Goal: Information Seeking & Learning: Understand process/instructions

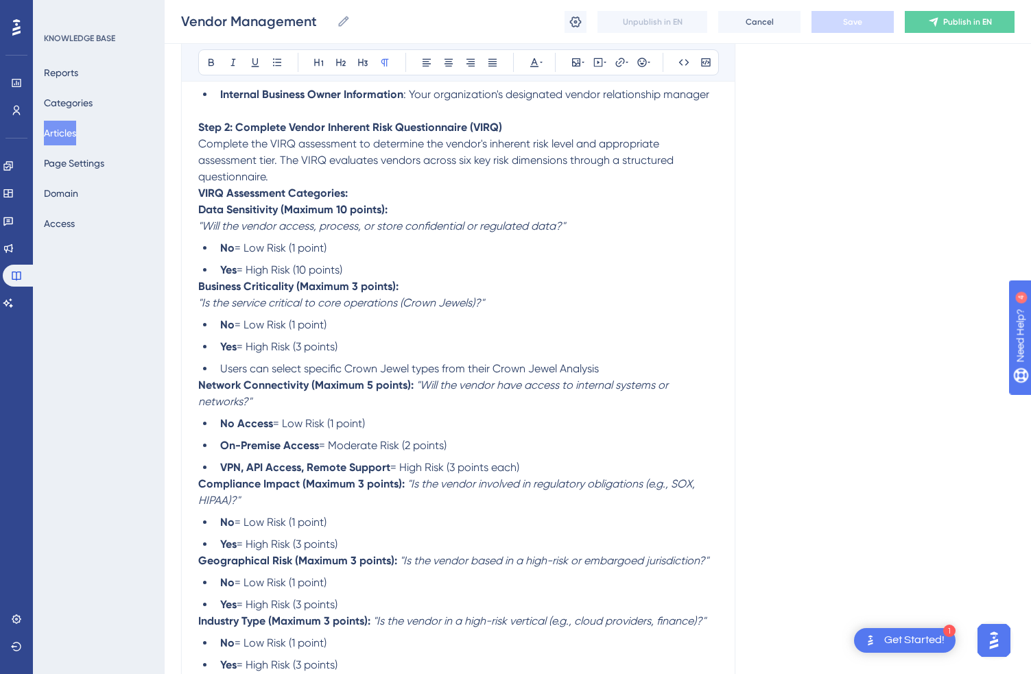
click at [422, 403] on em ""Will the vendor have access to internal systems or networks?"" at bounding box center [434, 394] width 473 height 30
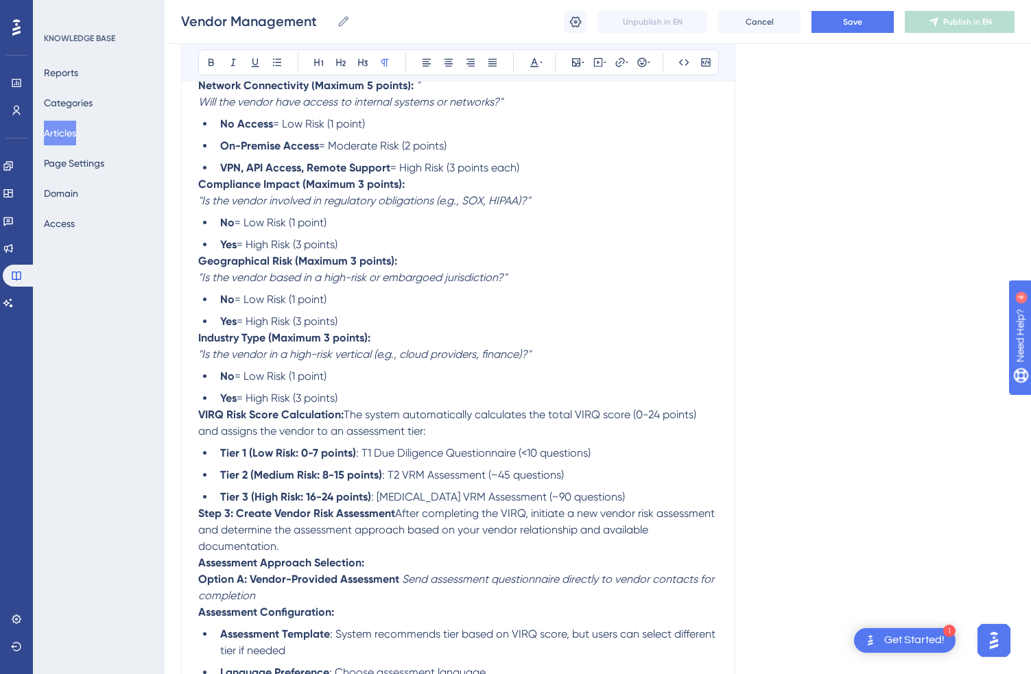
scroll to position [1666, 0]
click at [346, 436] on span "The system automatically calculates the total VIRQ score (0-24 points) and assi…" at bounding box center [448, 422] width 501 height 30
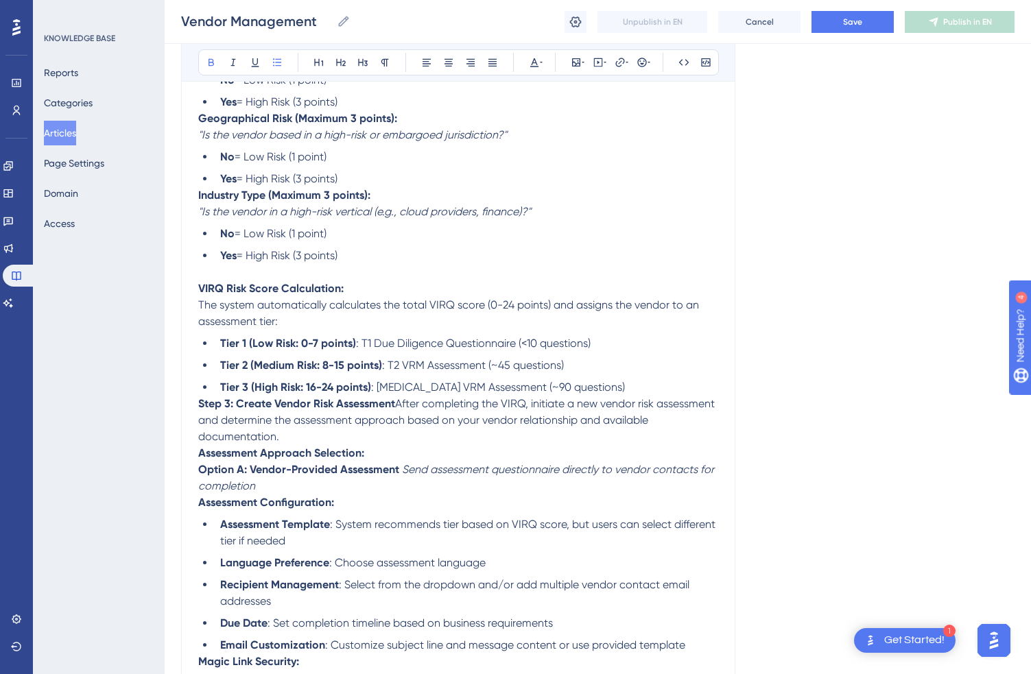
scroll to position [1809, 0]
click at [198, 409] on strong "Step 3: Create Vendor Risk Assessment" at bounding box center [296, 402] width 197 height 13
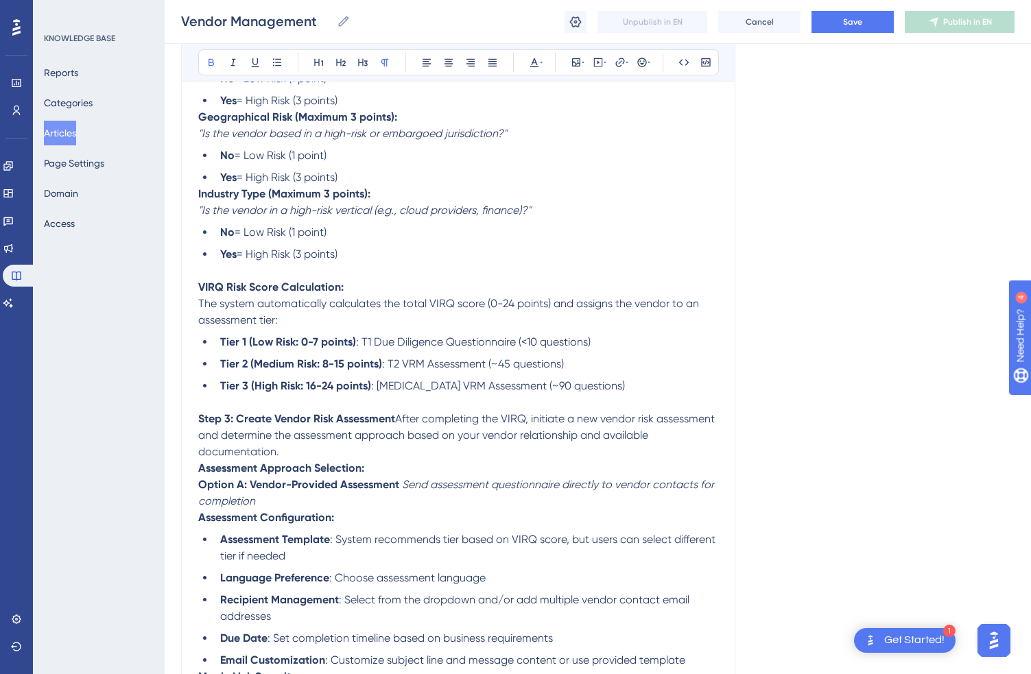
click at [397, 438] on span "After completing the VIRQ, initiate a new vendor risk assessment and determine …" at bounding box center [457, 435] width 519 height 46
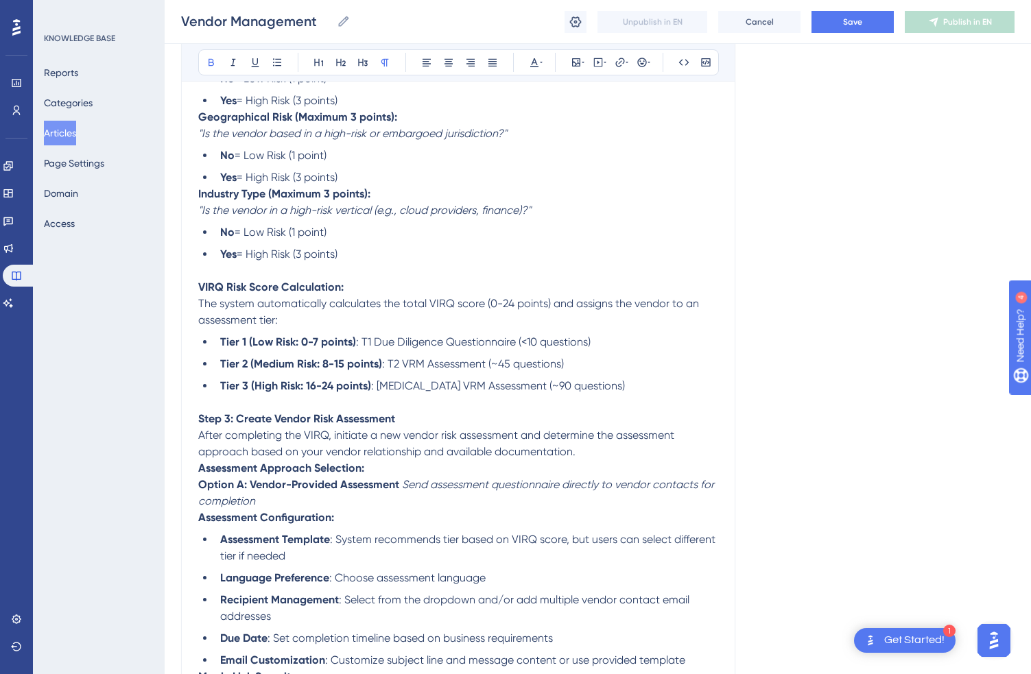
click at [400, 491] on span at bounding box center [400, 484] width 3 height 13
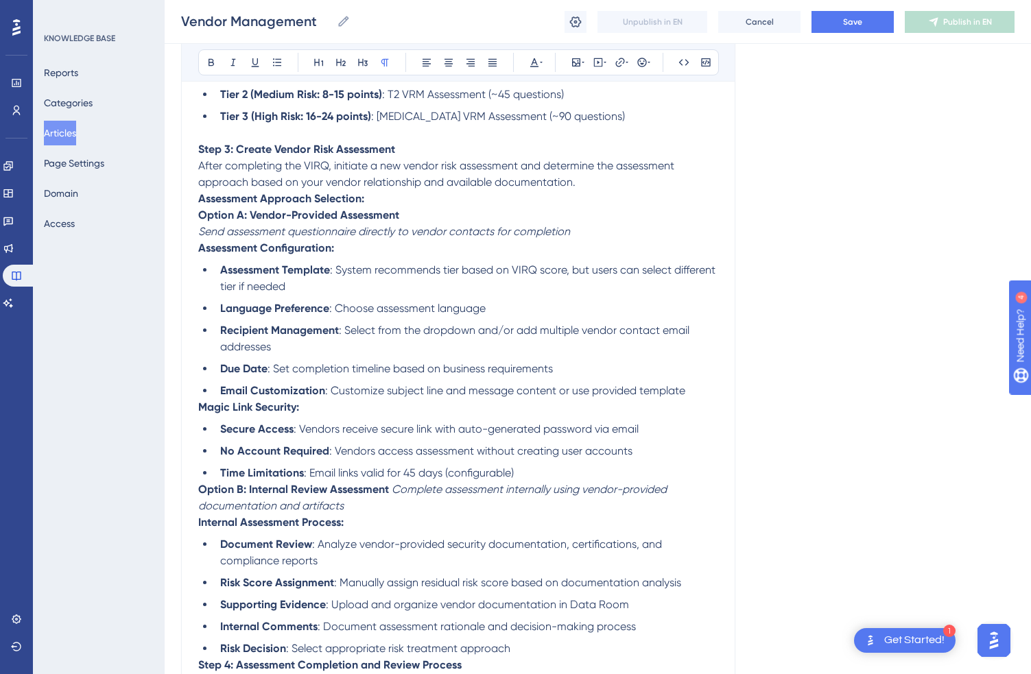
scroll to position [2185, 0]
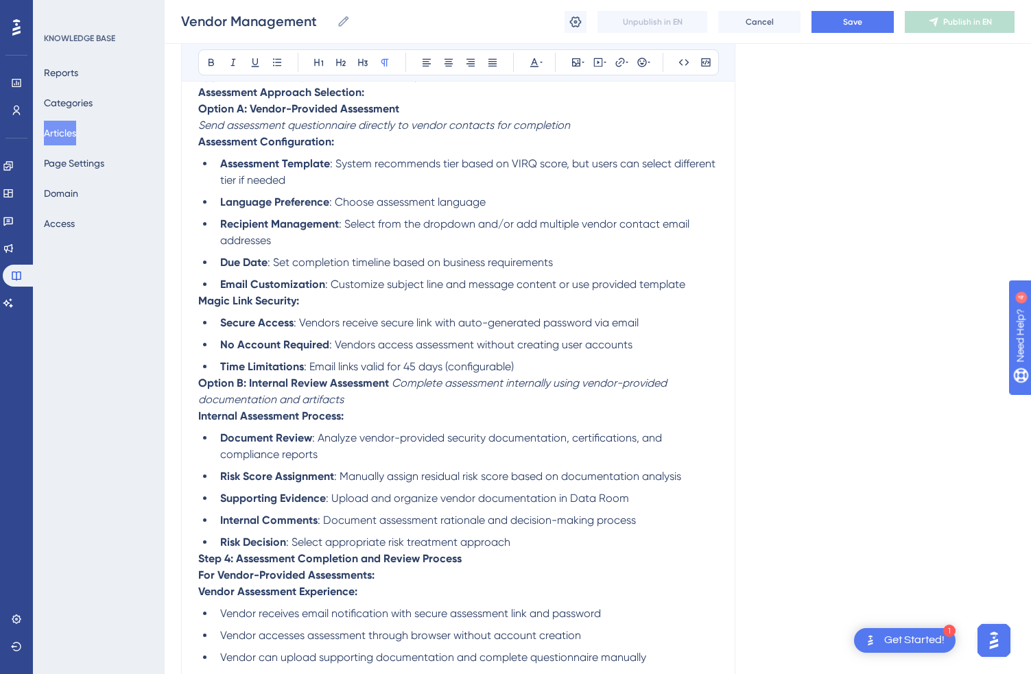
click at [200, 307] on strong "Magic Link Security:" at bounding box center [248, 300] width 101 height 13
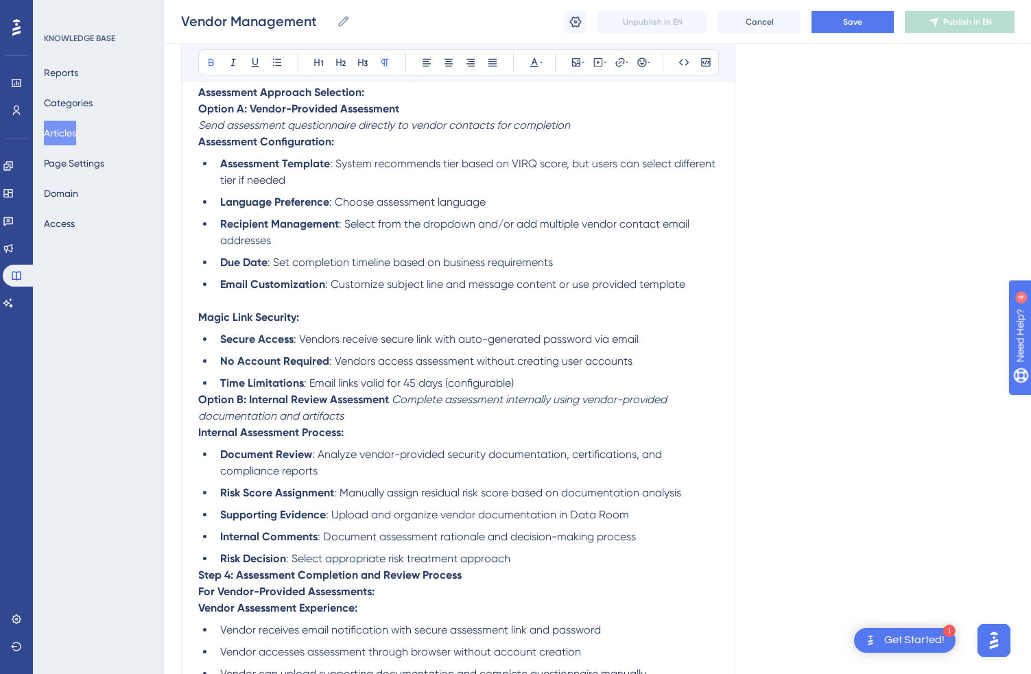
click at [199, 406] on strong "Option B: Internal Review Assessment" at bounding box center [293, 399] width 191 height 13
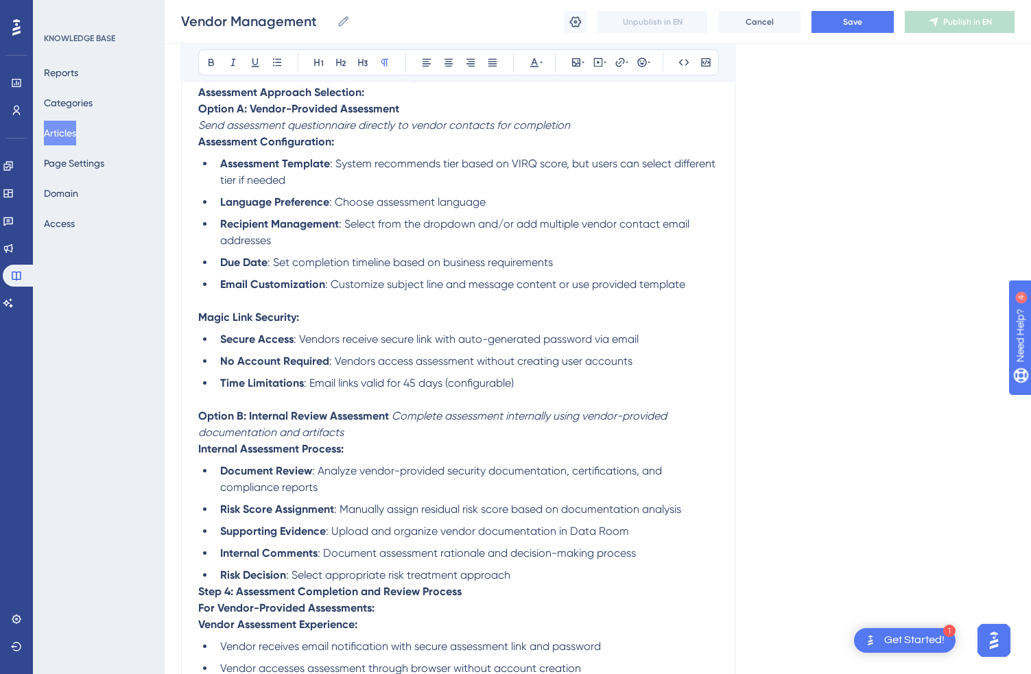
click at [393, 439] on em "Complete assessment internally using vendor-provided documentation and artifacts" at bounding box center [433, 425] width 471 height 30
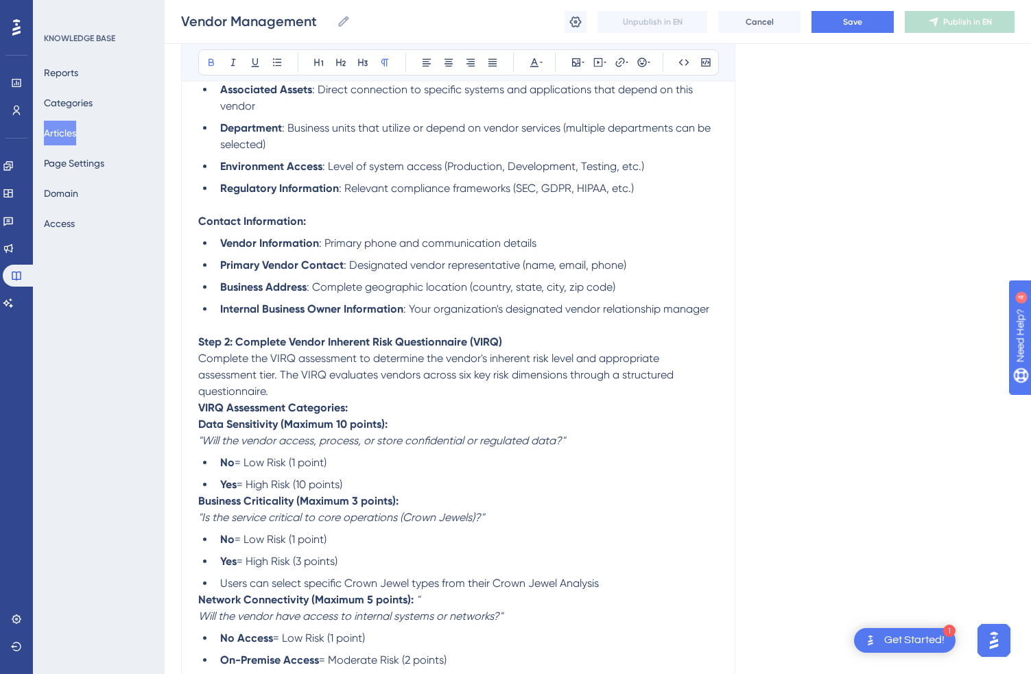
scroll to position [1197, 0]
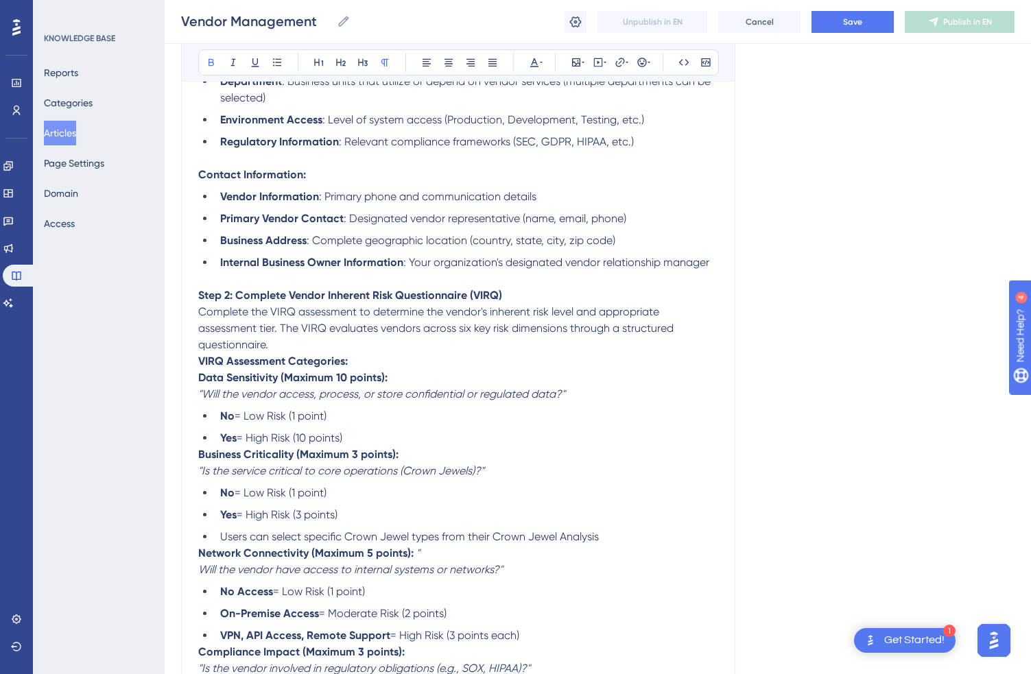
click at [202, 368] on strong "VIRQ Assessment Categories:" at bounding box center [273, 361] width 150 height 13
click at [200, 368] on strong "VIRQ Assessment Categories:" at bounding box center [273, 361] width 150 height 13
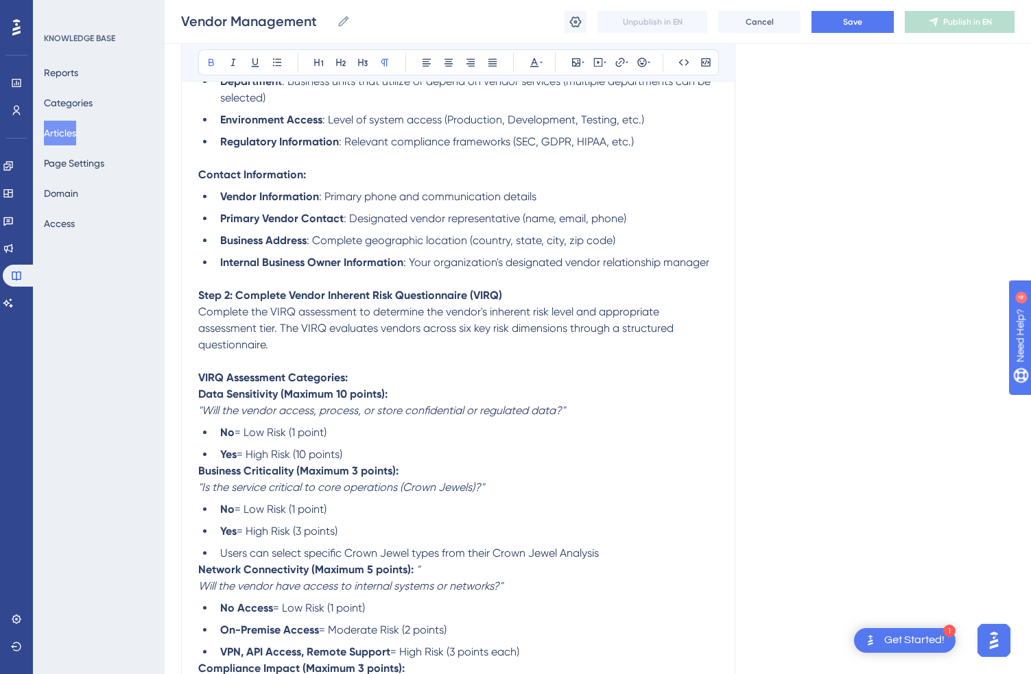
click at [198, 478] on strong "Business Criticality (Maximum 3 points):" at bounding box center [298, 470] width 200 height 13
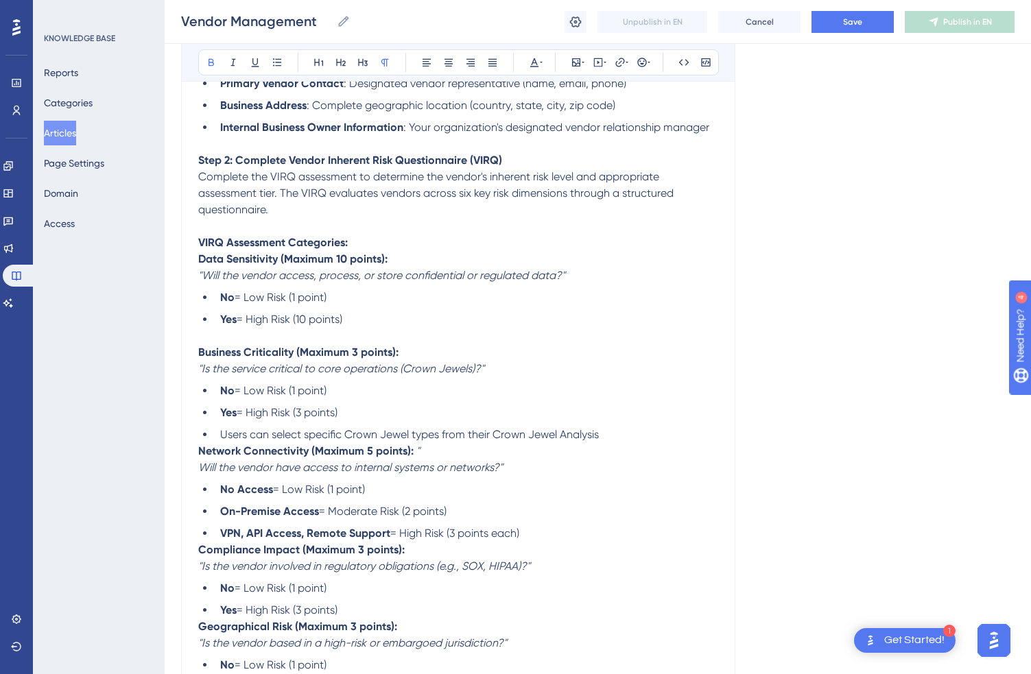
scroll to position [1334, 0]
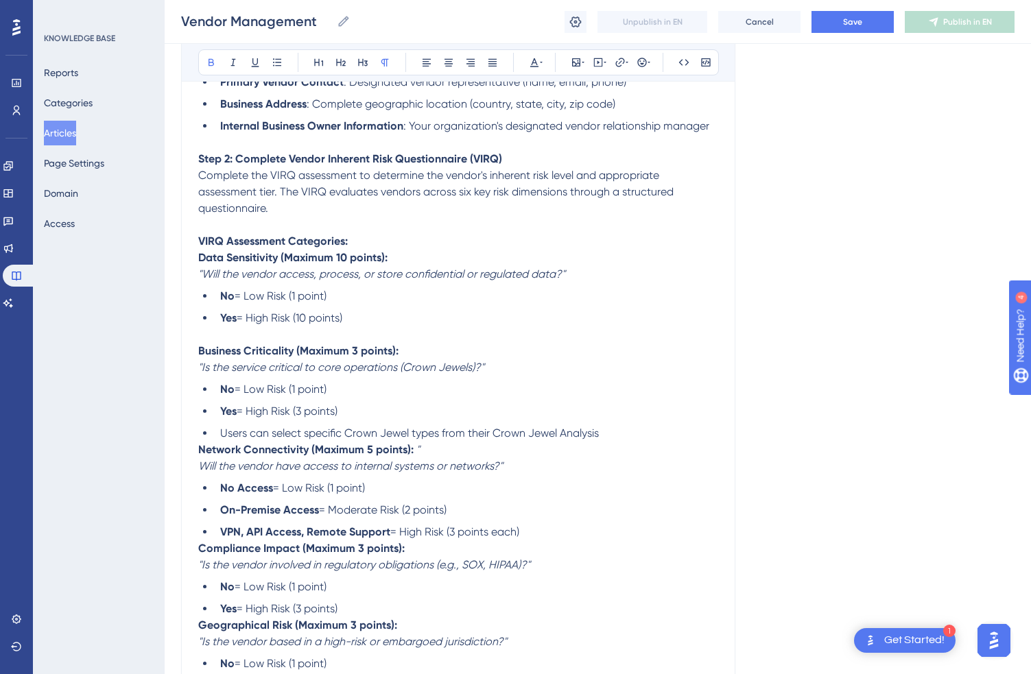
click at [202, 456] on strong "Network Connectivity (Maximum 5 points):" at bounding box center [305, 449] width 215 height 13
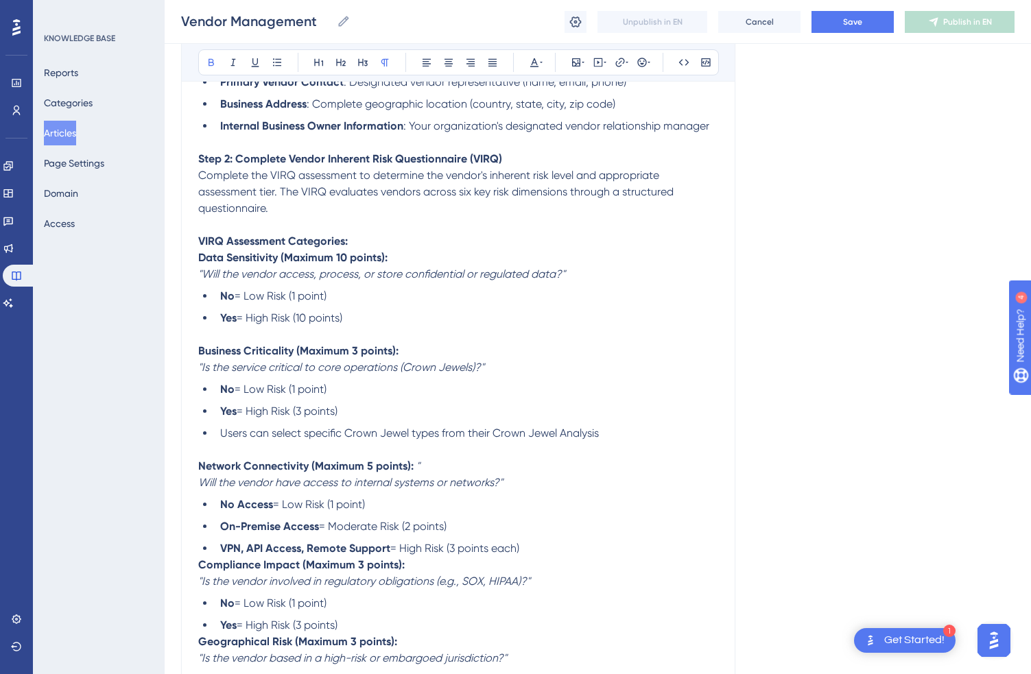
click at [197, 579] on div "Vendor Management Bold Italic Underline Bullet Point Heading 1 Heading 2 Headin…" at bounding box center [458, 682] width 554 height 3725
click at [200, 572] on strong "Compliance Impact (Maximum 3 points):" at bounding box center [301, 564] width 207 height 13
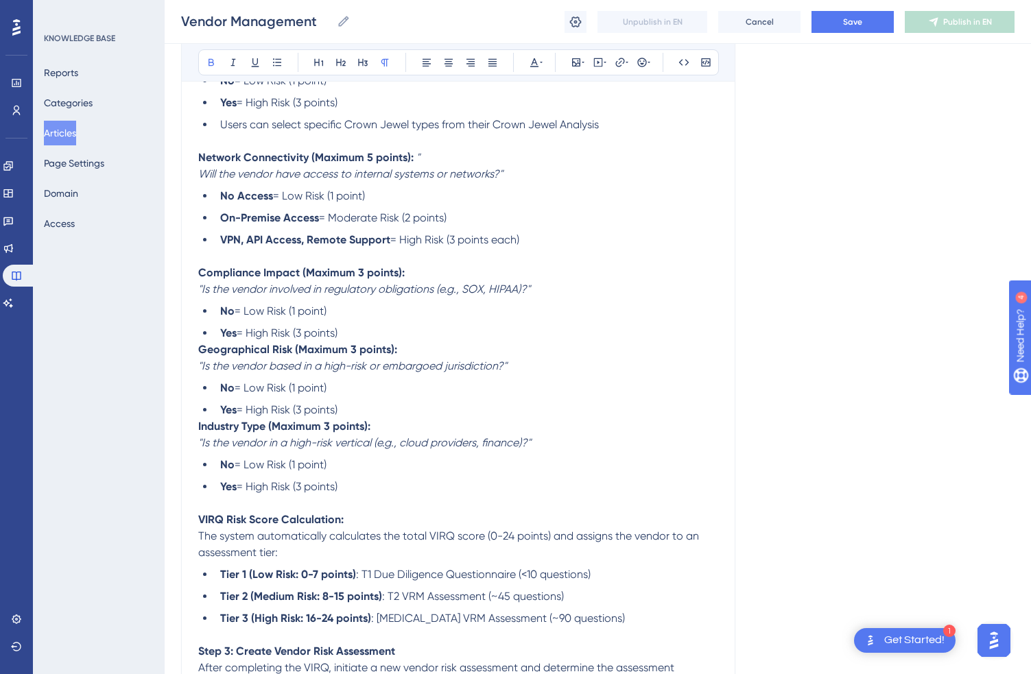
scroll to position [1672, 0]
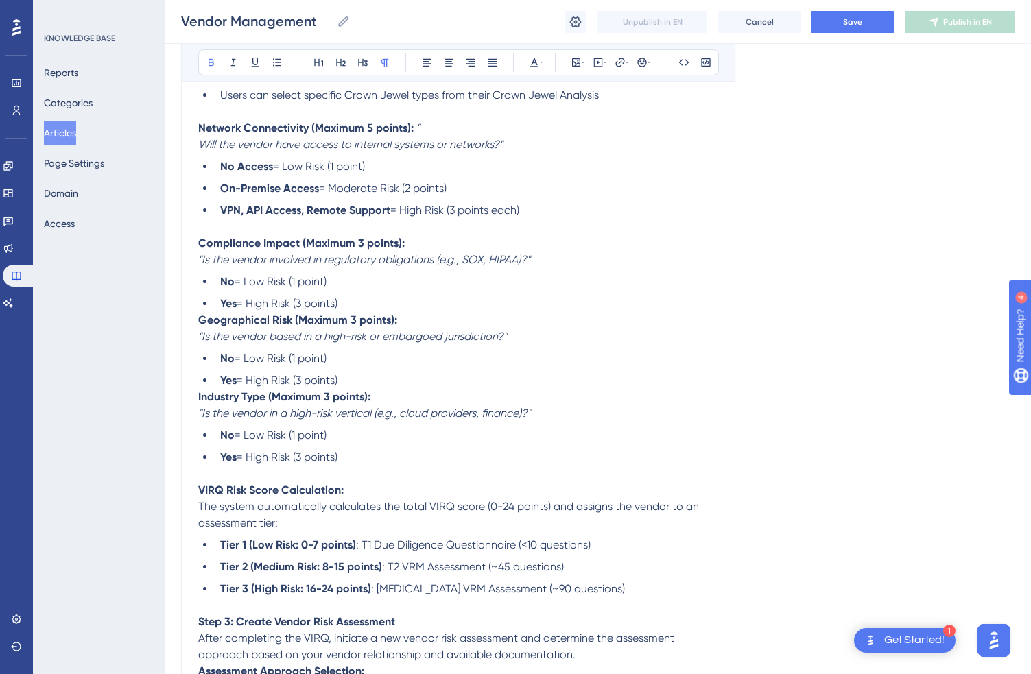
click at [200, 327] on strong "Geographical Risk (Maximum 3 points):" at bounding box center [297, 320] width 199 height 13
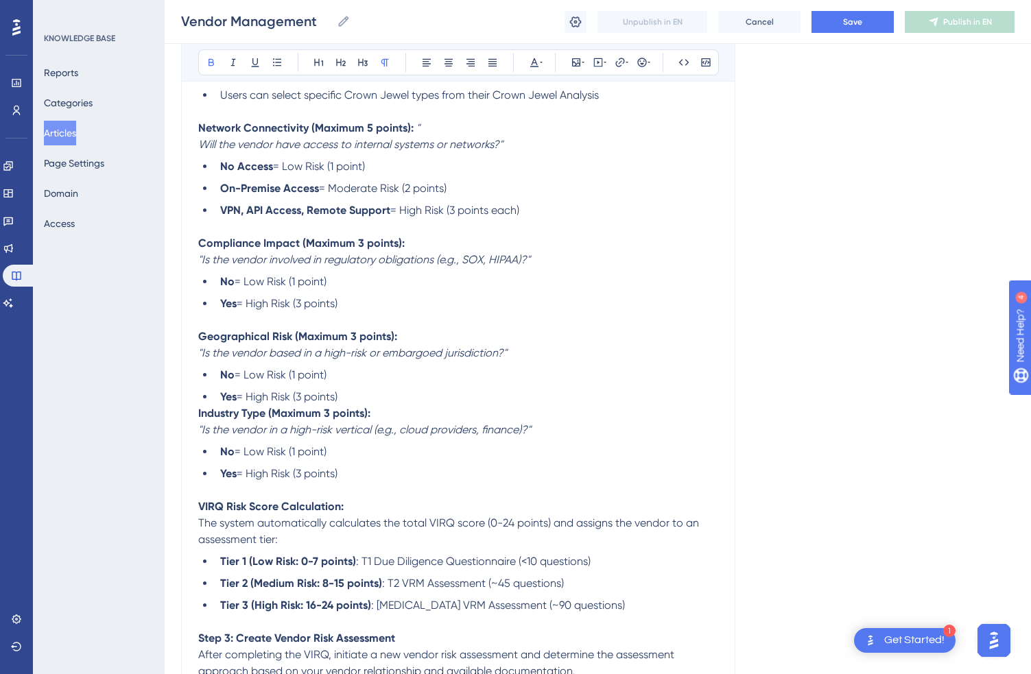
click at [198, 420] on strong "Industry Type (Maximum 3 points):" at bounding box center [284, 413] width 172 height 13
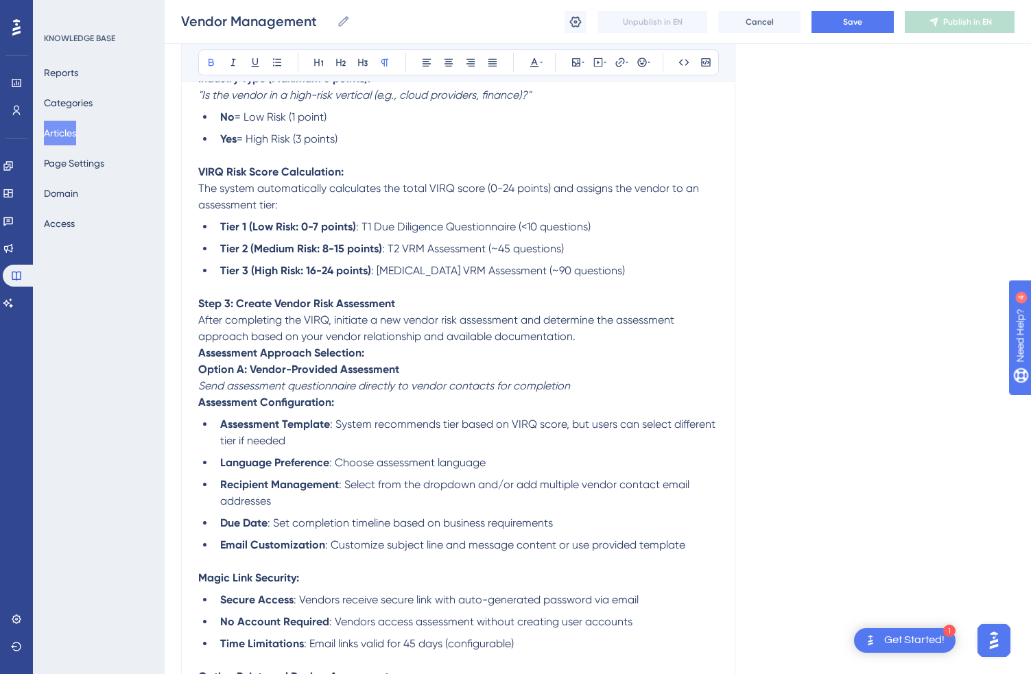
scroll to position [2031, 0]
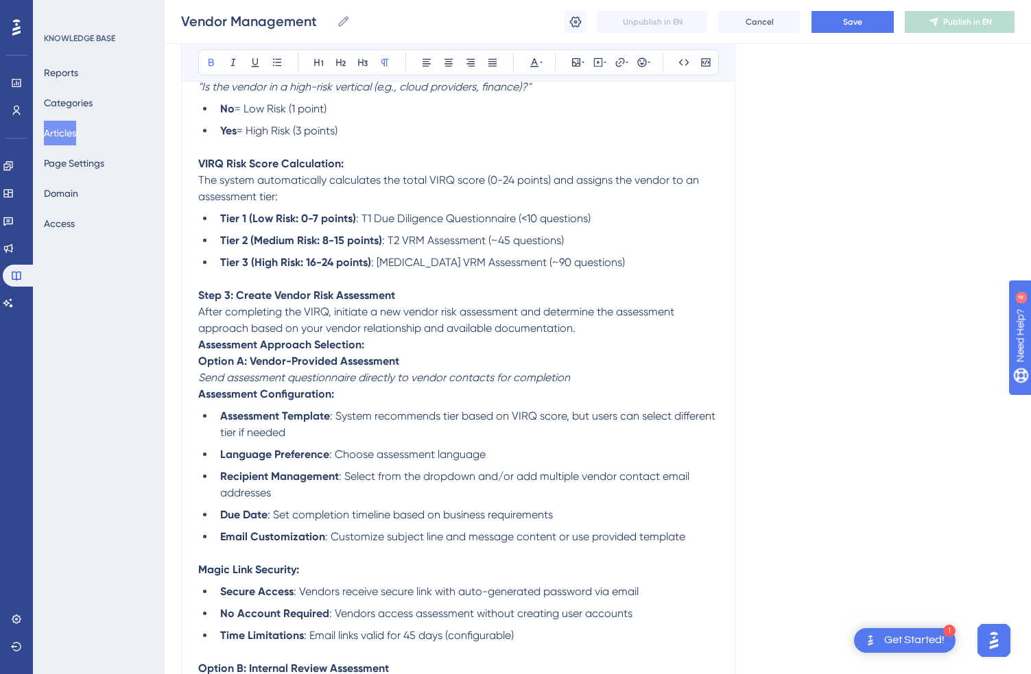
click at [196, 421] on div "Vendor Management Bold Italic Underline Bullet Point Heading 1 Heading 2 Headin…" at bounding box center [458, 9] width 554 height 3774
click at [201, 401] on strong "Assessment Configuration:" at bounding box center [266, 394] width 136 height 13
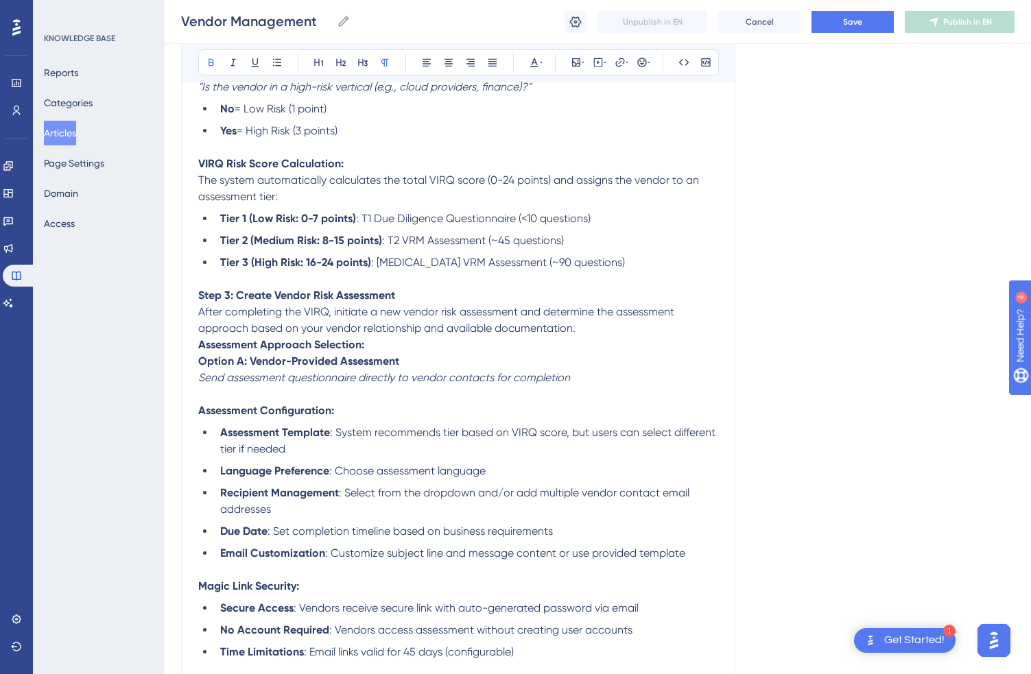
click at [200, 368] on strong "Option A: Vendor-Provided Assessment" at bounding box center [298, 361] width 201 height 13
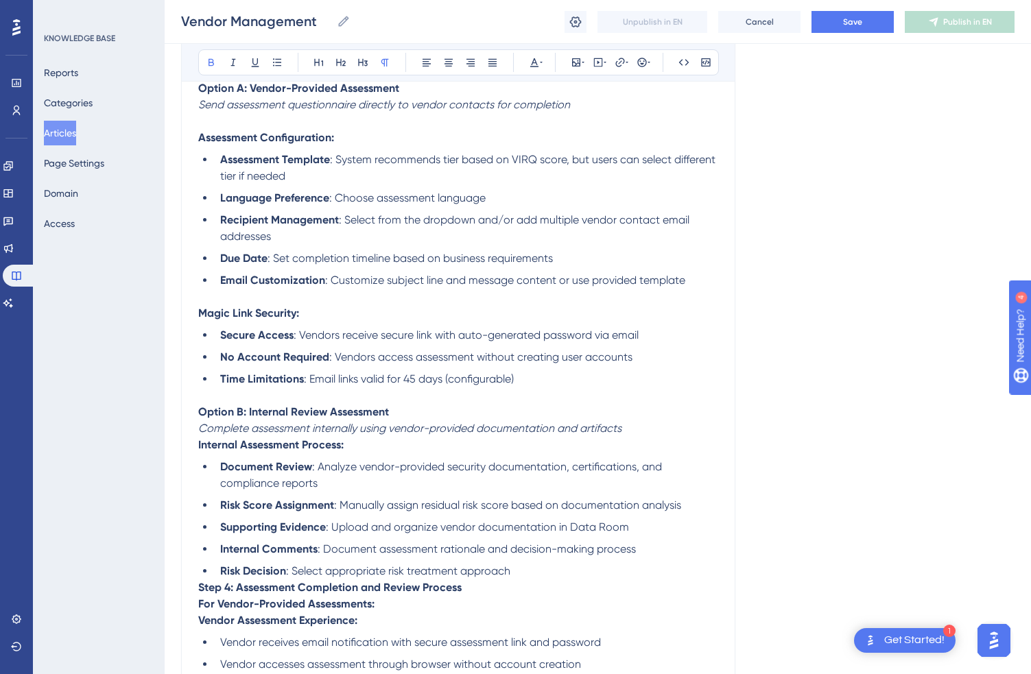
scroll to position [2323, 0]
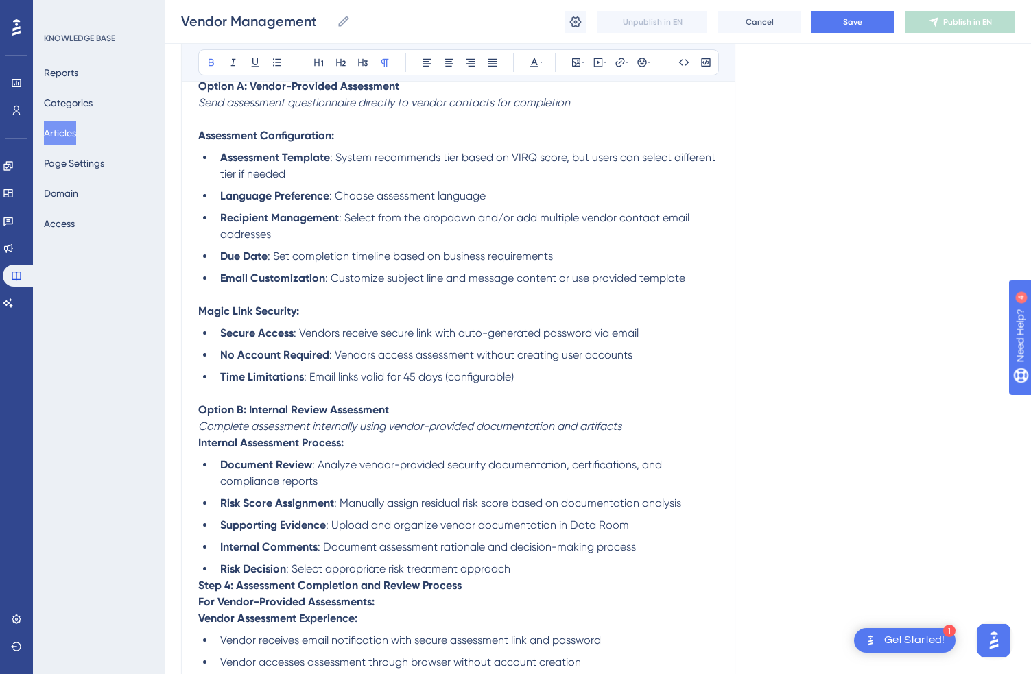
click at [198, 449] on strong "Internal Assessment Process:" at bounding box center [270, 442] width 145 height 13
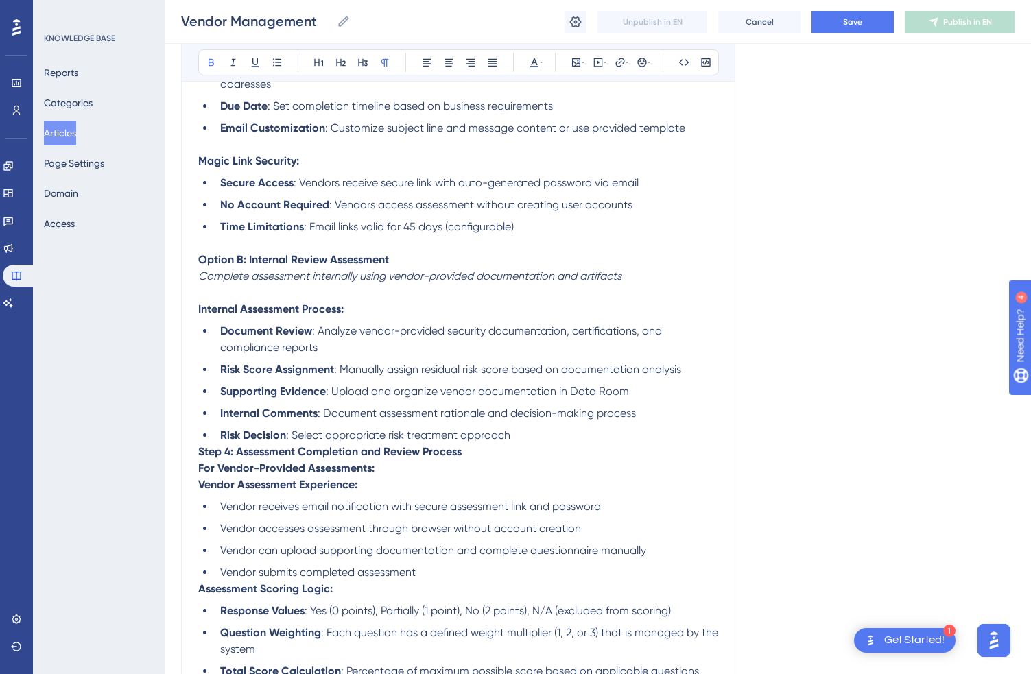
scroll to position [2475, 0]
click at [198, 457] on strong "Step 4: Assessment Completion and Review Process" at bounding box center [329, 450] width 263 height 13
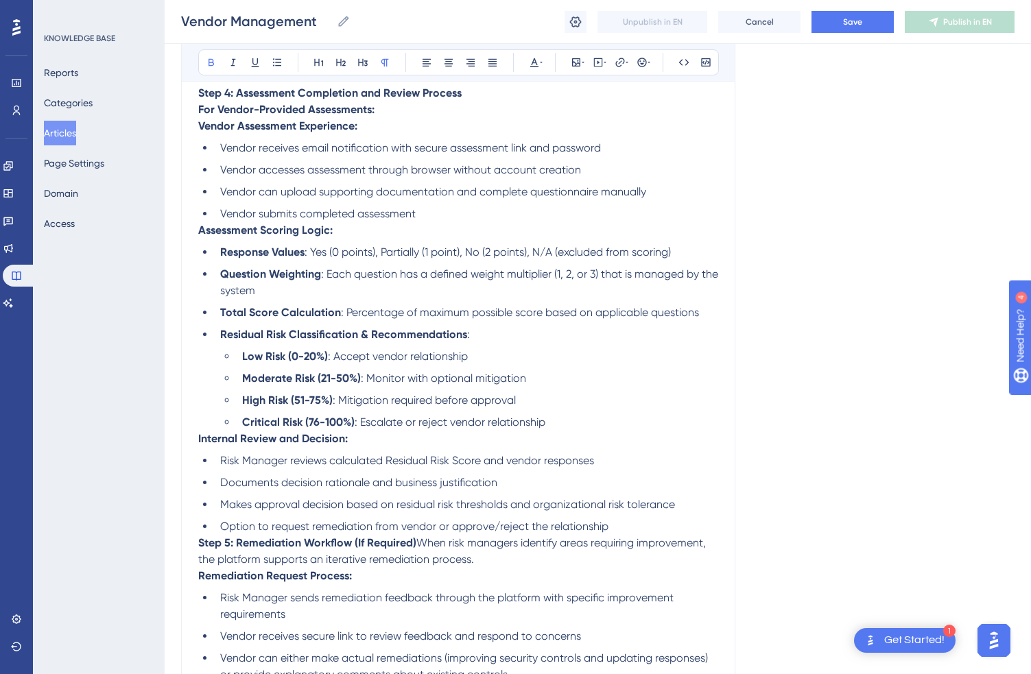
scroll to position [2849, 0]
click at [198, 445] on strong "Internal Review and Decision:" at bounding box center [273, 438] width 150 height 13
click at [199, 236] on strong "Assessment Scoring Logic:" at bounding box center [265, 229] width 134 height 13
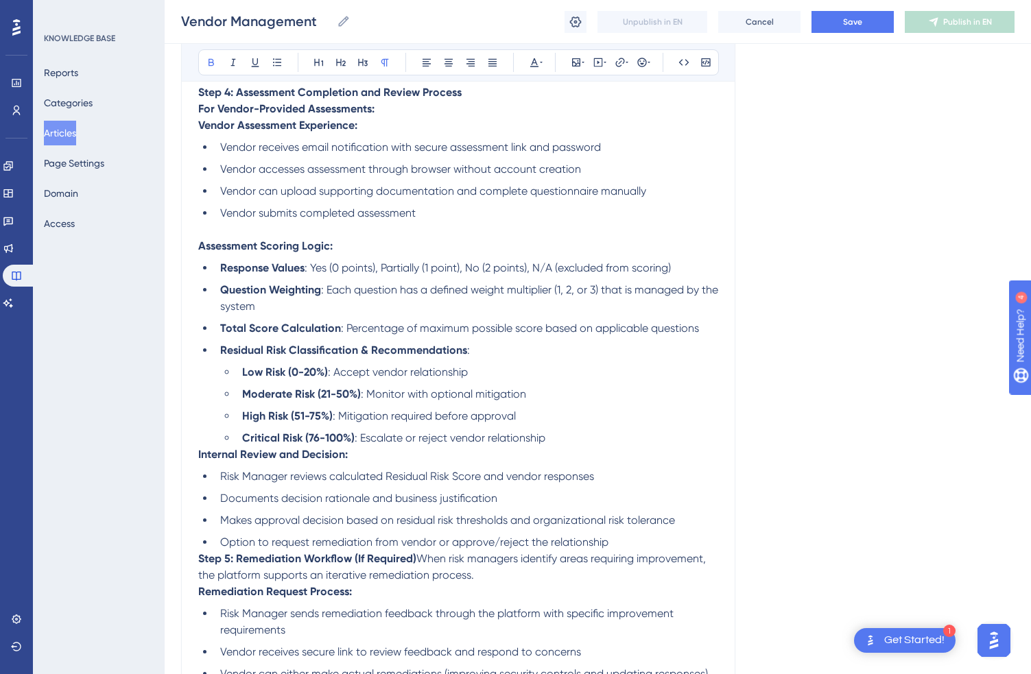
click at [199, 461] on strong "Internal Review and Decision:" at bounding box center [273, 454] width 150 height 13
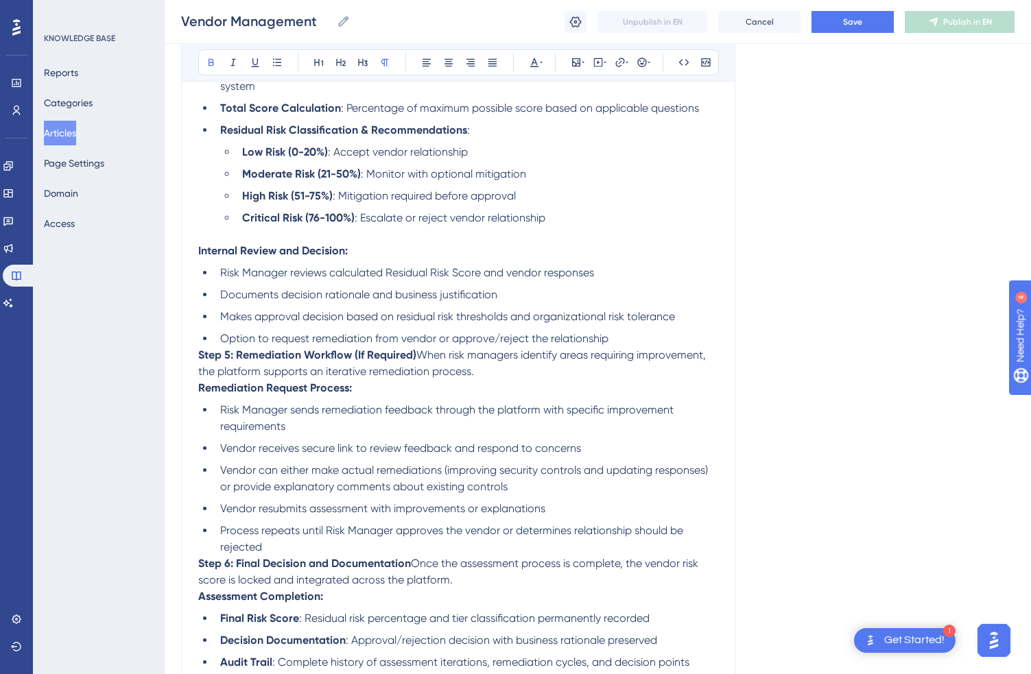
scroll to position [3085, 0]
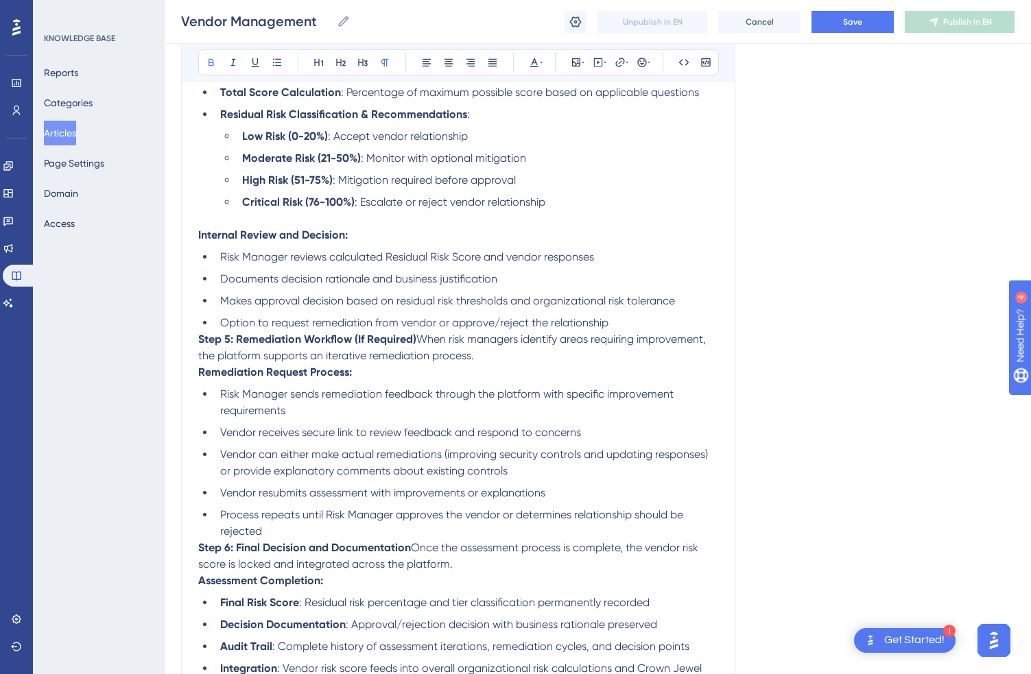
click at [202, 346] on strong "Step 5: Remediation Workflow (If Required)" at bounding box center [307, 339] width 218 height 13
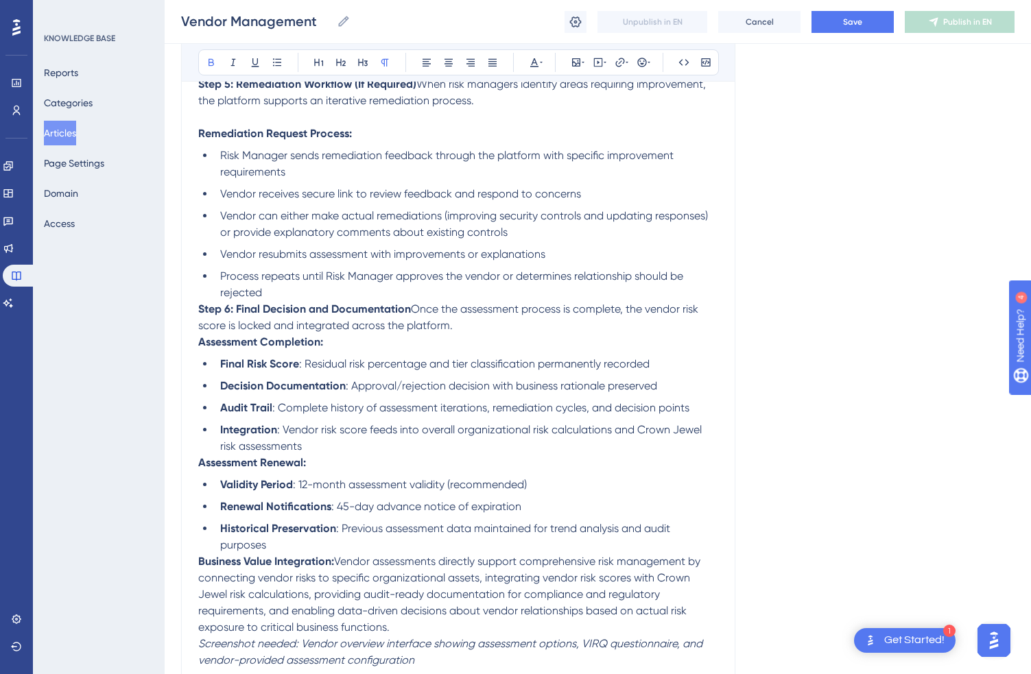
scroll to position [3384, 0]
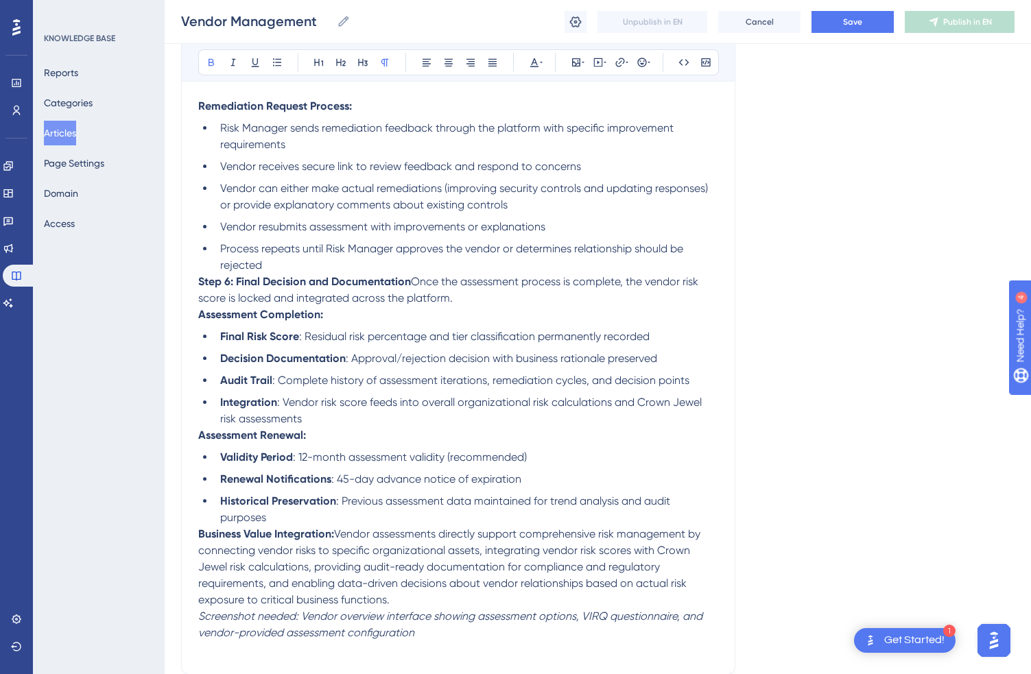
click at [199, 288] on strong "Step 6: Final Decision and Documentation" at bounding box center [304, 281] width 213 height 13
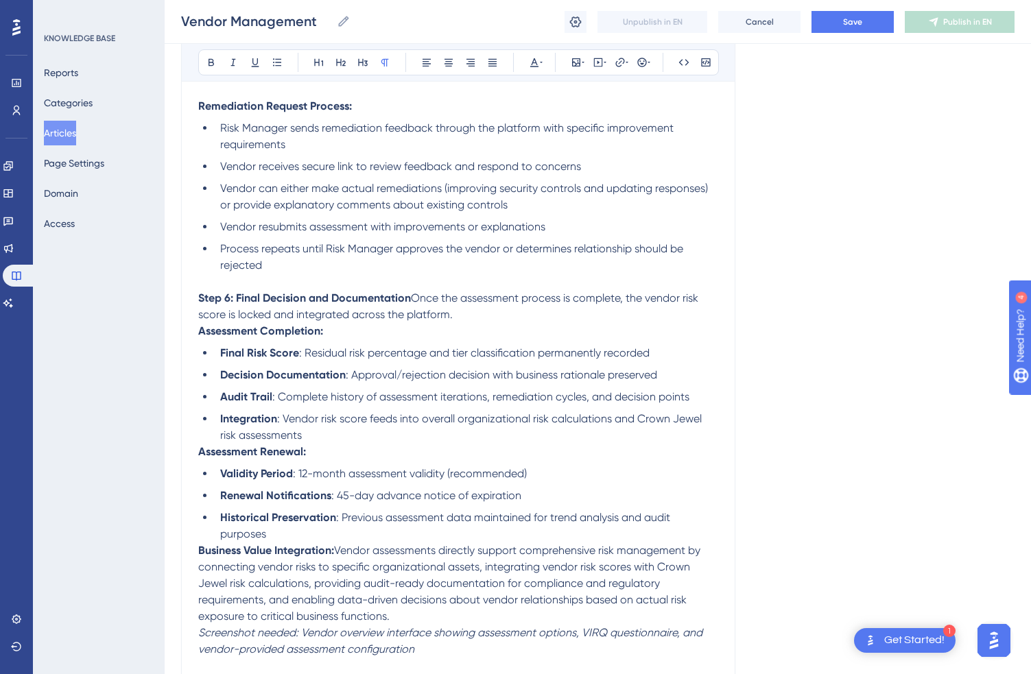
click at [416, 321] on span "Once the assessment process is complete, the vendor risk score is locked and in…" at bounding box center [449, 307] width 503 height 30
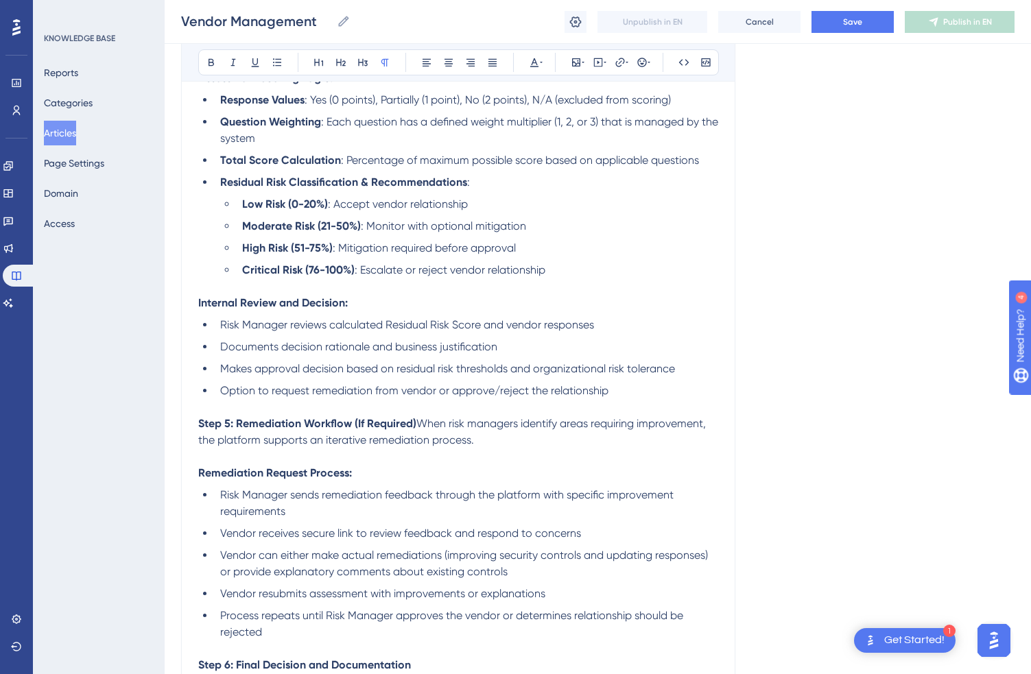
scroll to position [3017, 0]
click at [422, 447] on span "When risk managers identify areas requiring improvement, the platform supports …" at bounding box center [453, 433] width 510 height 30
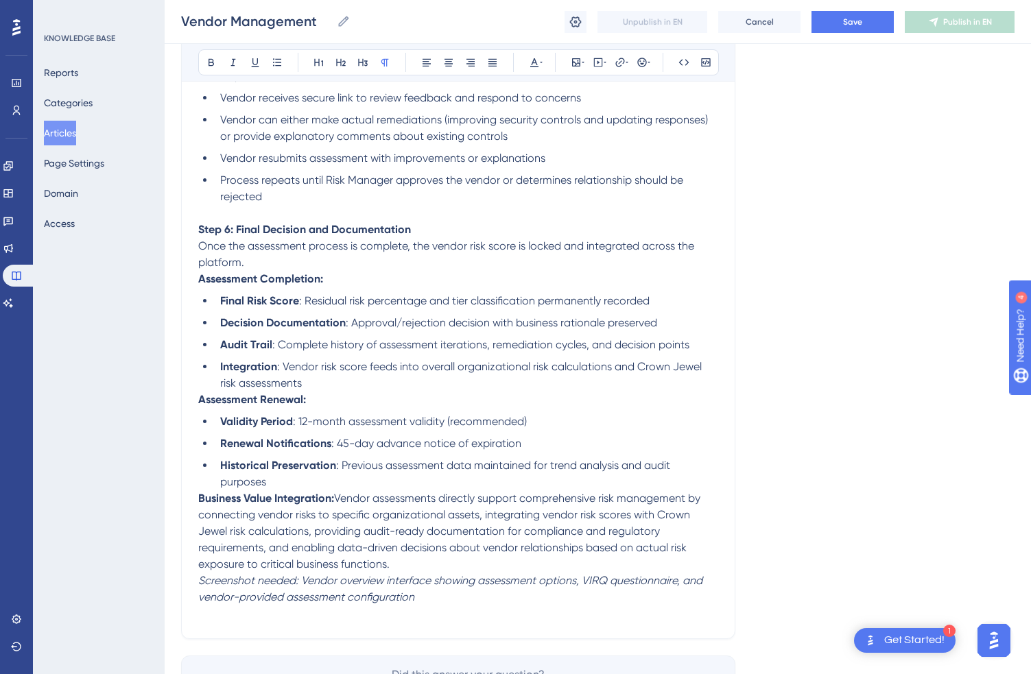
scroll to position [3470, 0]
click at [200, 405] on strong "Assessment Renewal:" at bounding box center [252, 398] width 108 height 13
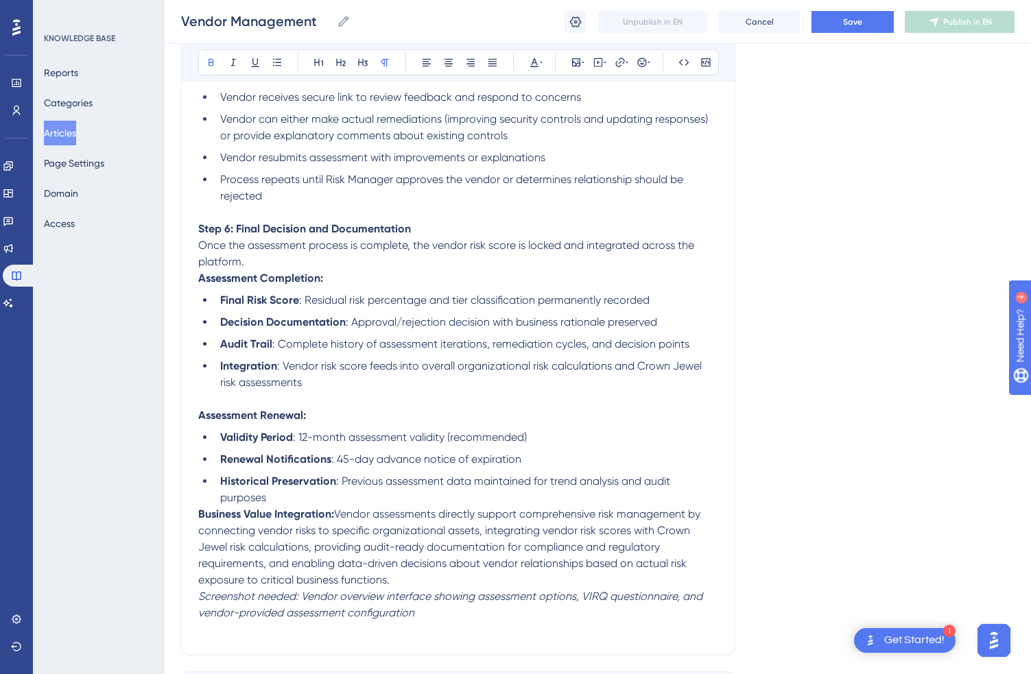
click at [200, 521] on strong "Business Value Integration:" at bounding box center [266, 514] width 136 height 13
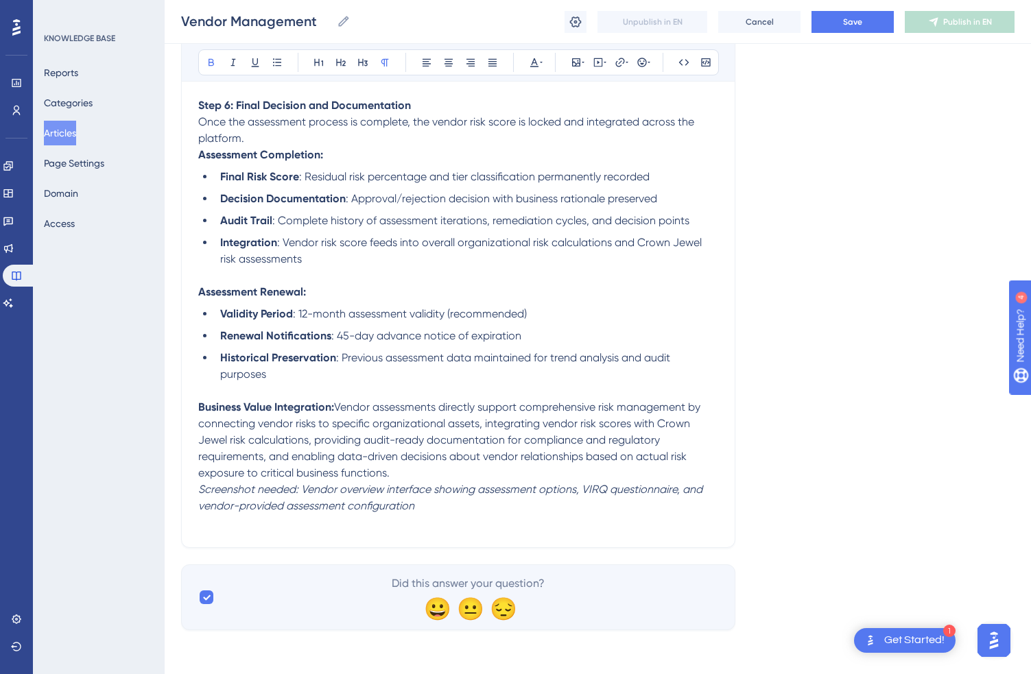
scroll to position [3614, 0]
click at [200, 493] on em "Screenshot needed: Vendor overview interface showing assessment options, VIRQ q…" at bounding box center [451, 498] width 507 height 30
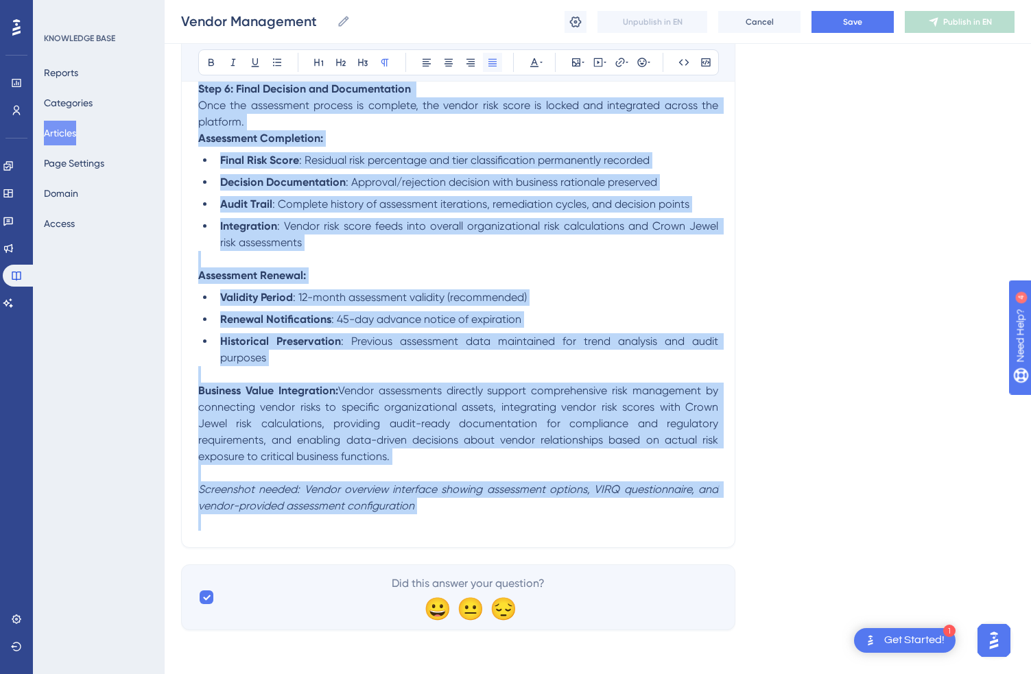
click at [495, 61] on icon at bounding box center [492, 63] width 8 height 8
click at [464, 189] on span ": Approval/rejection decision with business rationale preserved" at bounding box center [501, 182] width 311 height 13
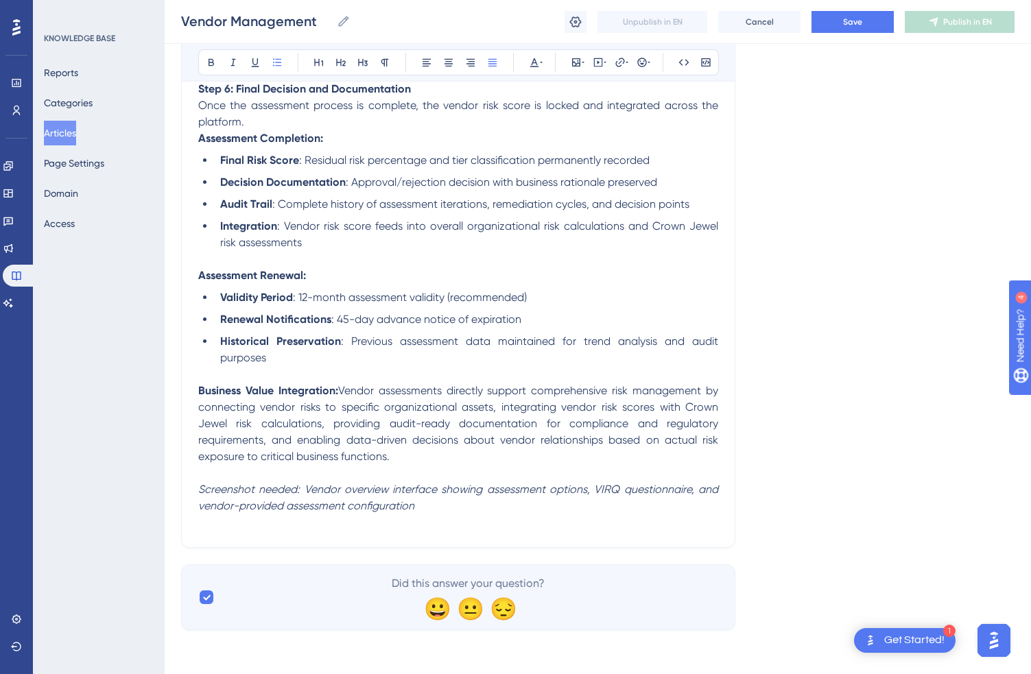
scroll to position [3631, 0]
click at [854, 14] on button "Save" at bounding box center [853, 22] width 82 height 22
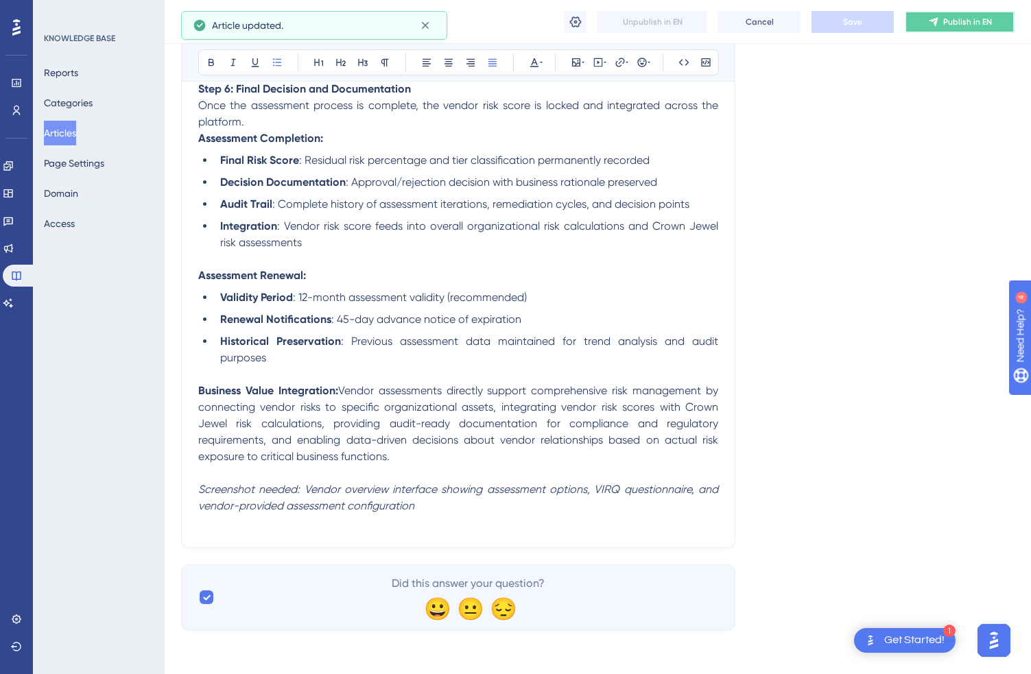
click at [959, 18] on span "Publish in EN" at bounding box center [967, 21] width 49 height 11
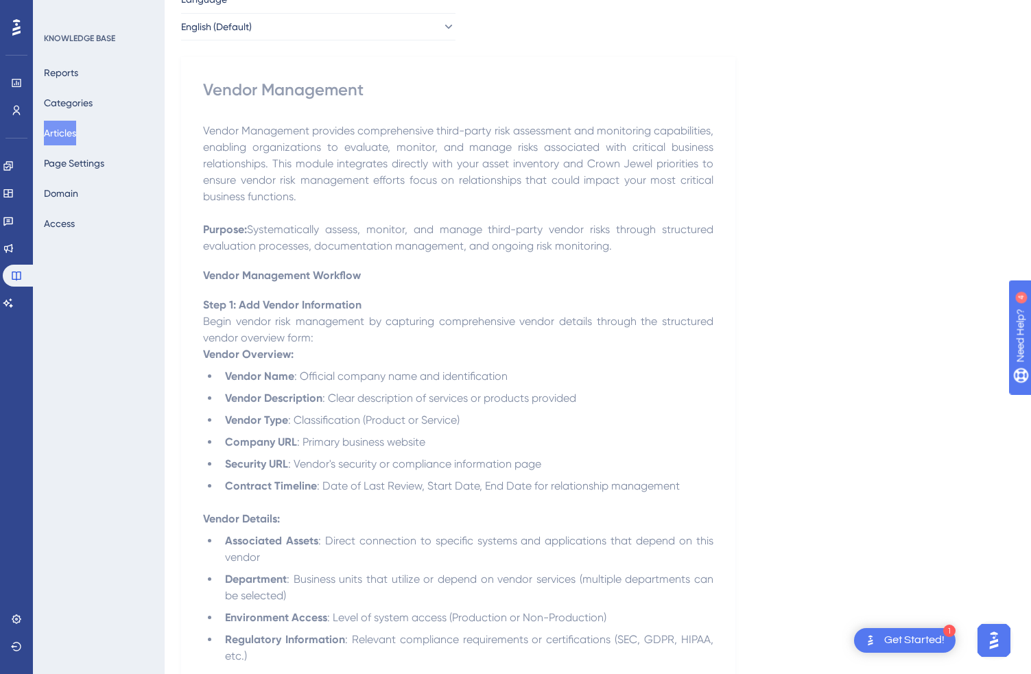
scroll to position [0, 0]
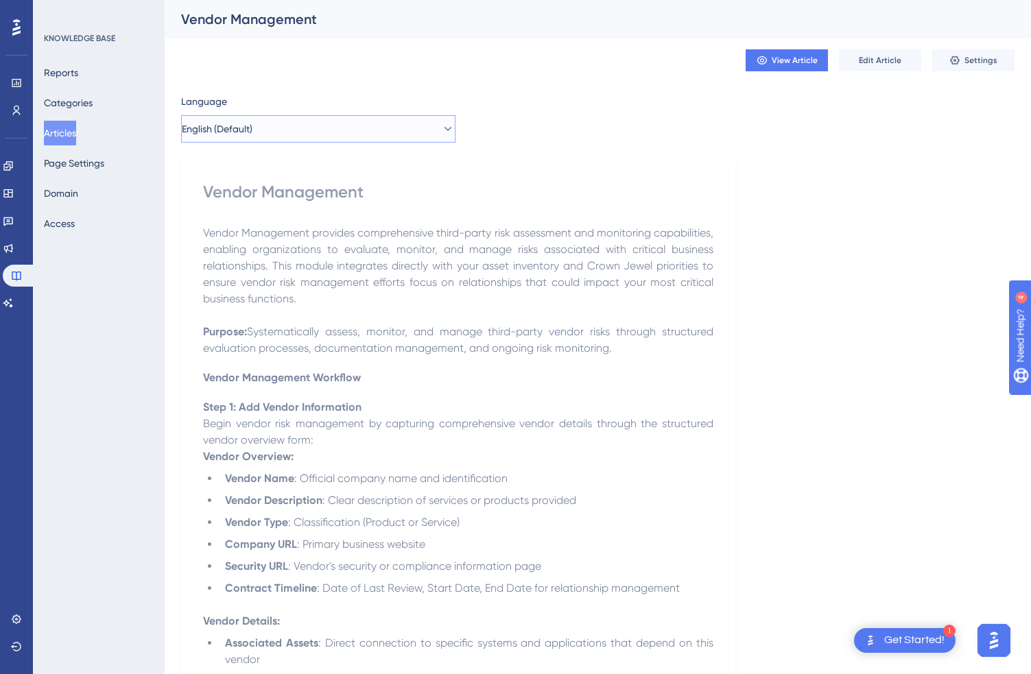
click at [285, 128] on button "English (Default)" at bounding box center [318, 128] width 274 height 27
click at [282, 192] on button "Spanish Spanish No translation" at bounding box center [318, 198] width 257 height 27
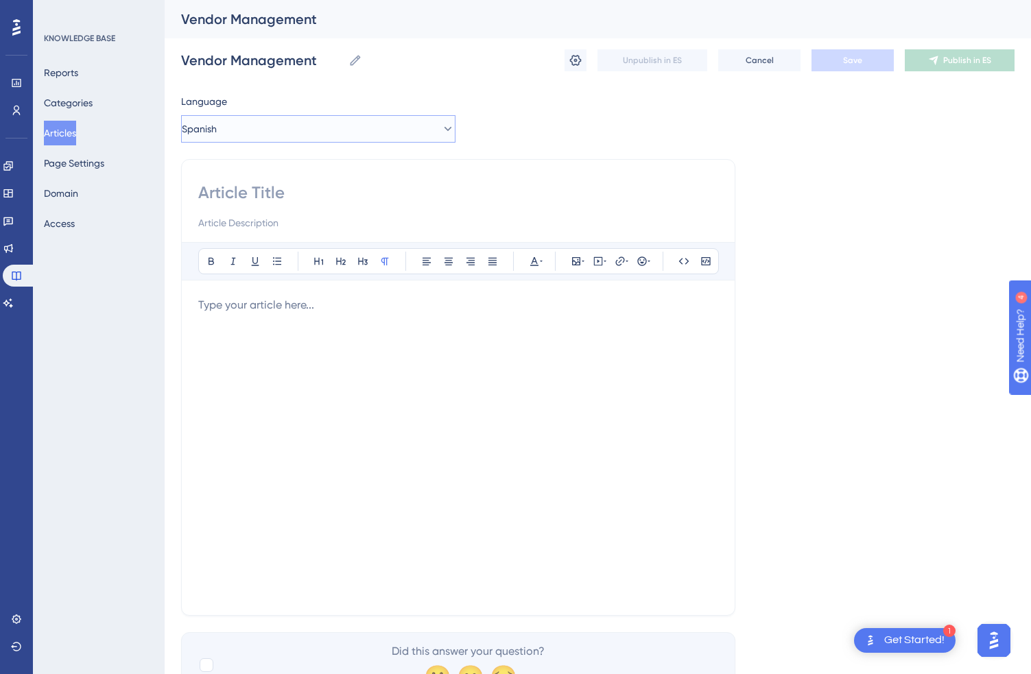
click at [252, 139] on button "Spanish" at bounding box center [318, 128] width 274 height 27
click at [247, 169] on span "English (Default)" at bounding box center [236, 171] width 71 height 16
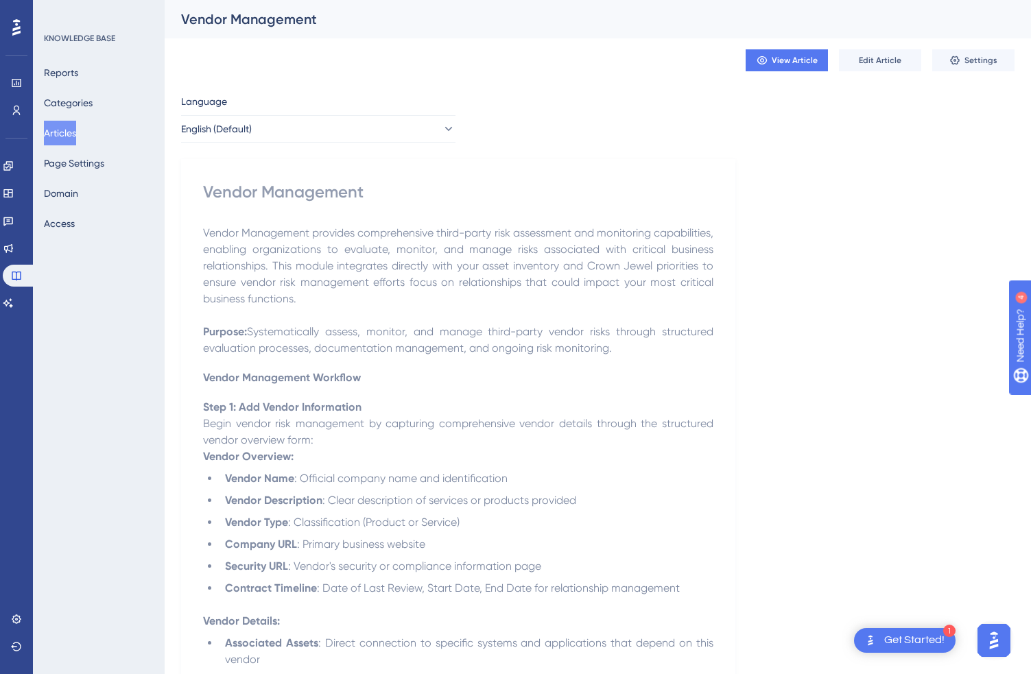
click at [260, 279] on span "Vendor Management provides comprehensive third-party risk assessment and monito…" at bounding box center [459, 265] width 513 height 79
click at [887, 66] on button "Edit Article" at bounding box center [880, 60] width 82 height 22
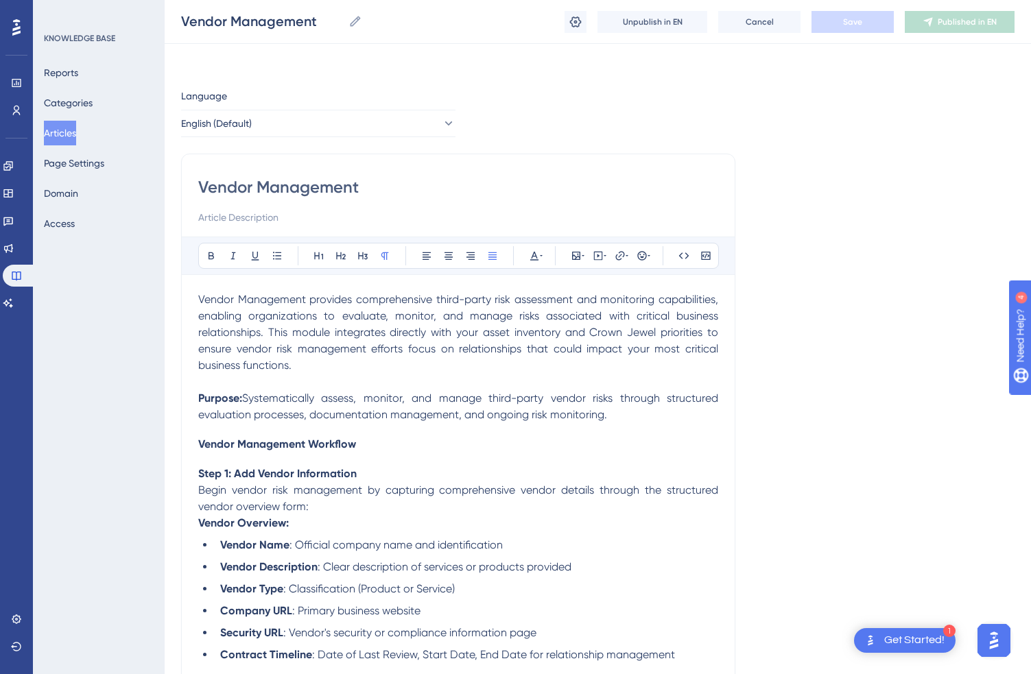
scroll to position [3491, 0]
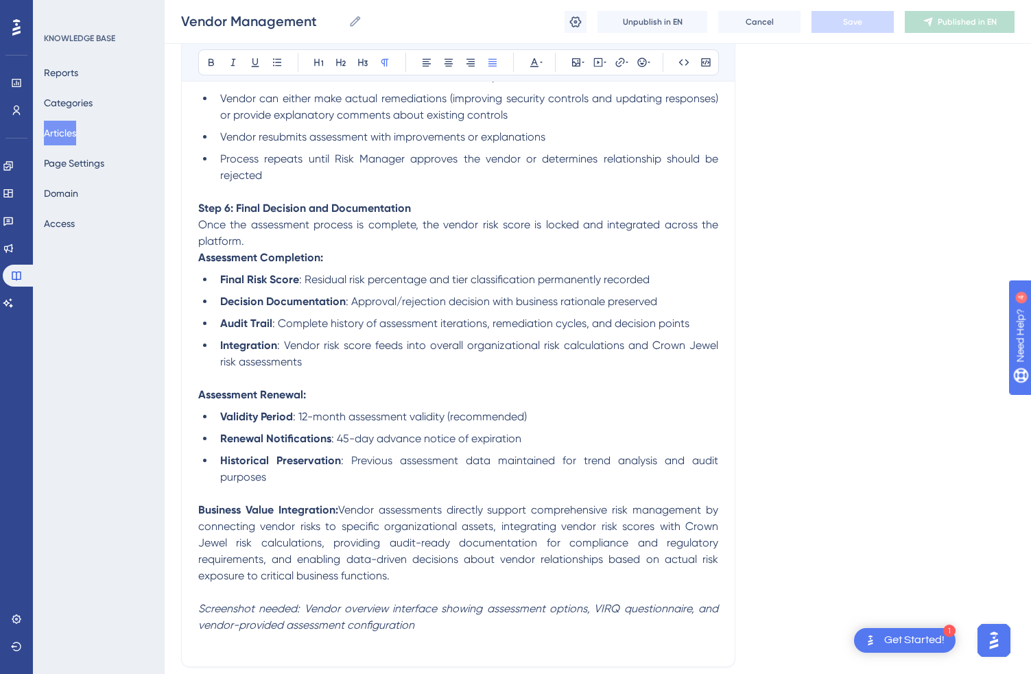
click at [464, 250] on p "Once the assessment process is complete, the vendor risk score is locked and in…" at bounding box center [458, 233] width 520 height 33
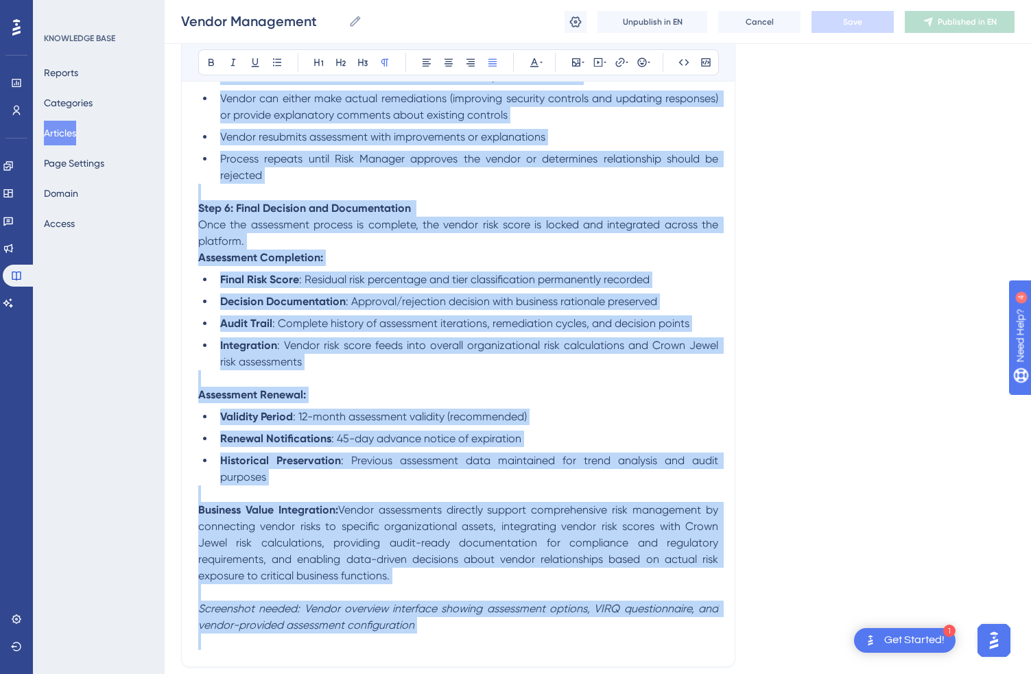
copy div "Loremi Dolorsitam consecte adipiscingeli seddo-eiusm temp incididunt utl etdolo…"
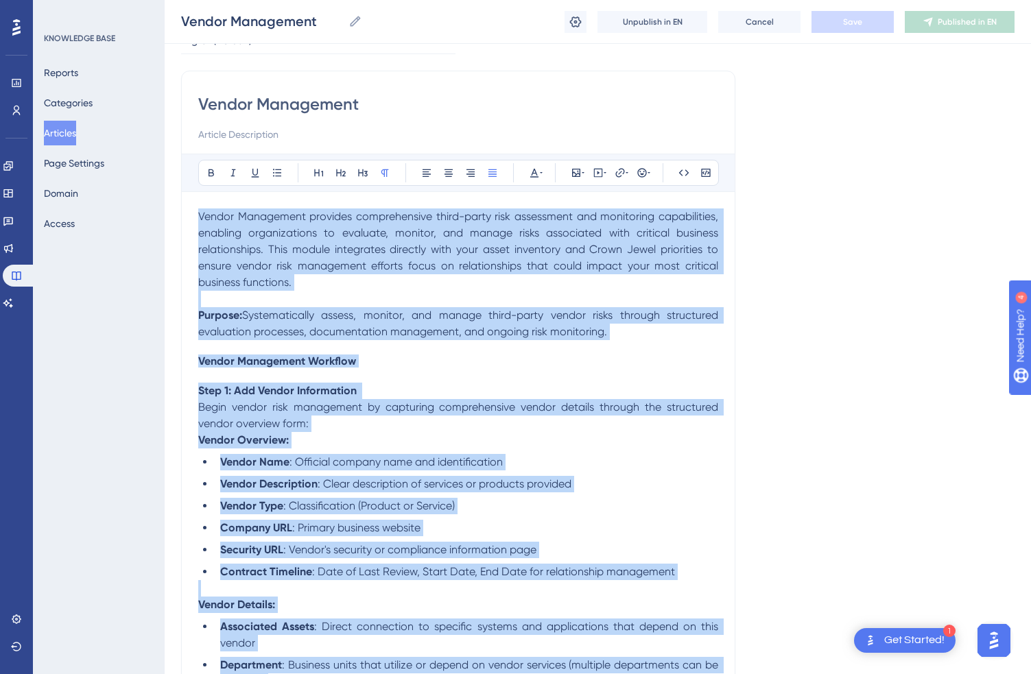
scroll to position [0, 0]
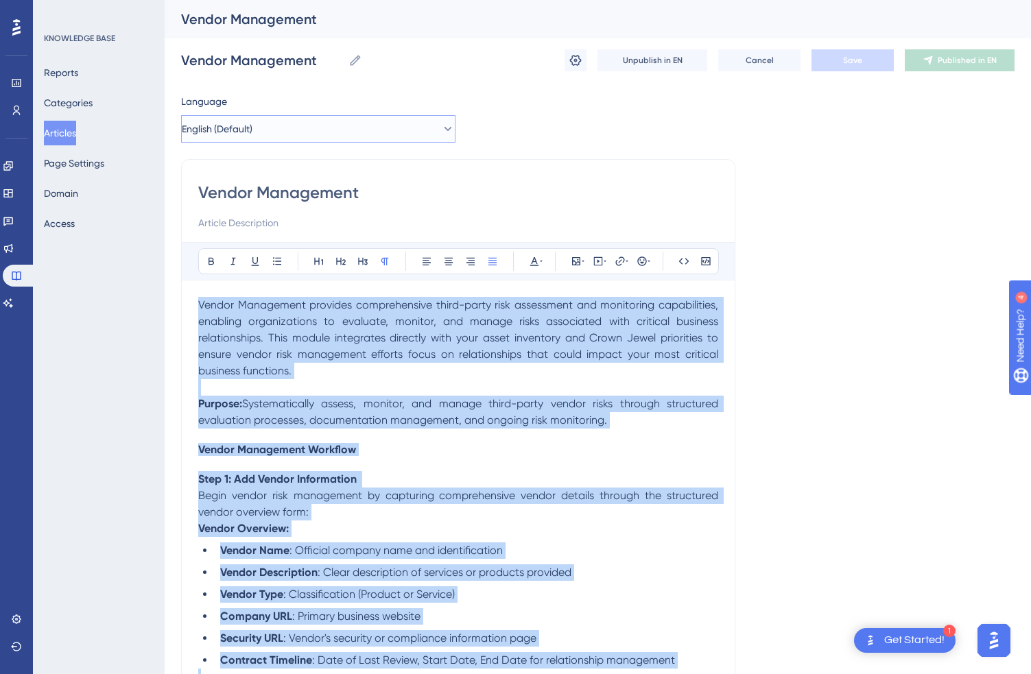
click at [370, 132] on button "English (Default)" at bounding box center [318, 128] width 274 height 27
click at [322, 199] on button "Spanish Spanish No translation" at bounding box center [318, 198] width 257 height 27
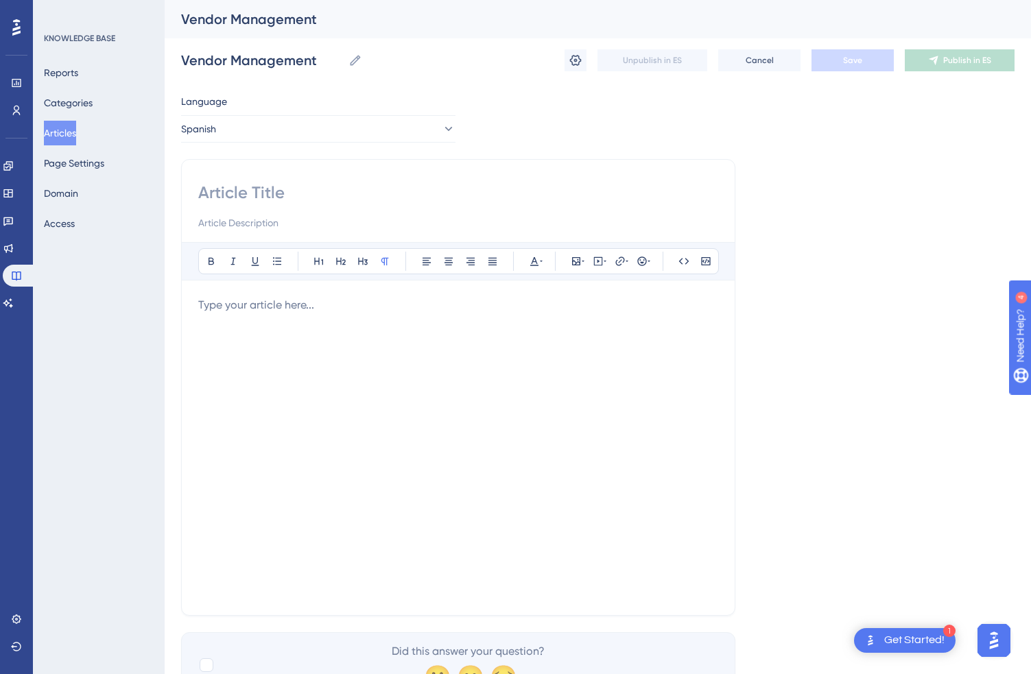
click at [298, 348] on div at bounding box center [458, 448] width 520 height 302
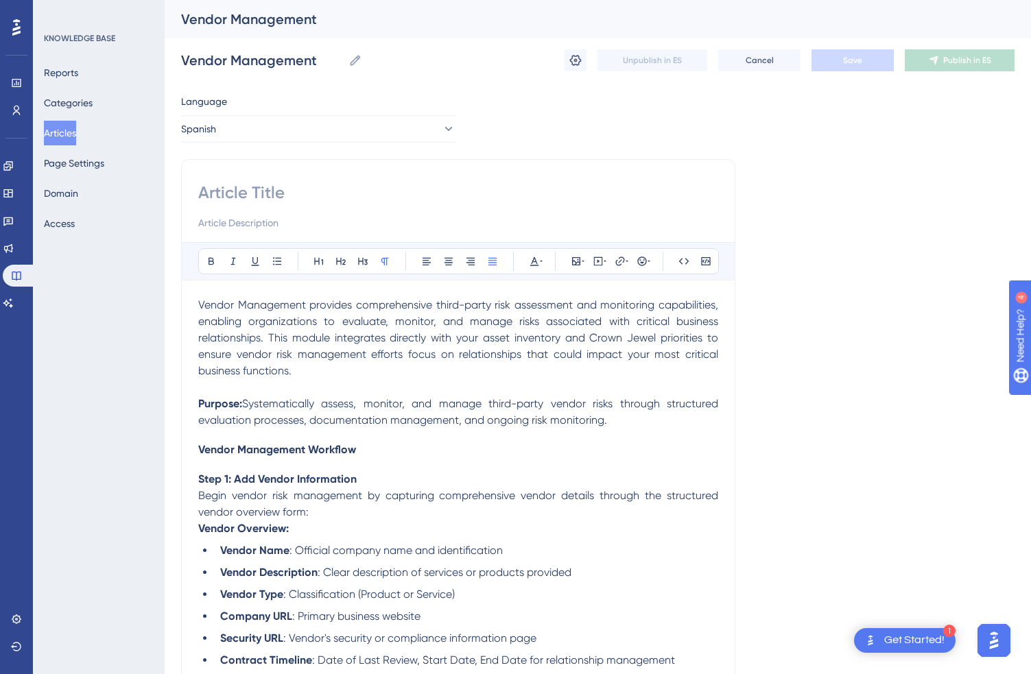
scroll to position [3491, 0]
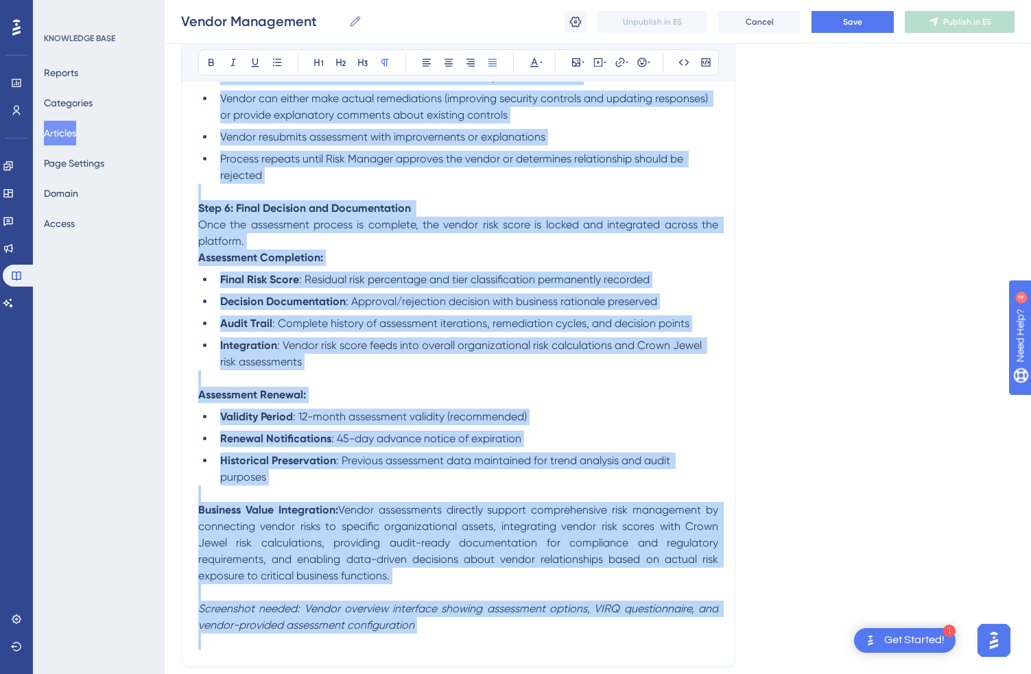
click at [370, 387] on p at bounding box center [458, 378] width 520 height 16
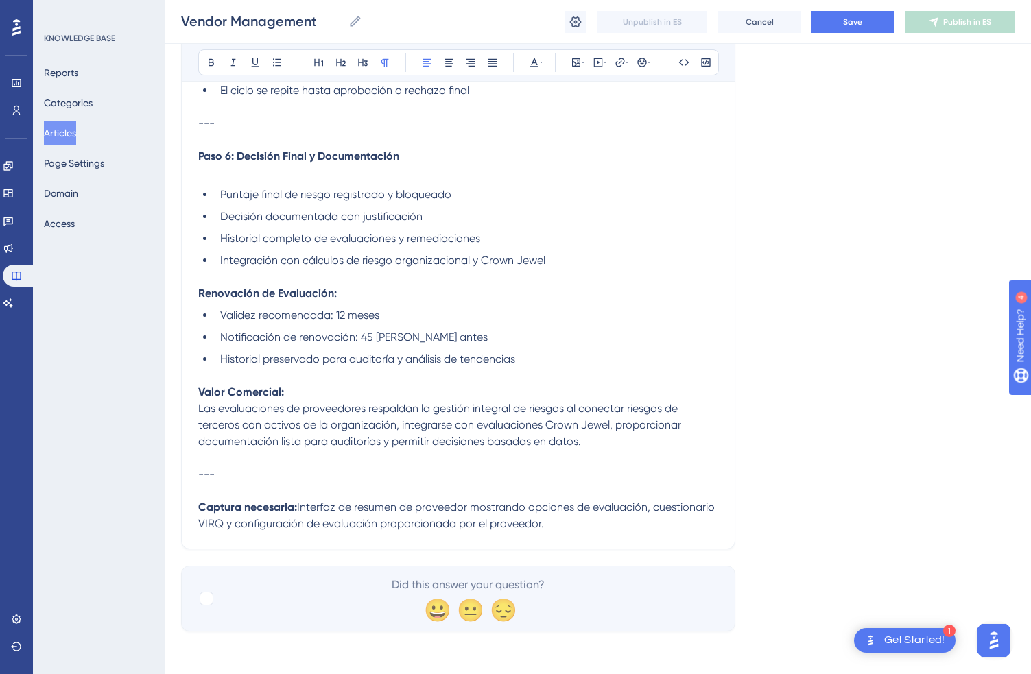
click at [321, 483] on p at bounding box center [458, 491] width 520 height 16
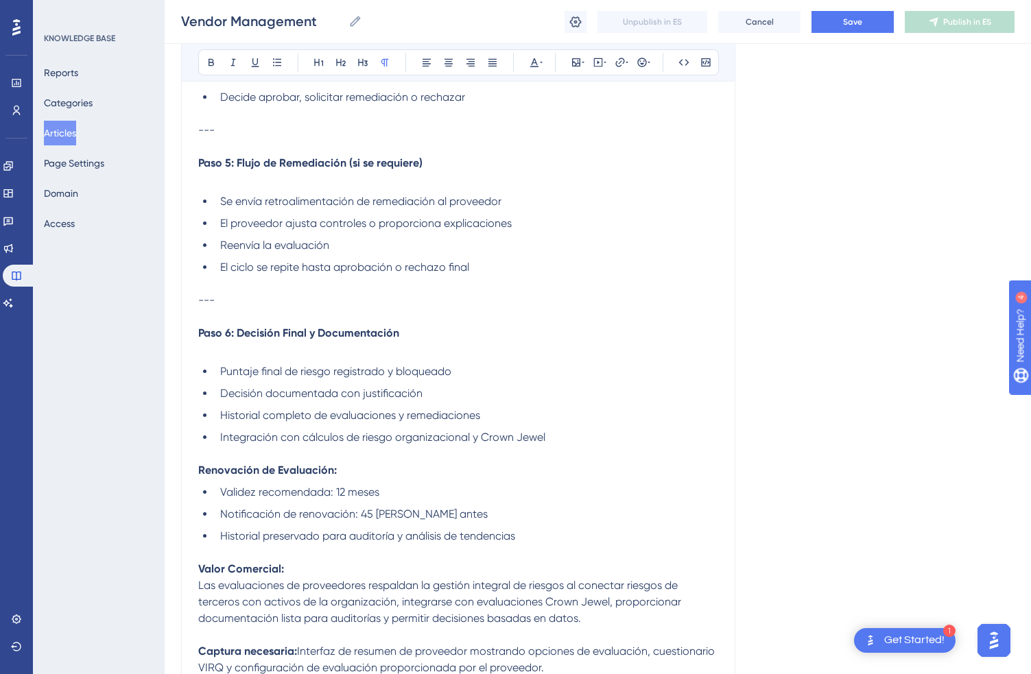
scroll to position [2397, 0]
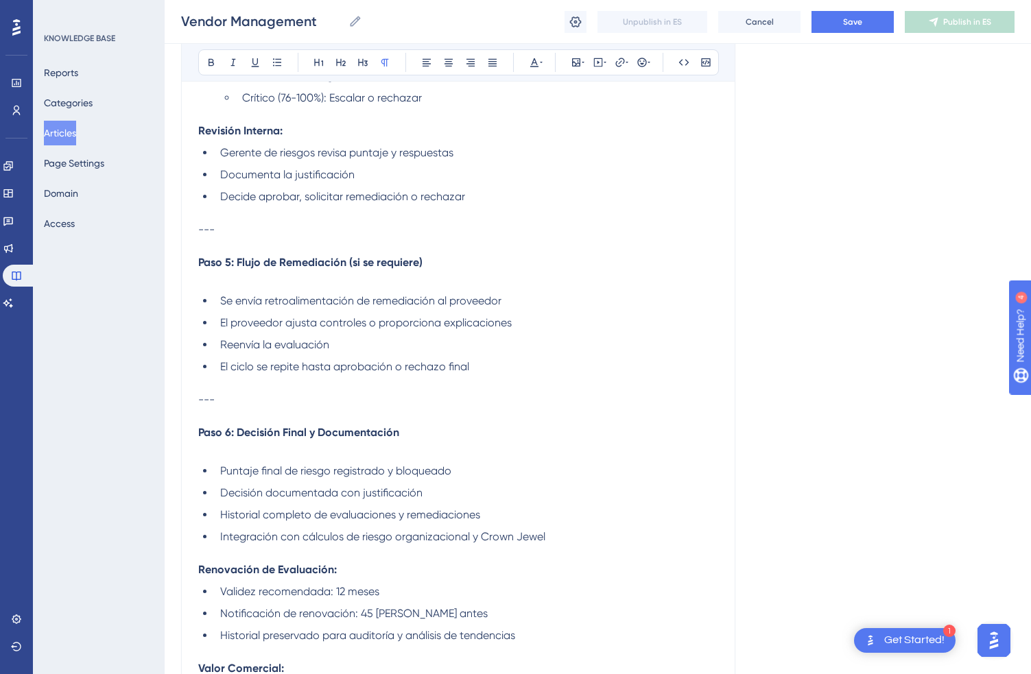
click at [272, 398] on p "---" at bounding box center [458, 400] width 520 height 16
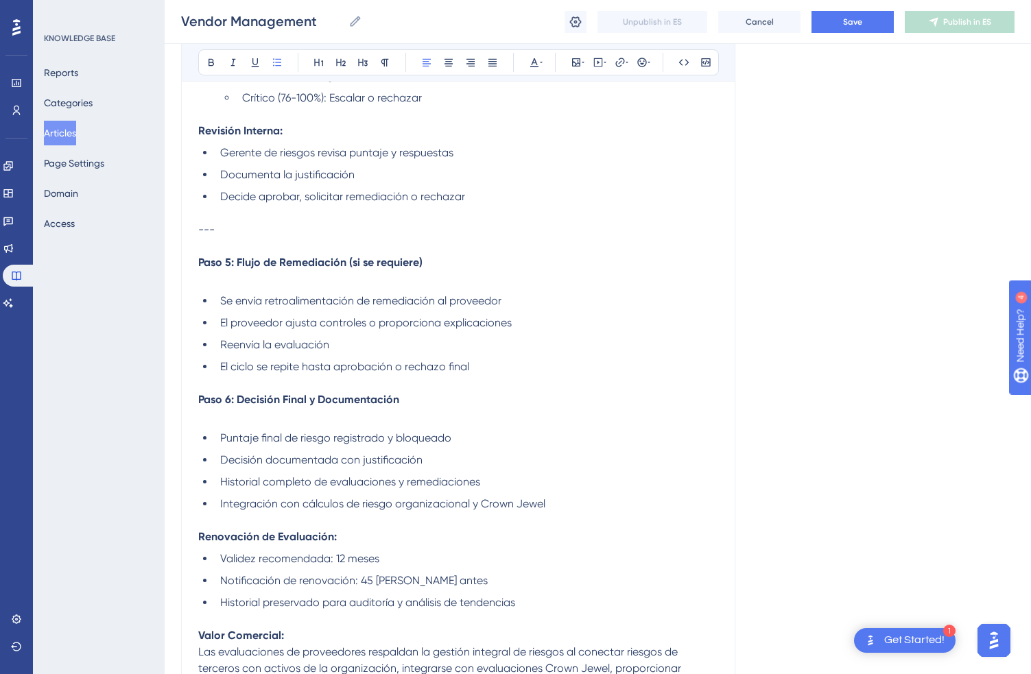
click at [252, 415] on p at bounding box center [458, 416] width 520 height 16
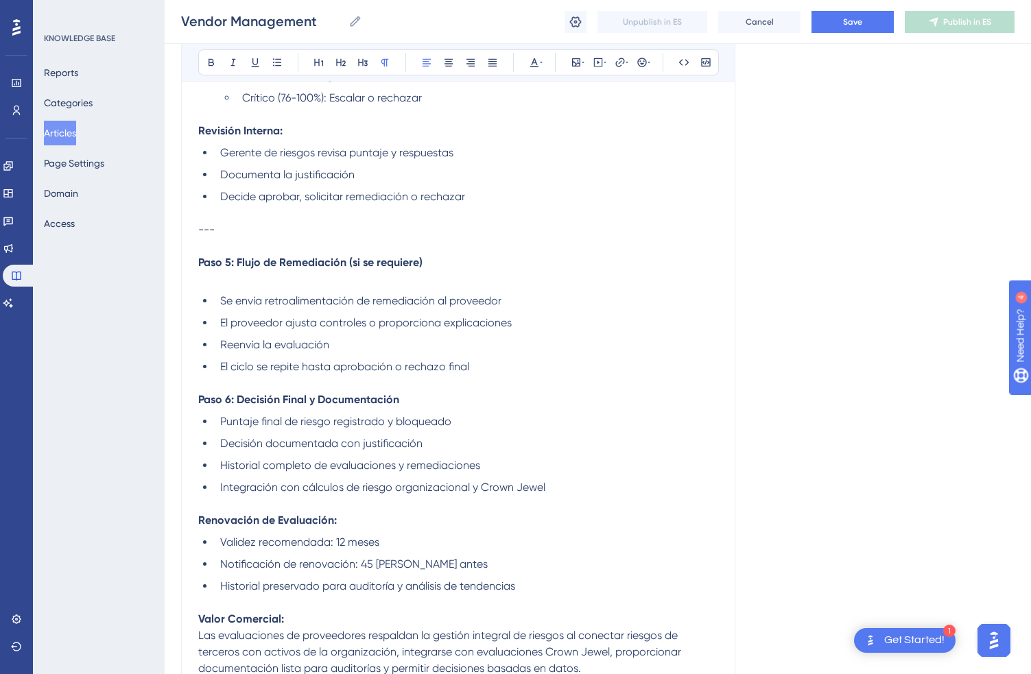
click at [251, 282] on p at bounding box center [458, 279] width 520 height 16
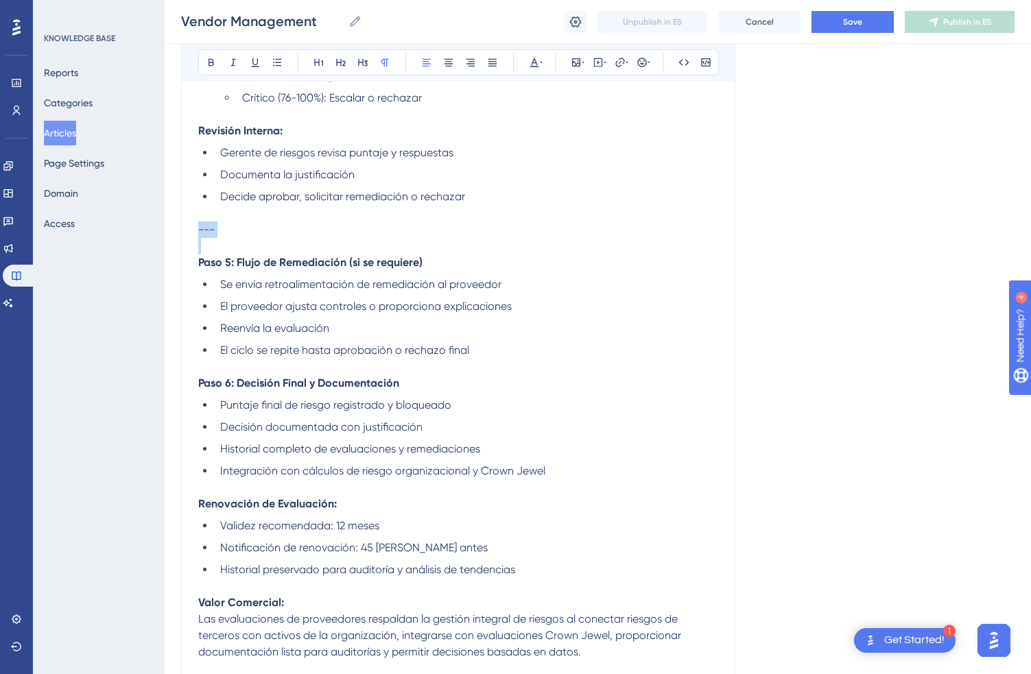
drag, startPoint x: 259, startPoint y: 238, endPoint x: 195, endPoint y: 225, distance: 65.8
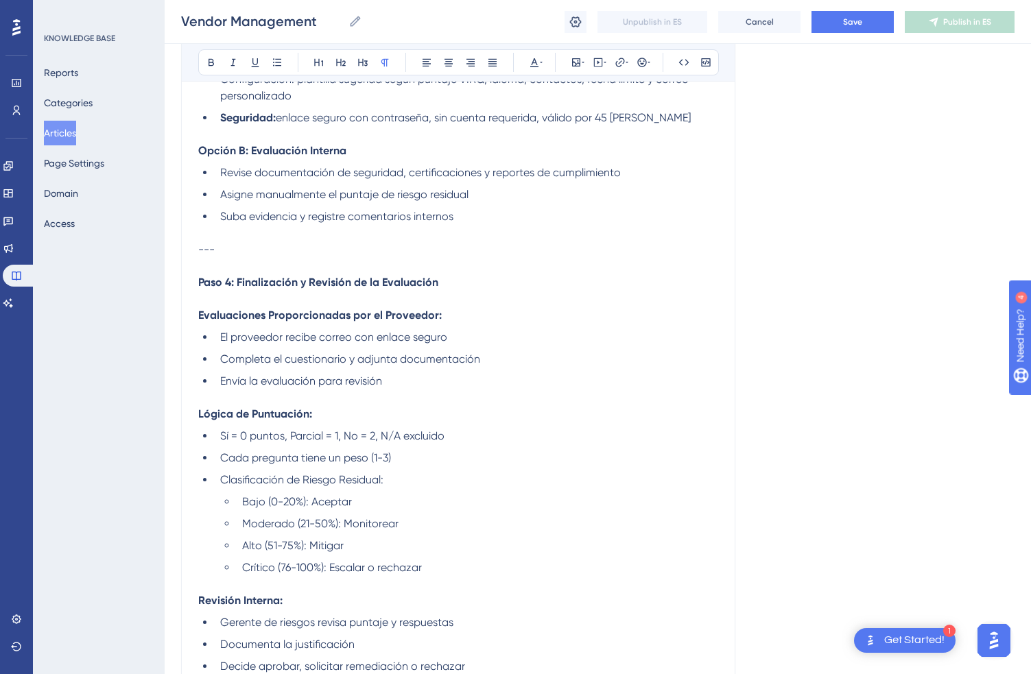
scroll to position [1917, 0]
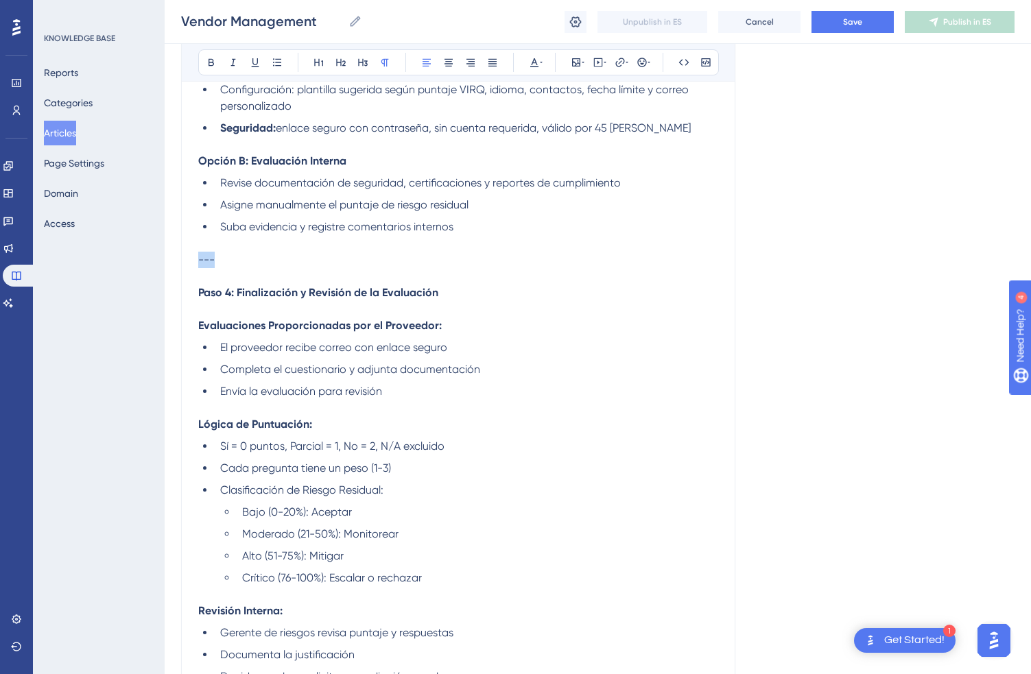
drag, startPoint x: 226, startPoint y: 249, endPoint x: 155, endPoint y: 247, distance: 70.7
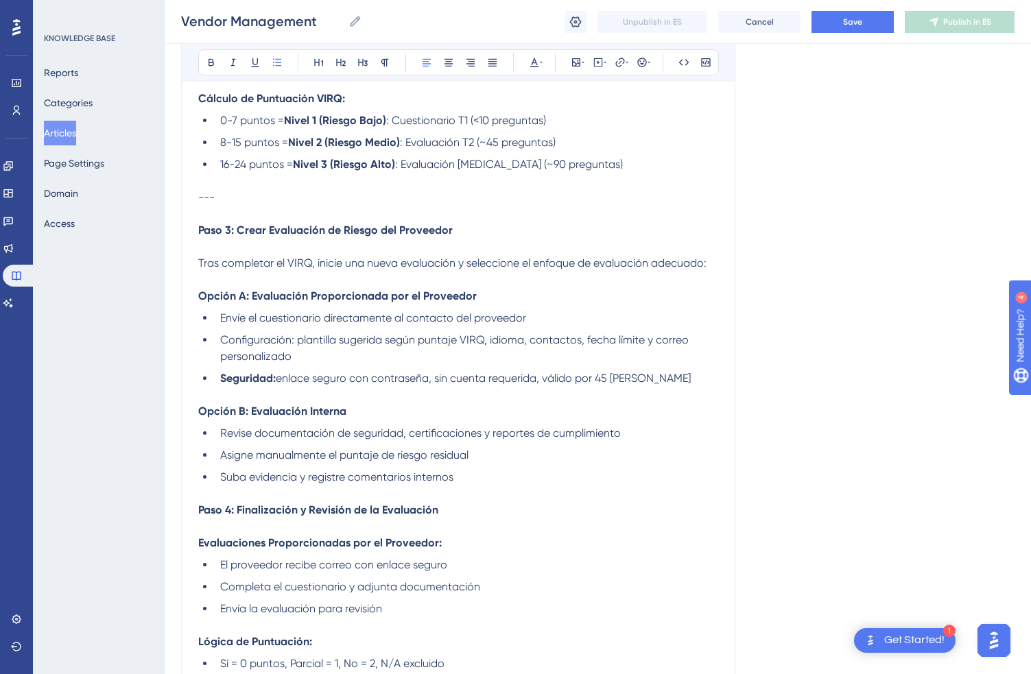
scroll to position [1664, 0]
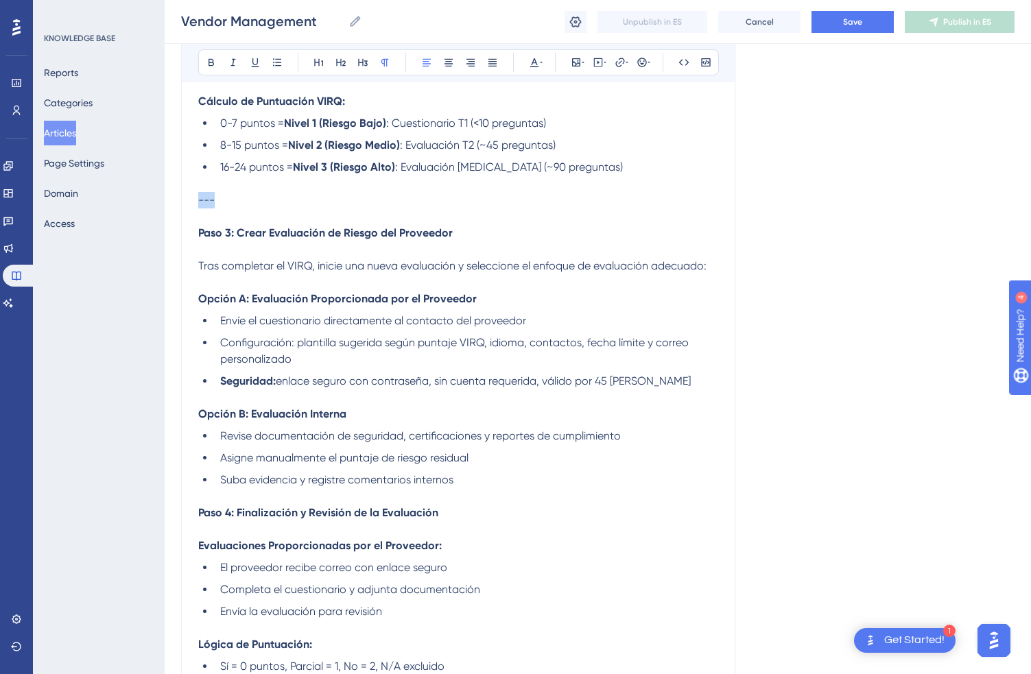
drag, startPoint x: 228, startPoint y: 200, endPoint x: 183, endPoint y: 193, distance: 45.1
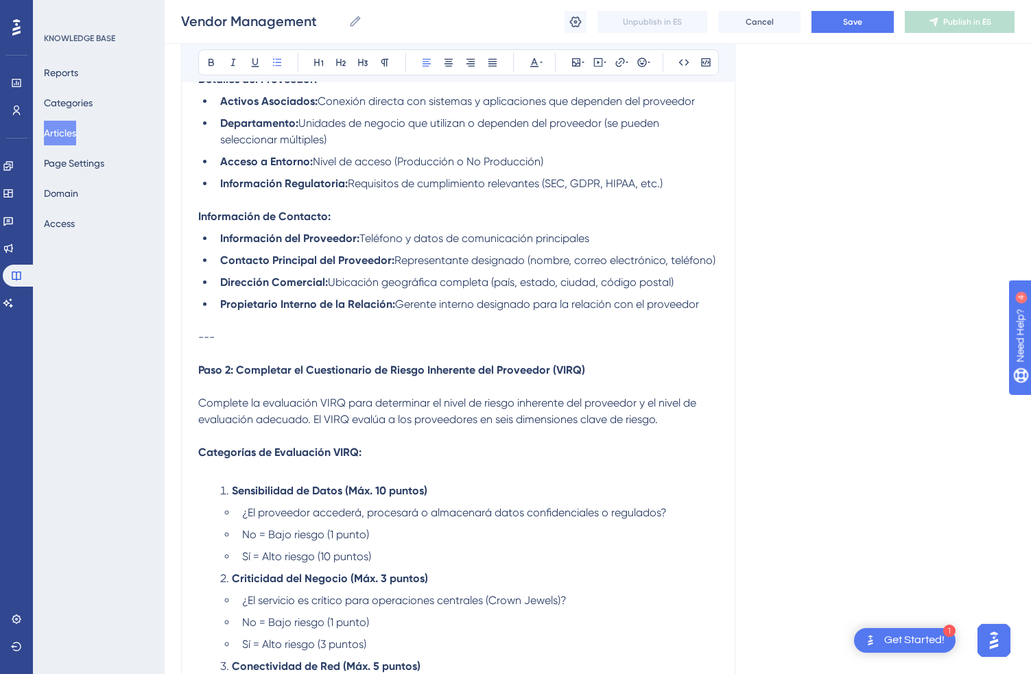
scroll to position [711, 0]
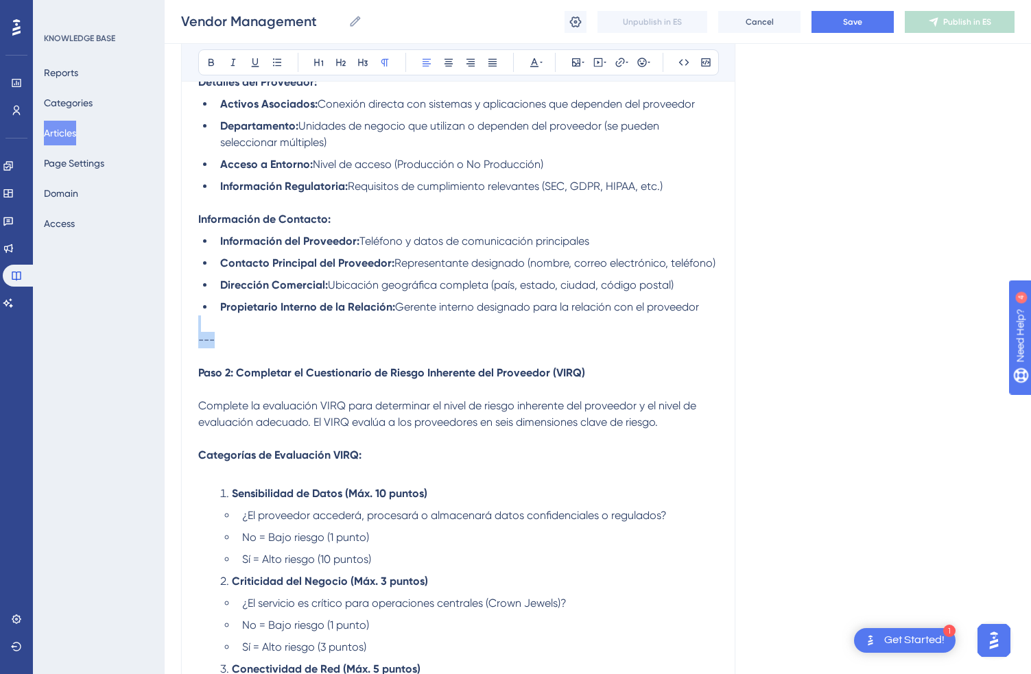
drag, startPoint x: 241, startPoint y: 328, endPoint x: 189, endPoint y: 320, distance: 52.1
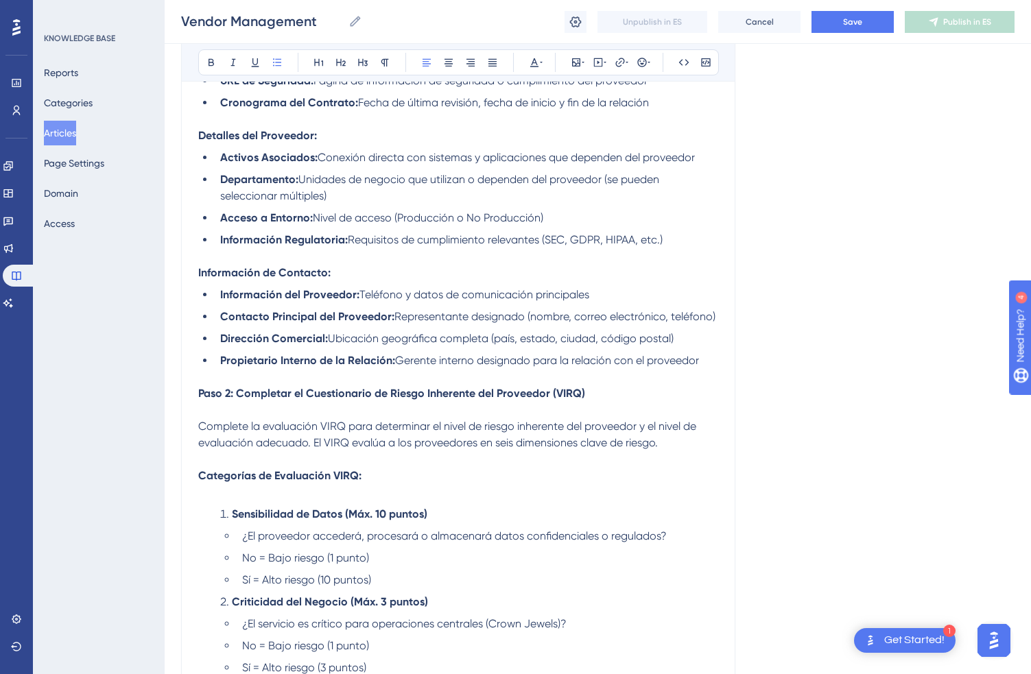
scroll to position [650, 0]
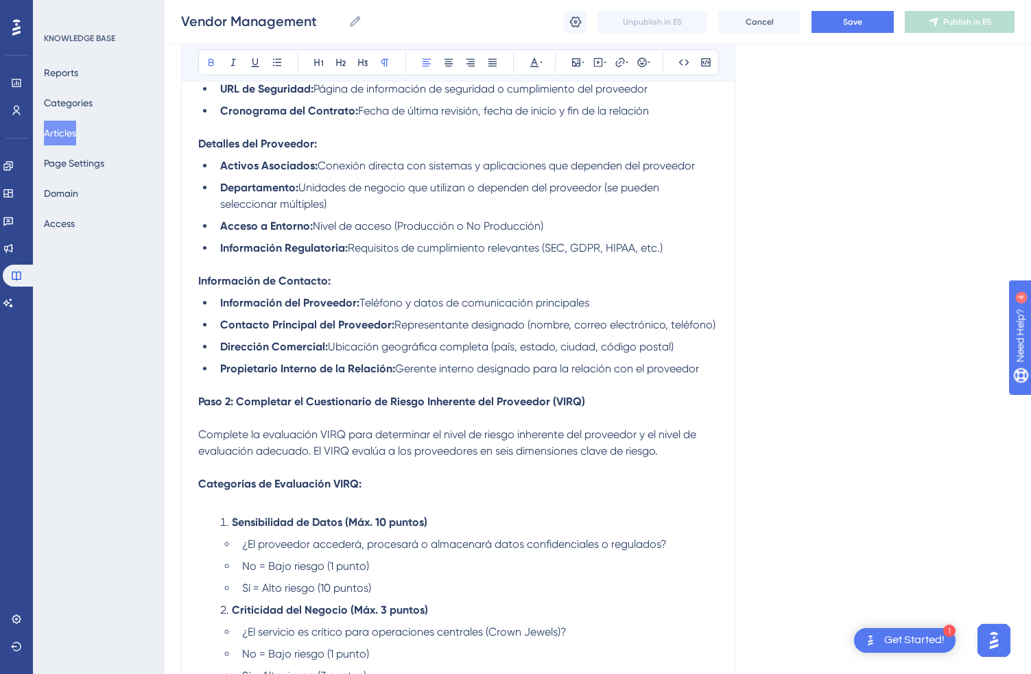
click at [237, 274] on strong "Información de Contacto:" at bounding box center [264, 280] width 132 height 13
click at [236, 257] on p at bounding box center [458, 265] width 520 height 16
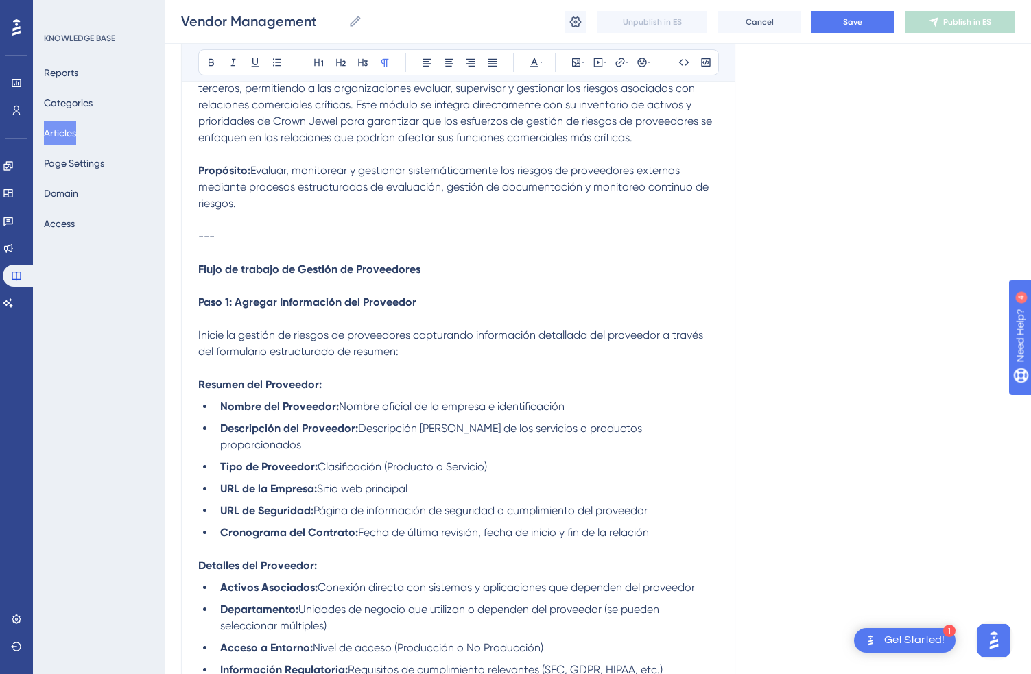
scroll to position [227, 0]
drag, startPoint x: 238, startPoint y: 233, endPoint x: 182, endPoint y: 233, distance: 55.6
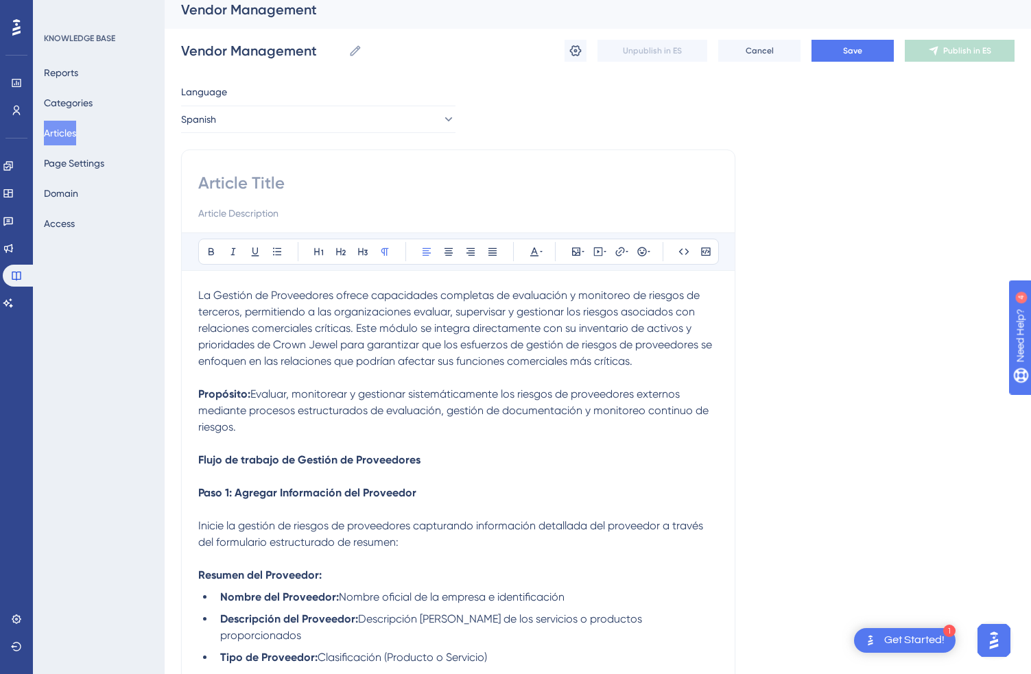
scroll to position [0, 0]
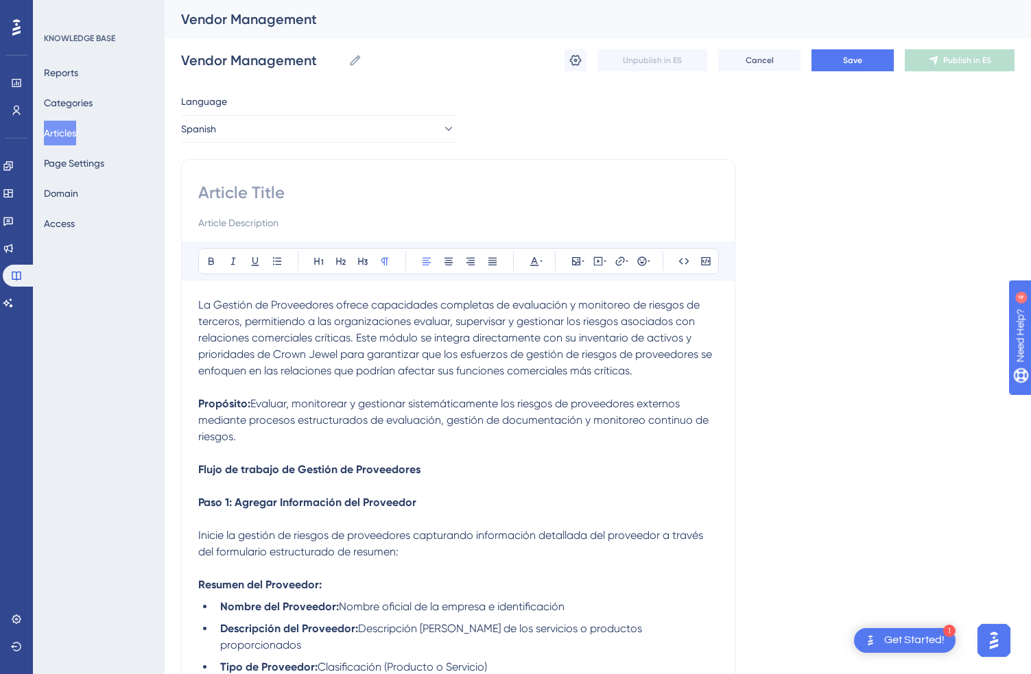
click at [304, 370] on span "La Gestión de Proveedores ofrece capacidades completas de evaluación y monitore…" at bounding box center [456, 337] width 517 height 79
click at [491, 266] on icon at bounding box center [492, 261] width 11 height 11
click at [458, 329] on p "La Gestión de Proveedores ofrece capacidades completas de evaluación y monitore…" at bounding box center [458, 338] width 520 height 82
click at [307, 193] on input at bounding box center [458, 193] width 520 height 22
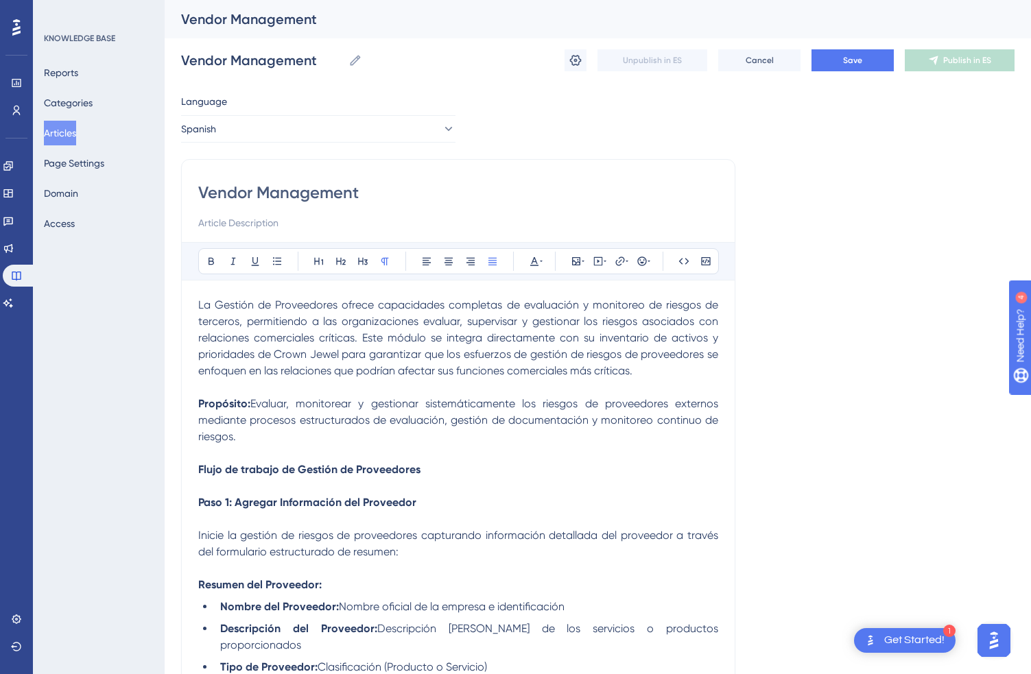
type input "Gestión de proveedores"
click at [849, 57] on span "Save" at bounding box center [852, 60] width 19 height 11
click at [76, 135] on button "Articles" at bounding box center [60, 133] width 32 height 25
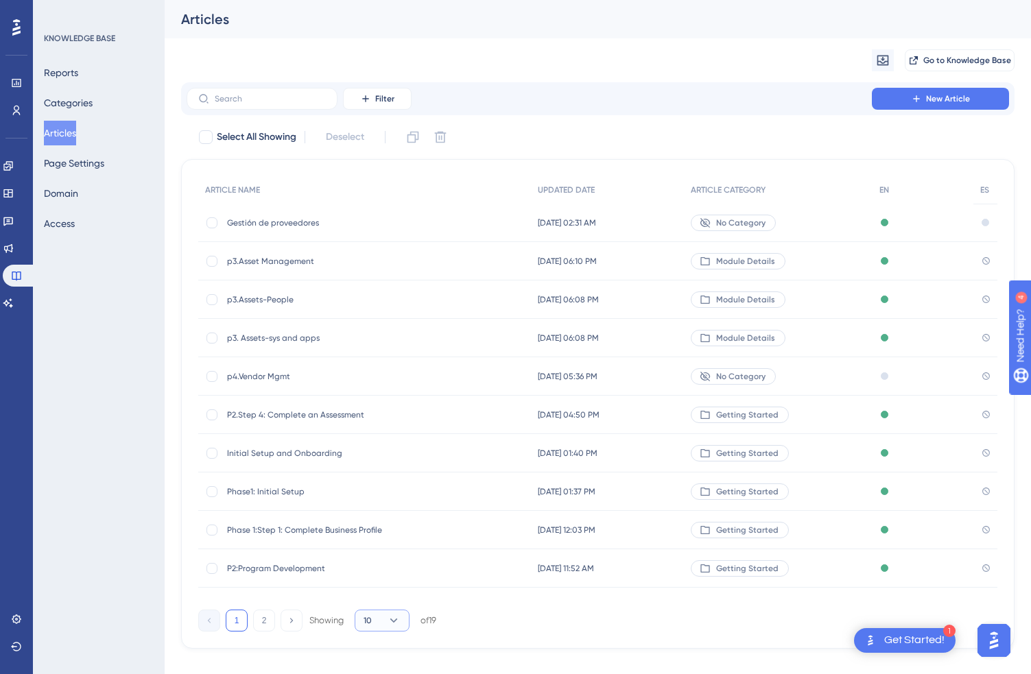
click at [393, 622] on icon at bounding box center [394, 621] width 8 height 4
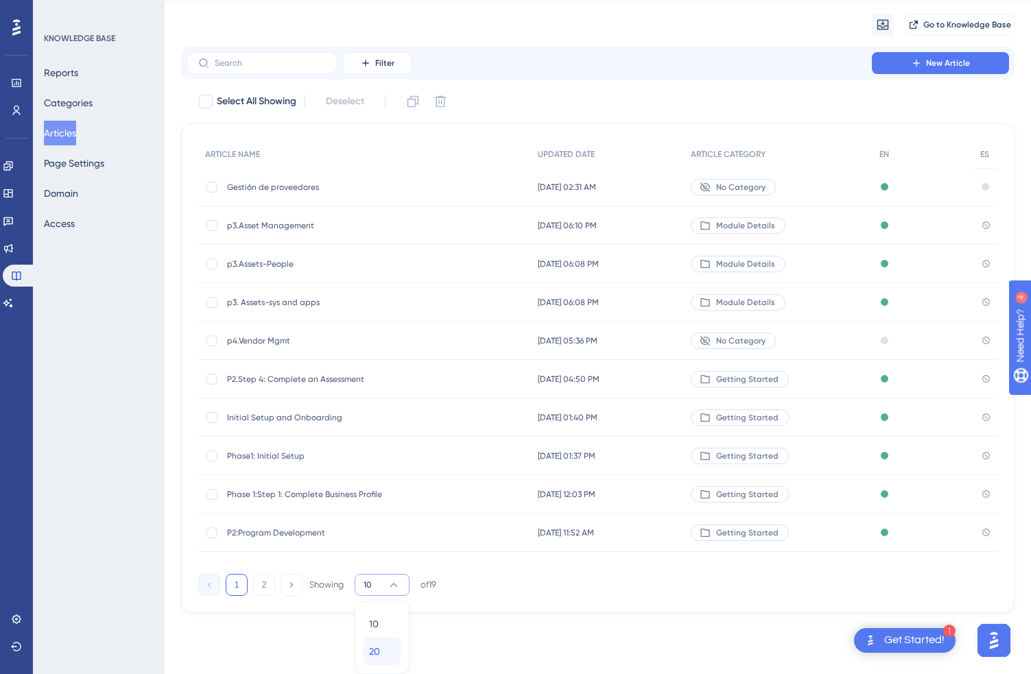
click at [390, 645] on div "20 20" at bounding box center [382, 651] width 26 height 27
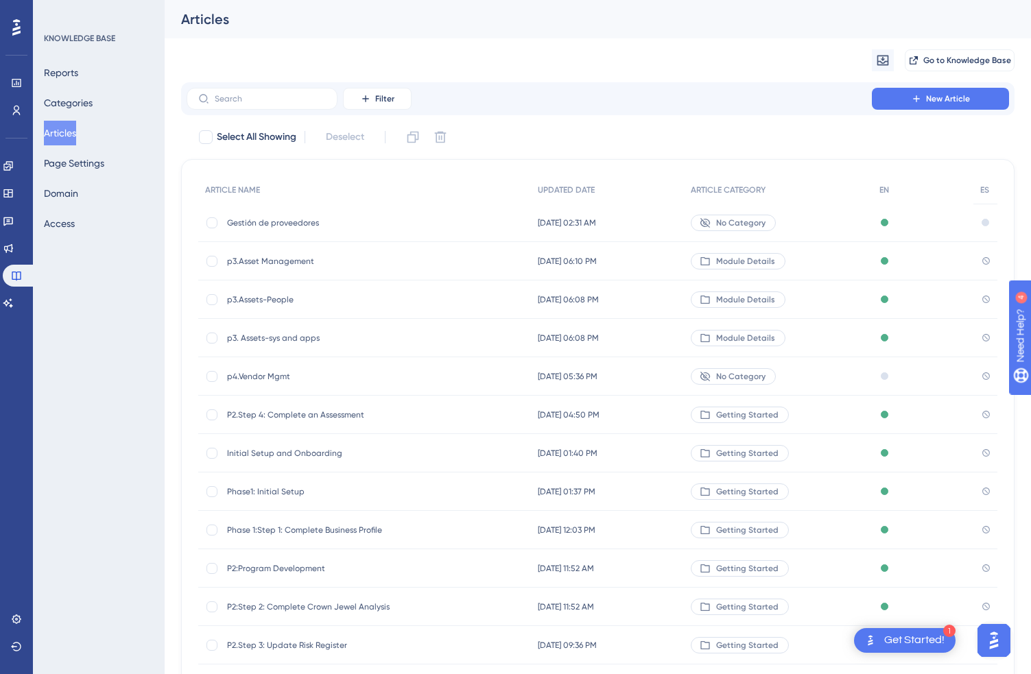
scroll to position [60, 0]
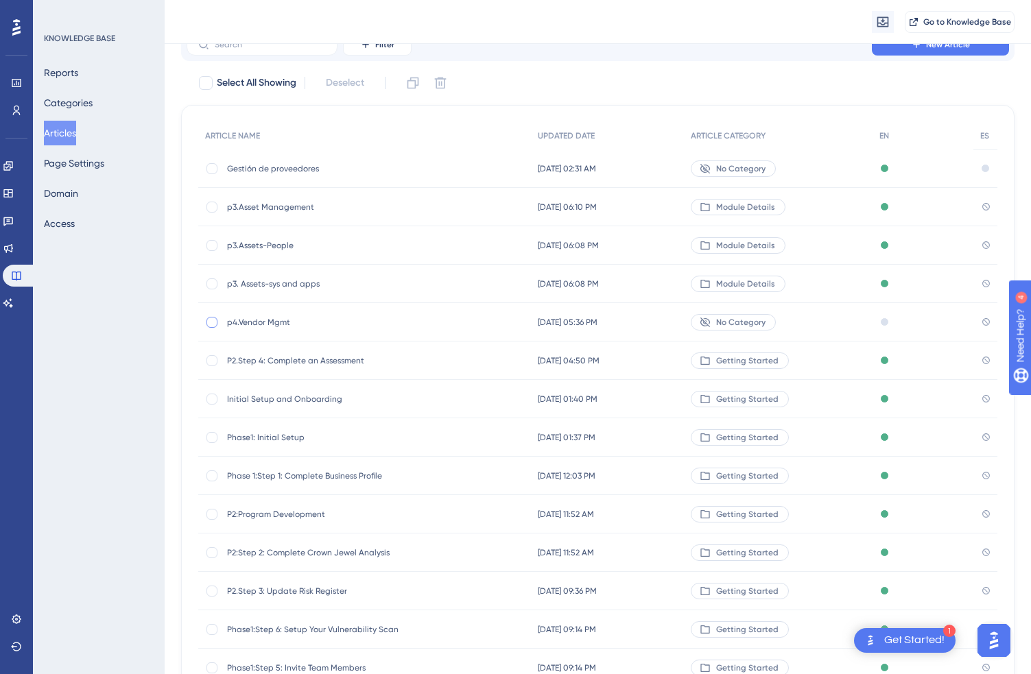
click at [214, 322] on div at bounding box center [212, 322] width 11 height 11
checkbox input "true"
click at [250, 325] on span "p4.Vendor Mgmt" at bounding box center [337, 322] width 220 height 11
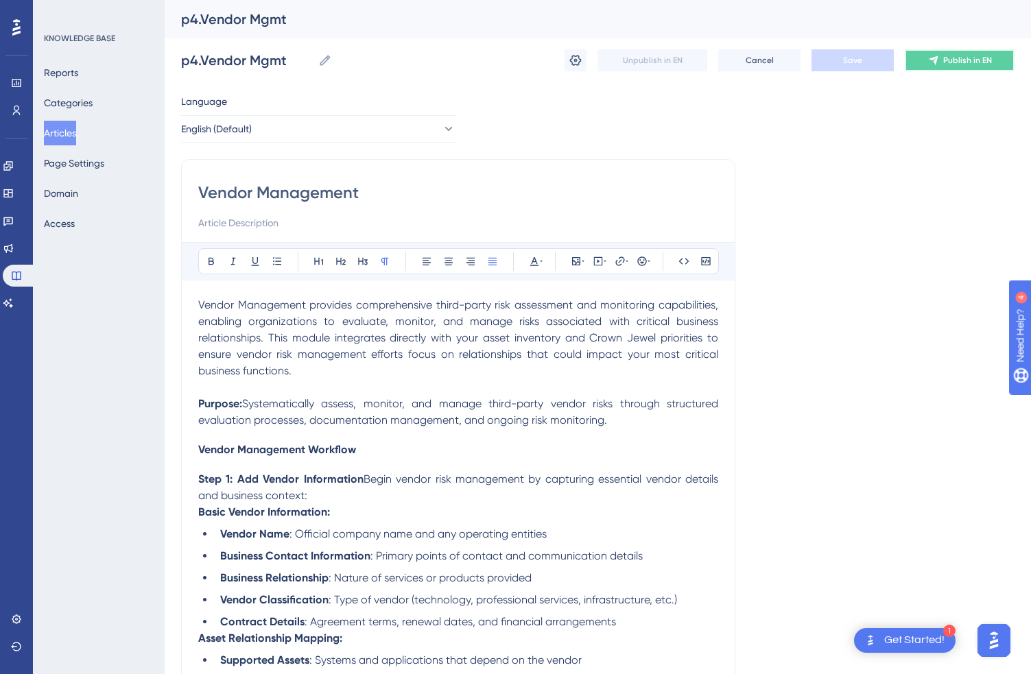
click at [947, 67] on button "Publish in EN" at bounding box center [960, 60] width 110 height 22
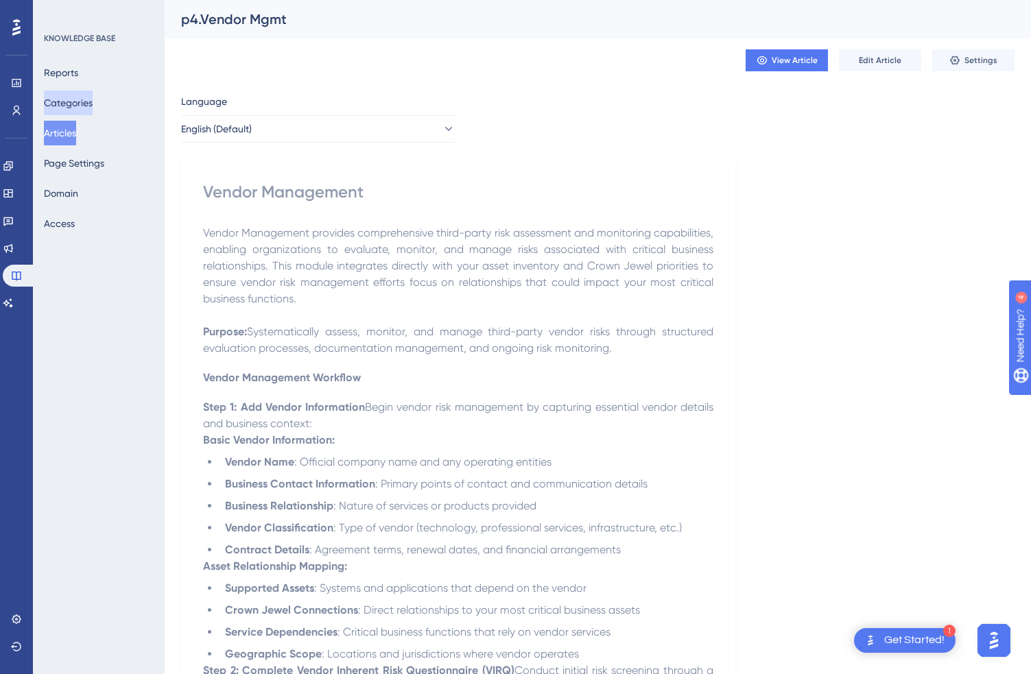
click at [93, 106] on button "Categories" at bounding box center [68, 103] width 49 height 25
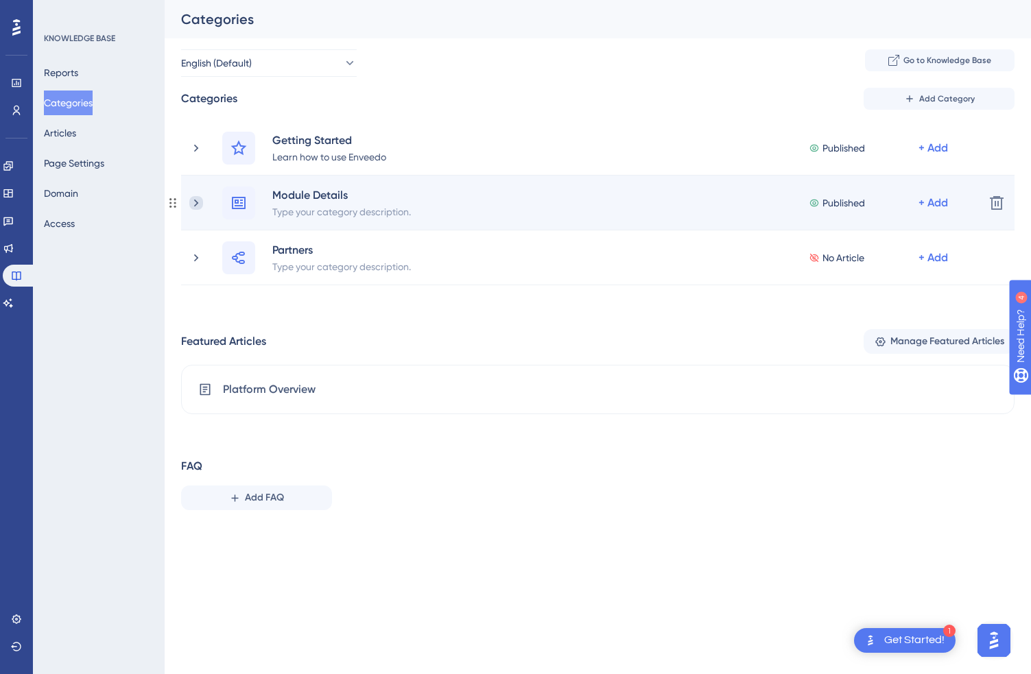
click at [202, 198] on icon at bounding box center [196, 203] width 14 height 14
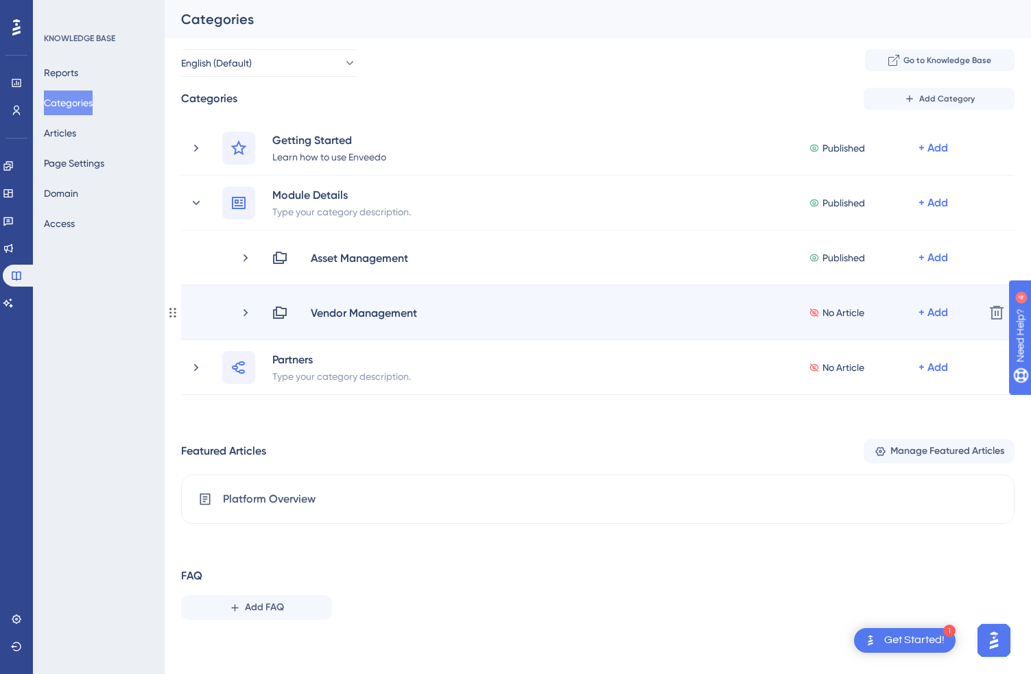
click at [250, 303] on div "Vendor Management No Article + Add Delete" at bounding box center [598, 312] width 834 height 55
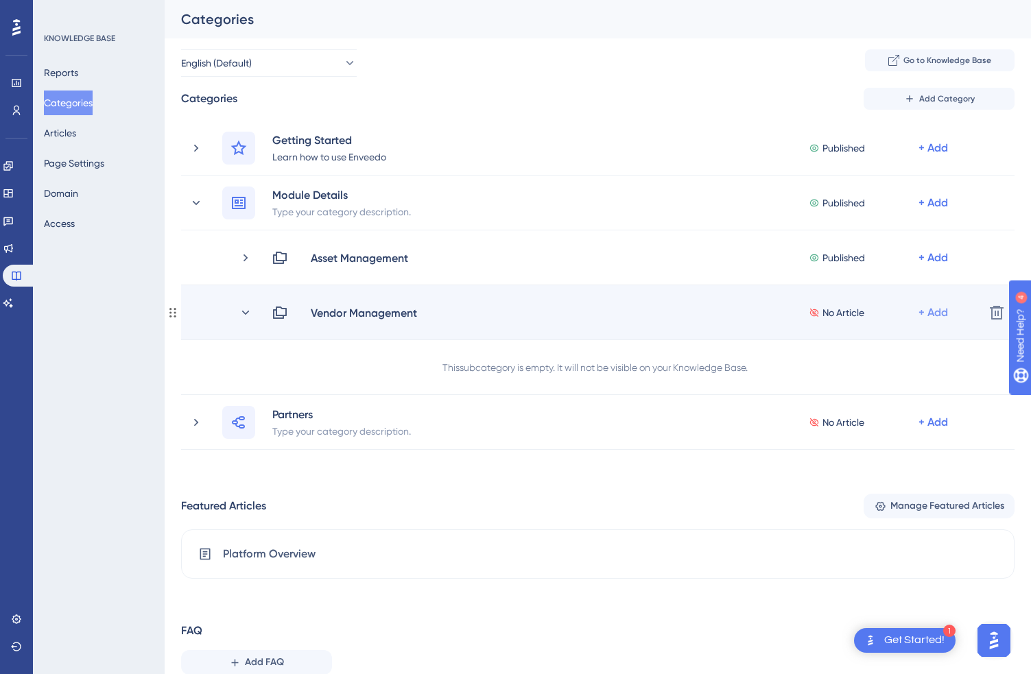
click at [927, 315] on div "+ Add" at bounding box center [934, 313] width 30 height 16
click at [883, 346] on span "Add Articles" at bounding box center [857, 349] width 53 height 16
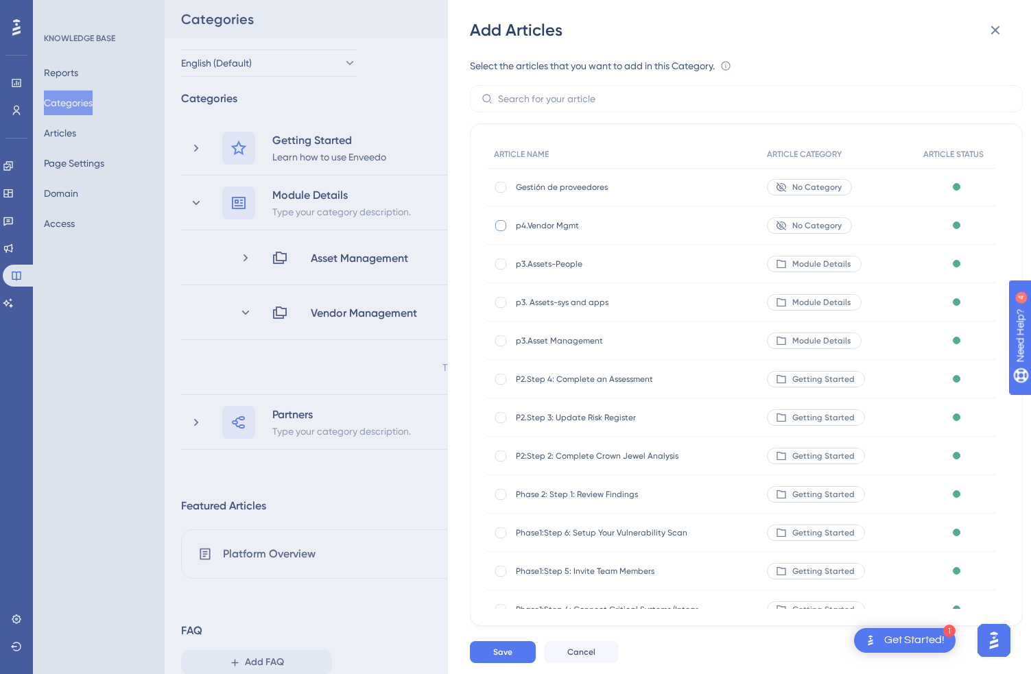
click at [500, 222] on div at bounding box center [500, 225] width 11 height 11
checkbox input "true"
click at [516, 647] on button "Save" at bounding box center [503, 652] width 66 height 22
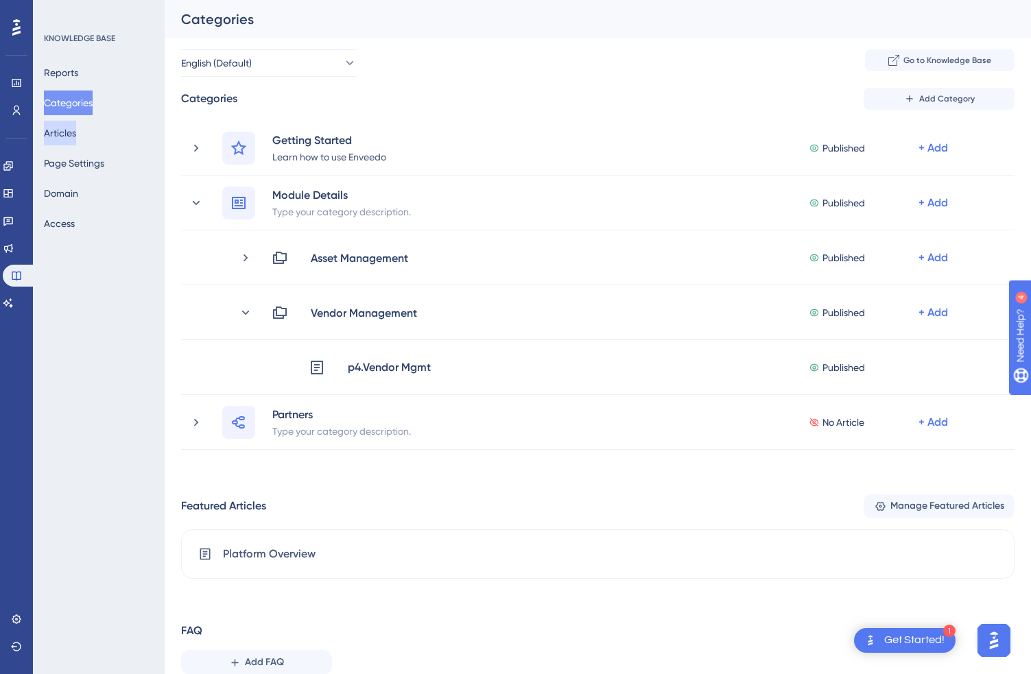
click at [76, 129] on button "Articles" at bounding box center [60, 133] width 32 height 25
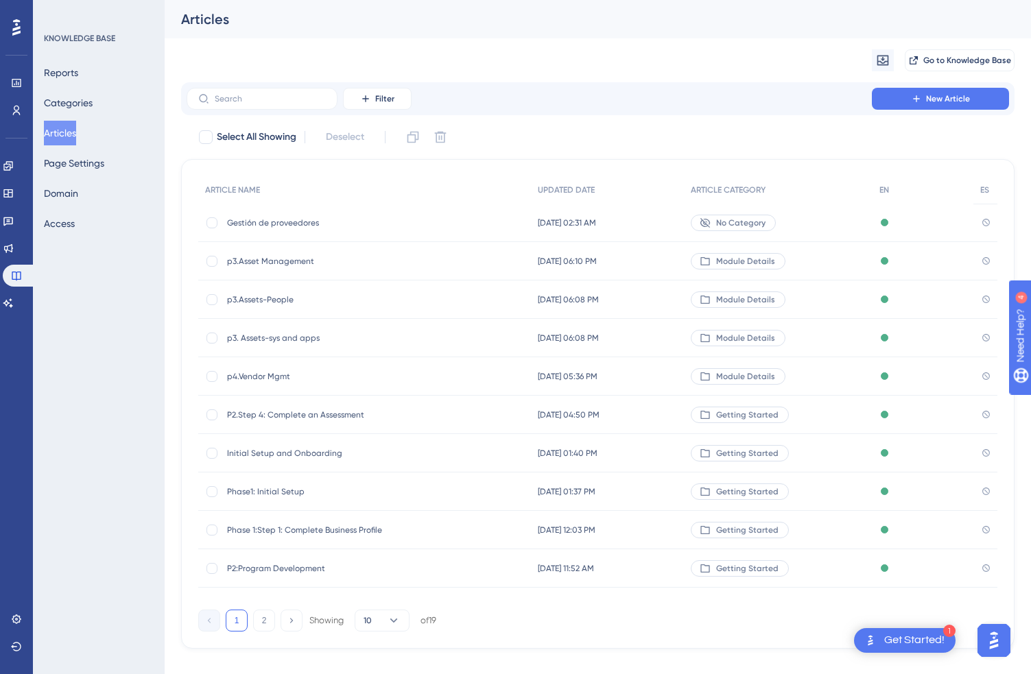
scroll to position [19, 0]
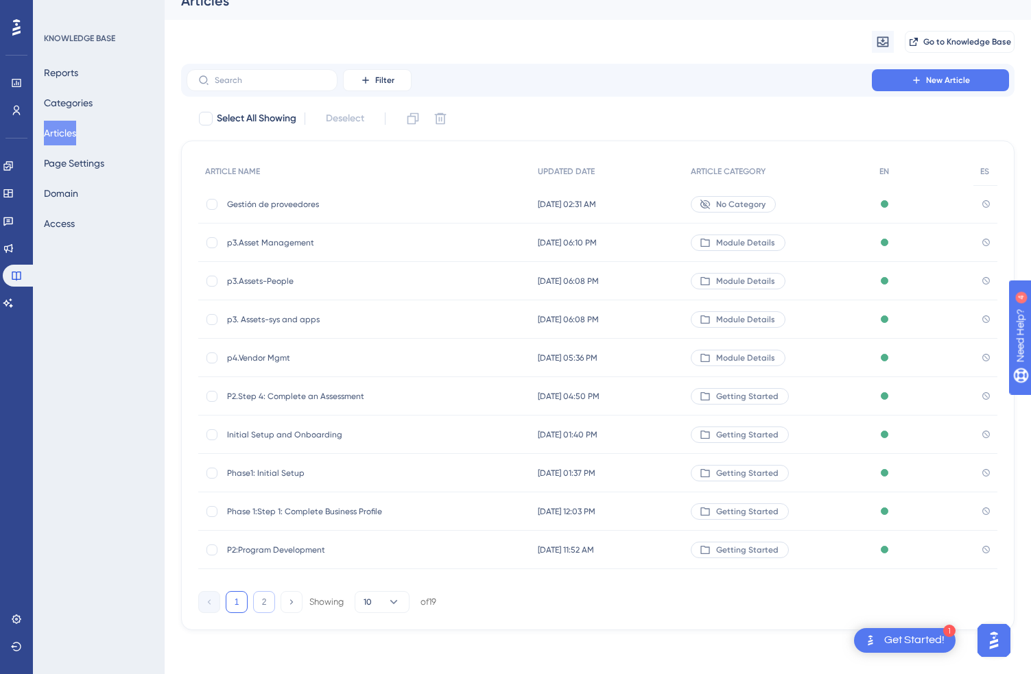
click at [268, 604] on button "2" at bounding box center [264, 602] width 22 height 22
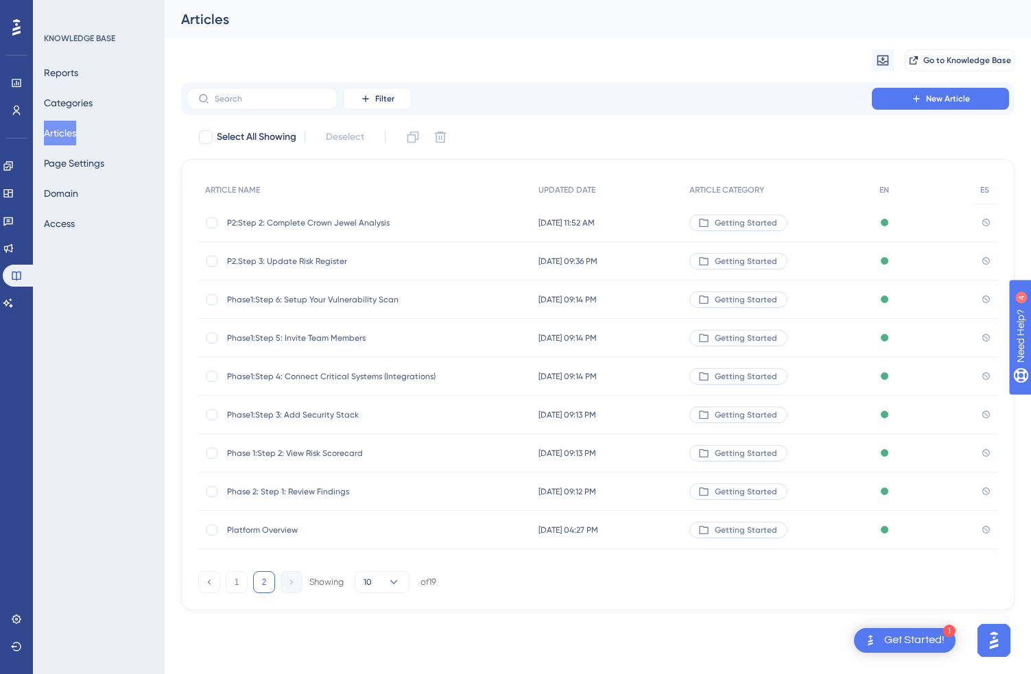
scroll to position [0, 0]
click at [315, 263] on span "P2.Step 3: Update Risk Register" at bounding box center [337, 261] width 220 height 11
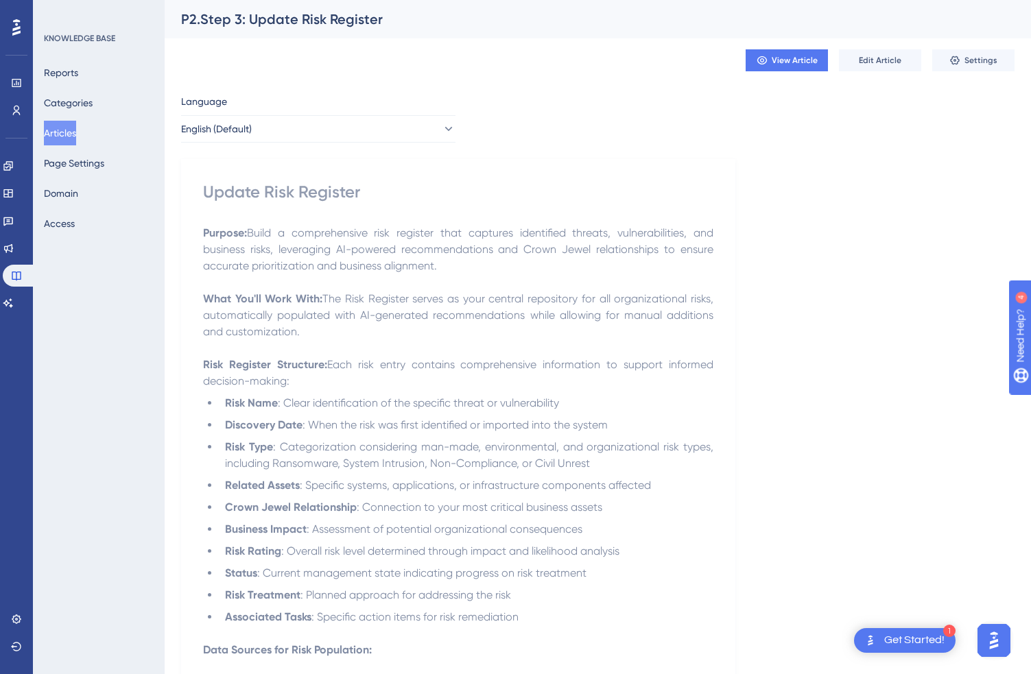
click at [330, 261] on span "Build a comprehensive risk register that captures identified threats, vulnerabi…" at bounding box center [459, 249] width 513 height 46
click at [894, 58] on span "Edit Article" at bounding box center [880, 60] width 43 height 11
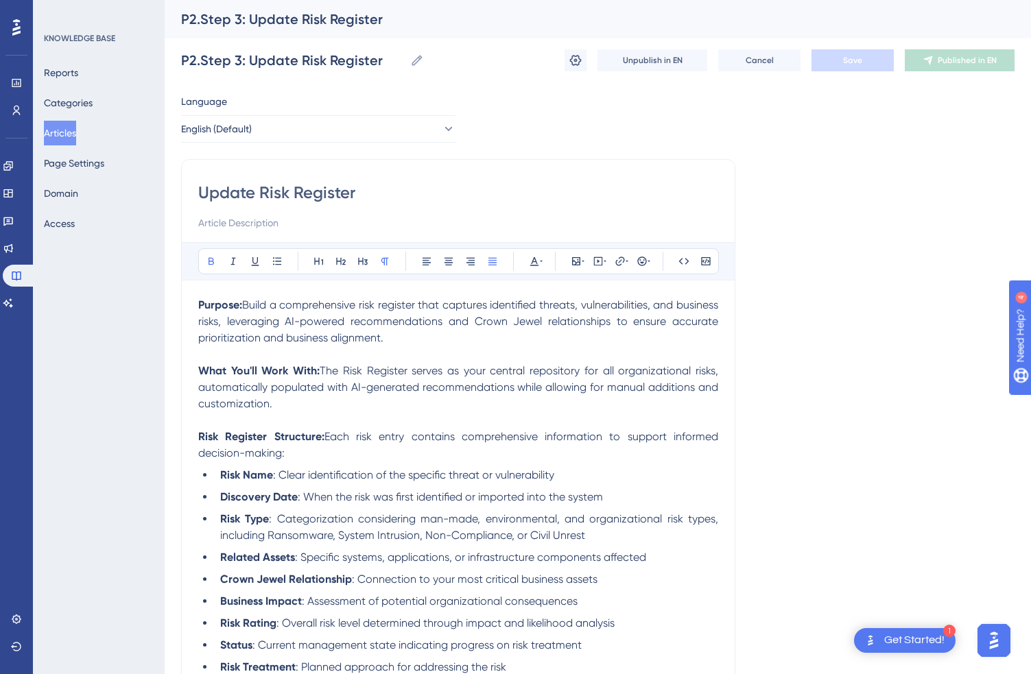
click at [201, 301] on strong "Purpose:" at bounding box center [220, 304] width 44 height 13
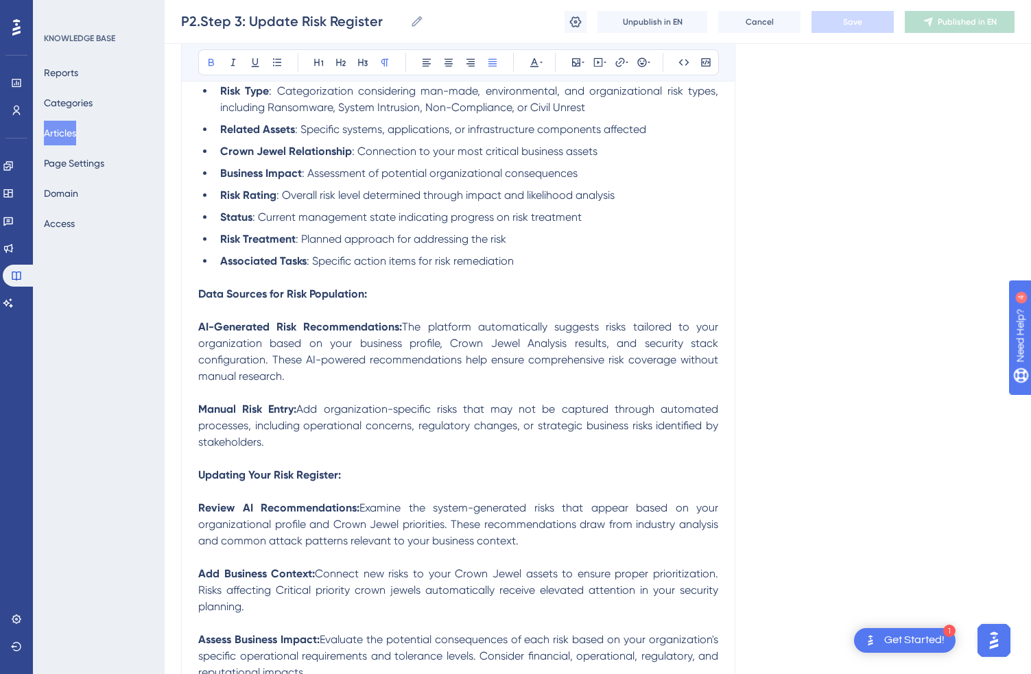
scroll to position [419, 0]
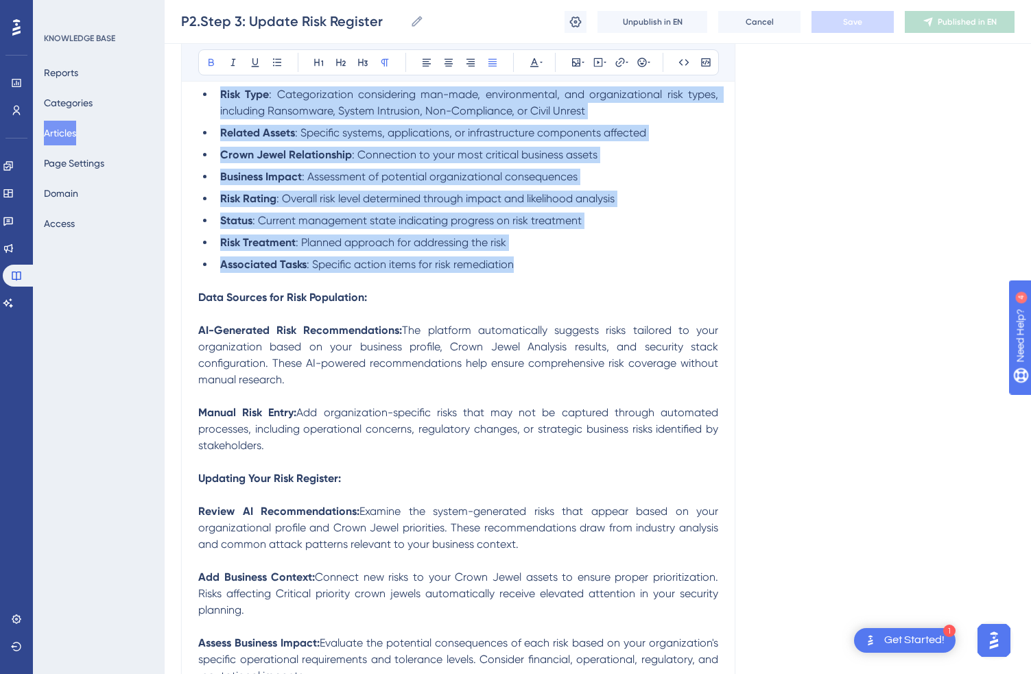
click at [527, 270] on li "Associated Tasks : Specific action items for risk remediation" at bounding box center [467, 265] width 504 height 16
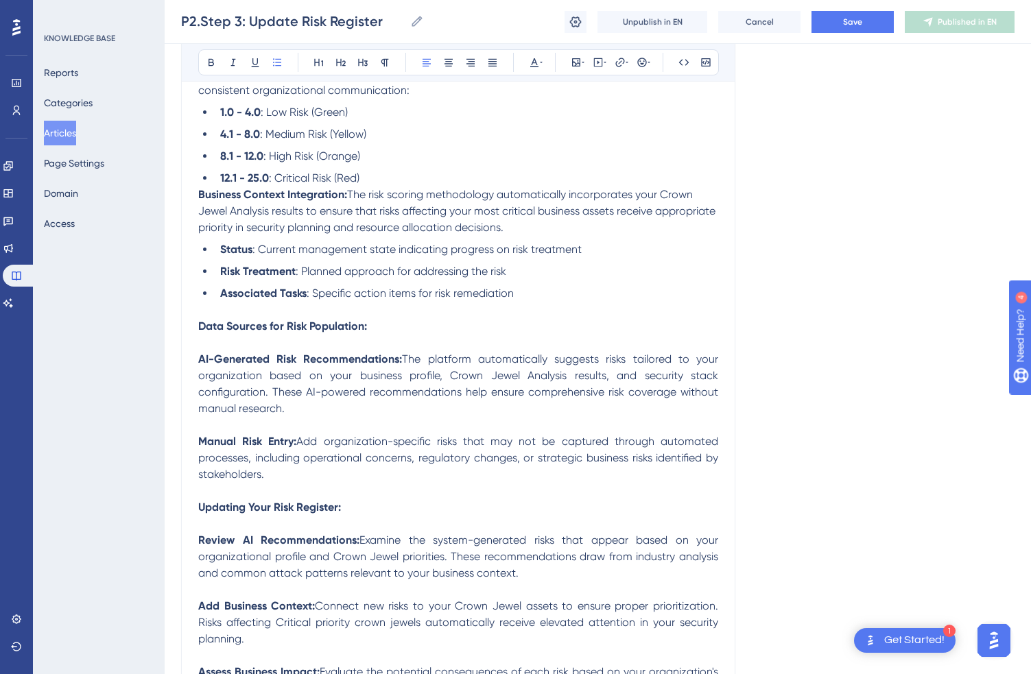
scroll to position [1044, 0]
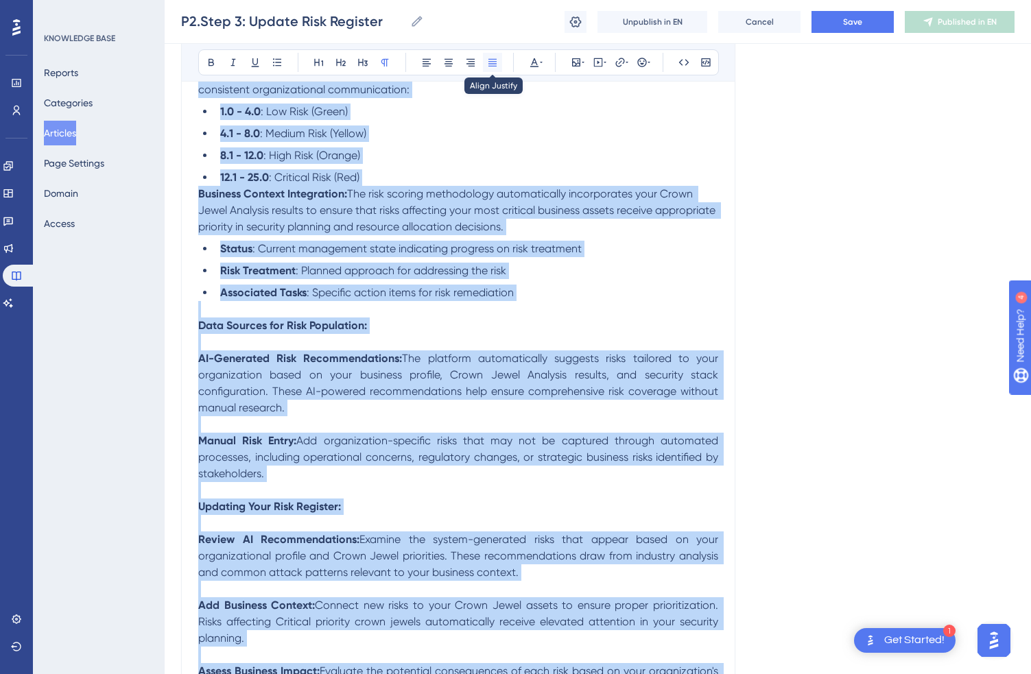
click at [488, 68] on button at bounding box center [492, 62] width 19 height 19
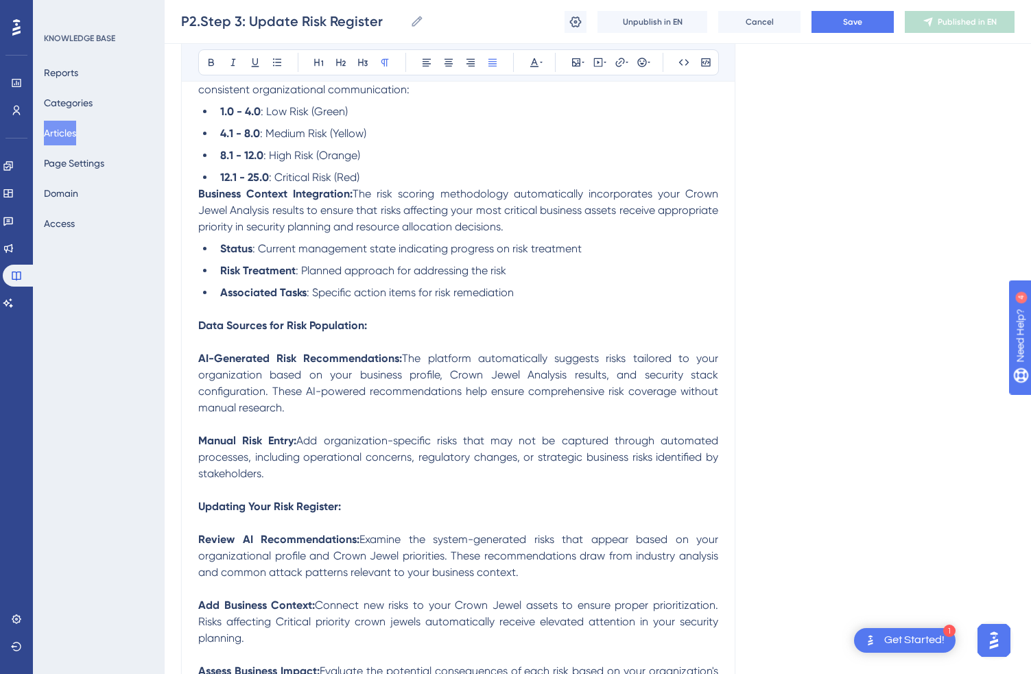
click at [318, 255] on span ": Current management state indicating progress on risk treatment" at bounding box center [416, 248] width 329 height 13
click at [361, 204] on span "The risk scoring methodology automatically incorporates your Crown Jewel Analys…" at bounding box center [459, 210] width 523 height 46
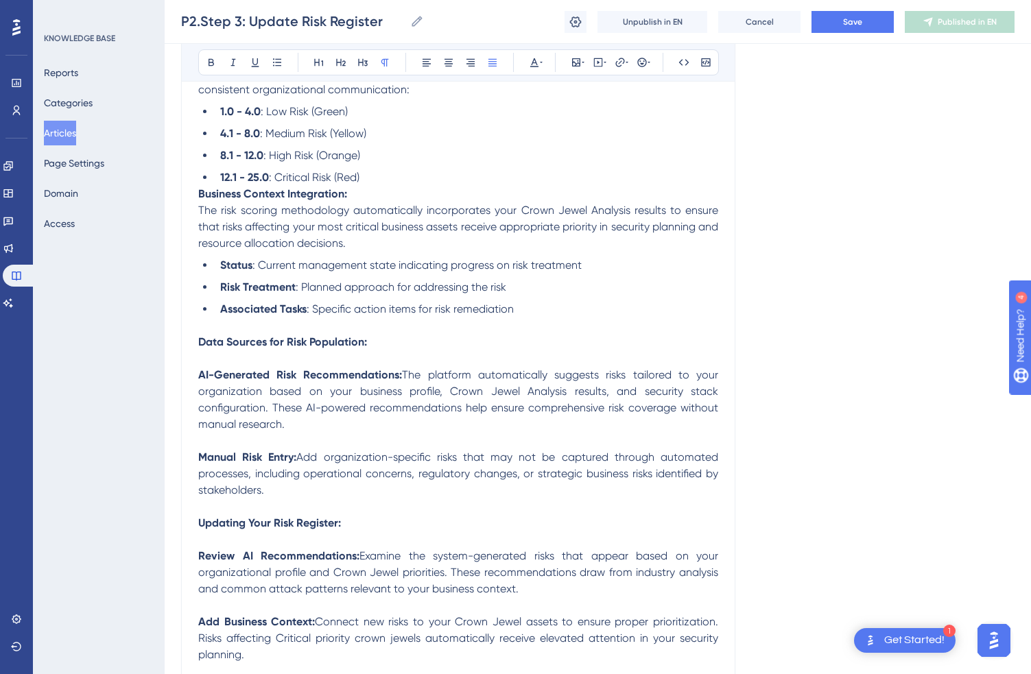
click at [407, 388] on span "The platform automatically suggests risks tailored to your organization based o…" at bounding box center [459, 399] width 523 height 62
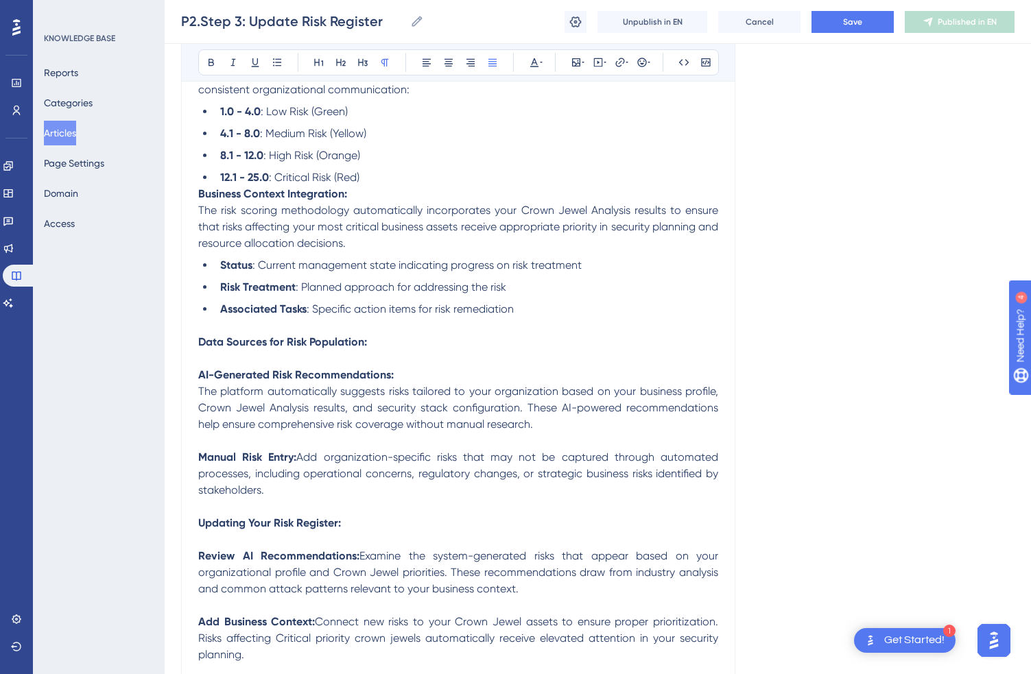
click at [304, 470] on span "Add organization-specific risks that may not be captured through automated proc…" at bounding box center [459, 474] width 523 height 46
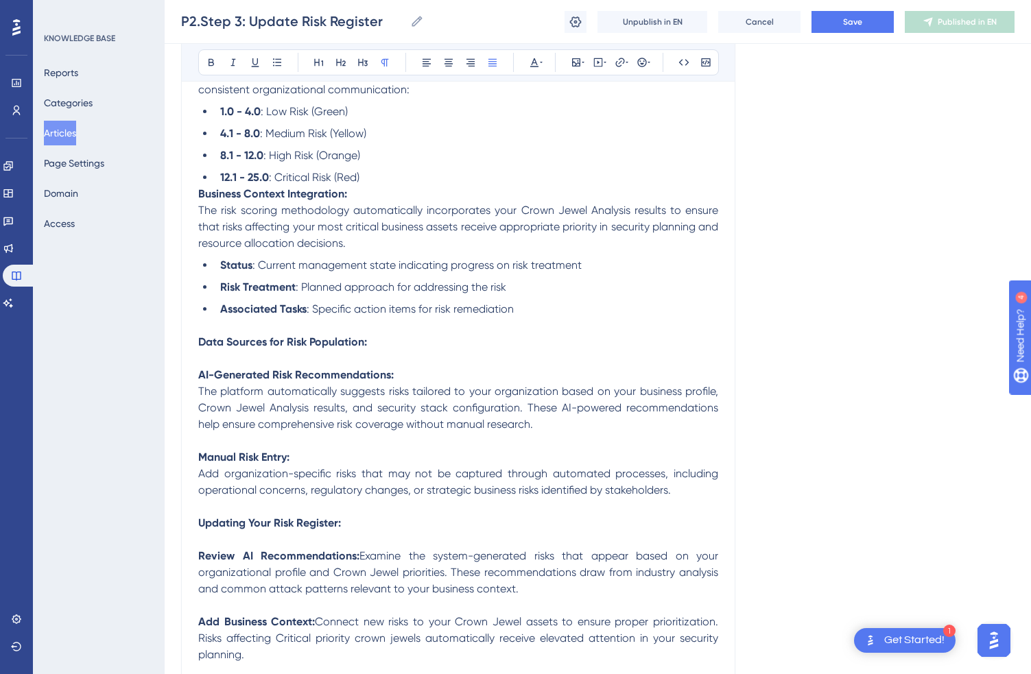
click at [365, 577] on span "Examine the system-generated risks that appear based on your organizational pro…" at bounding box center [459, 573] width 523 height 46
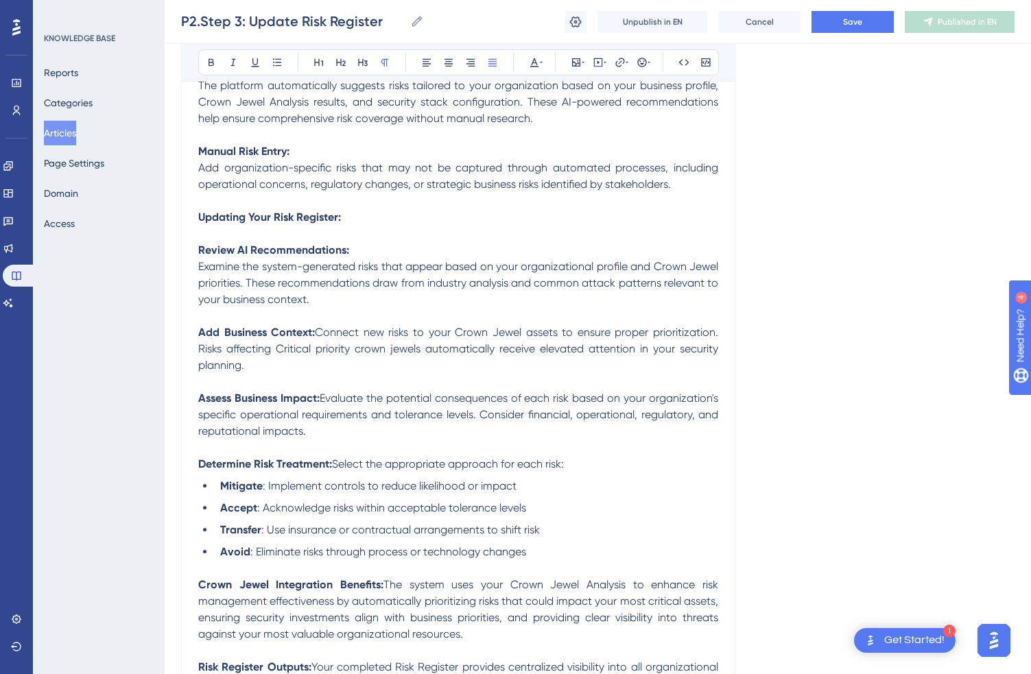
scroll to position [1364, 0]
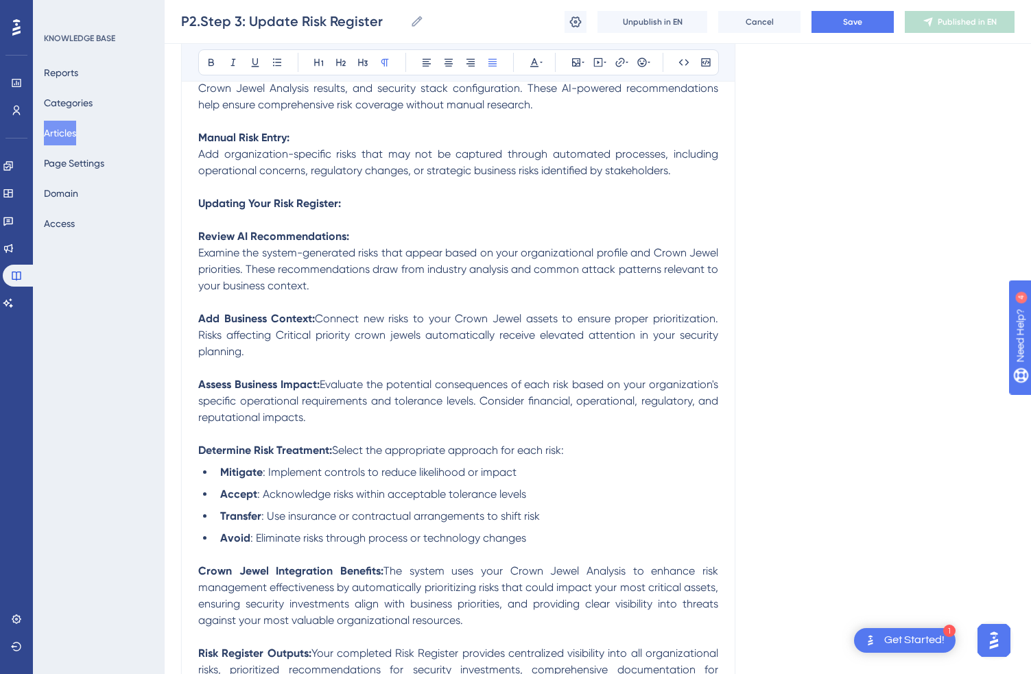
click at [325, 397] on span "Evaluate the potential consequences of each risk based on your organization's s…" at bounding box center [459, 401] width 523 height 46
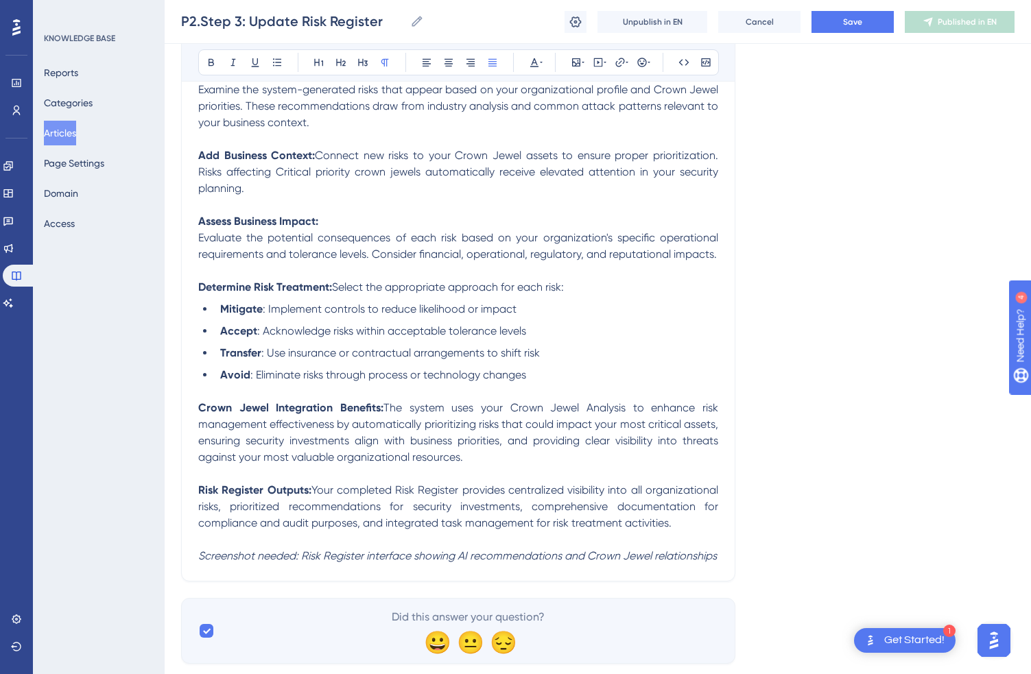
scroll to position [1579, 0]
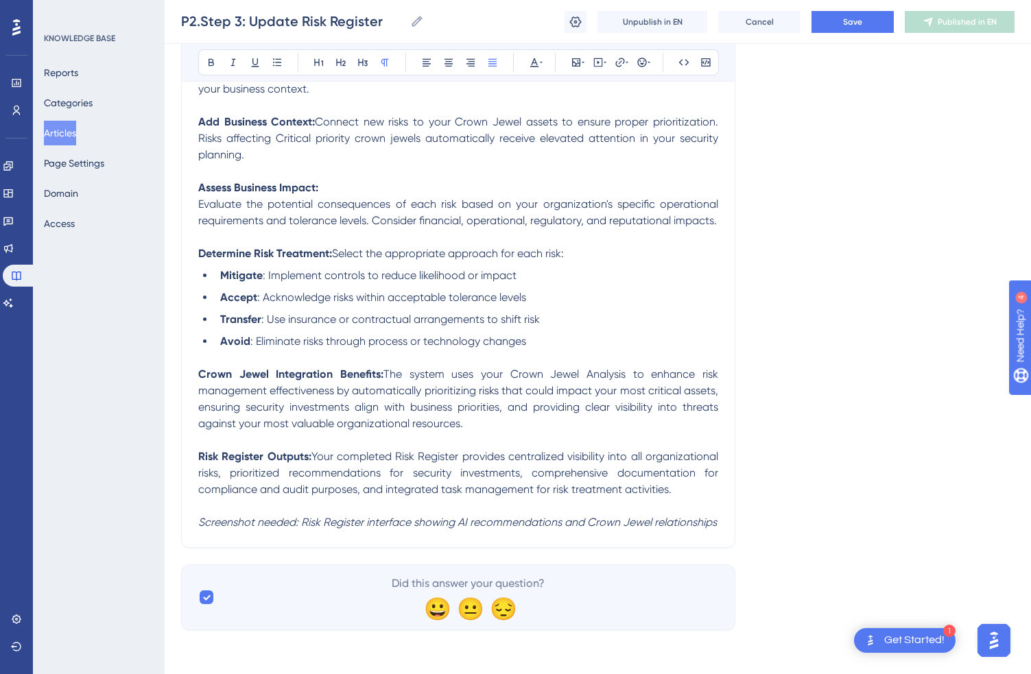
click at [389, 377] on span "The system uses your Crown Jewel Analysis to enhance risk management effectiven…" at bounding box center [459, 399] width 523 height 62
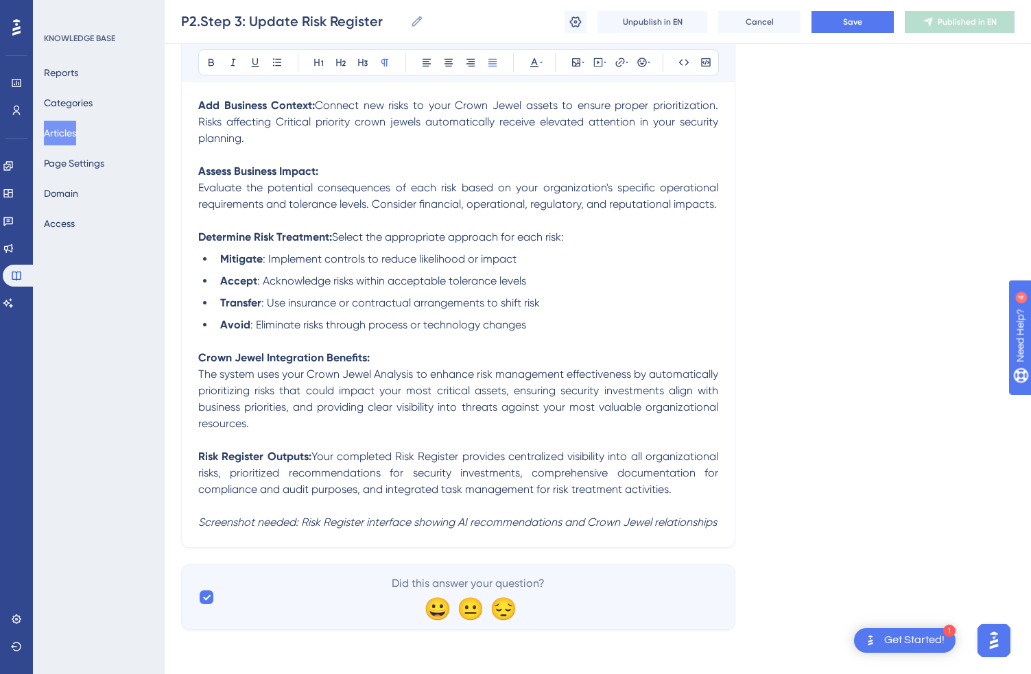
click at [316, 474] on span "Your completed Risk Register provides centralized visibility into all organizat…" at bounding box center [459, 473] width 523 height 46
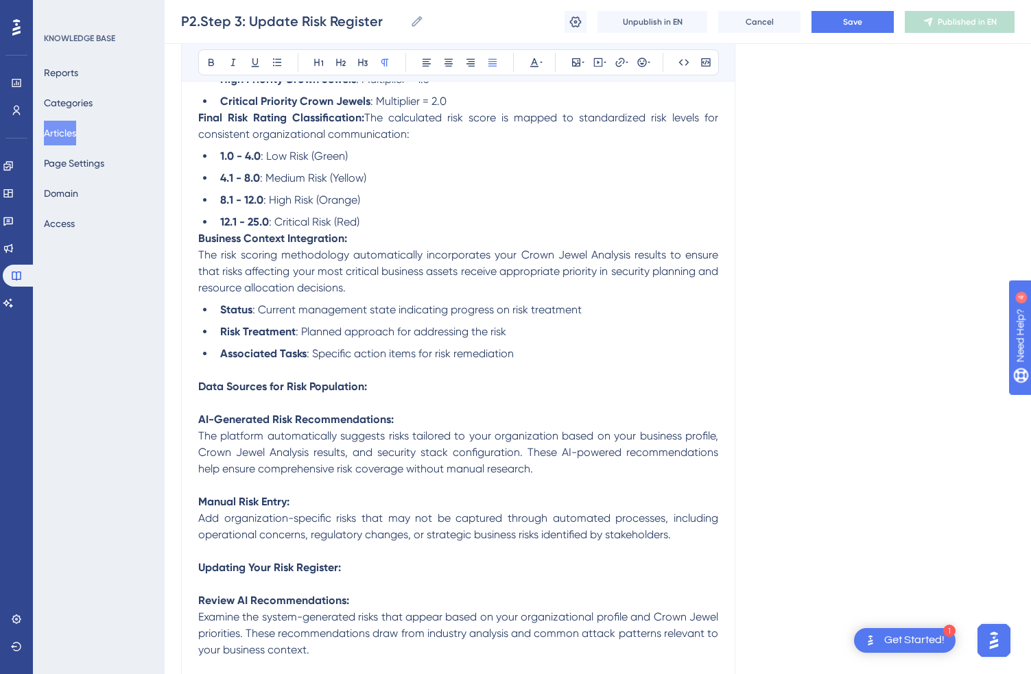
scroll to position [982, 0]
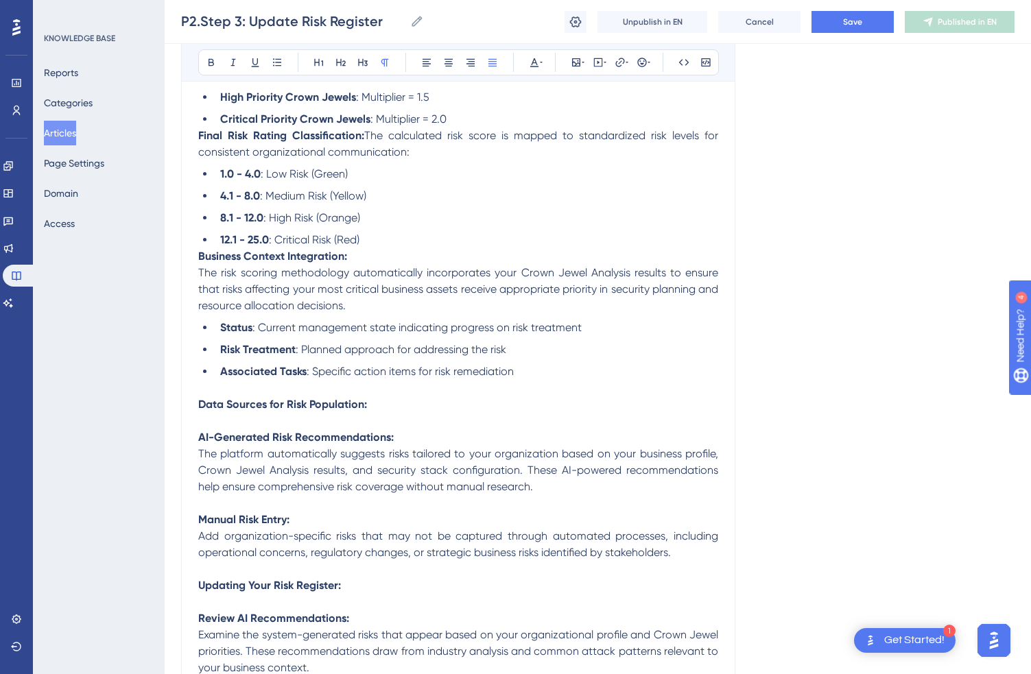
click at [380, 248] on li "12.1 - 25.0 : Critical Risk (Red)" at bounding box center [467, 240] width 504 height 16
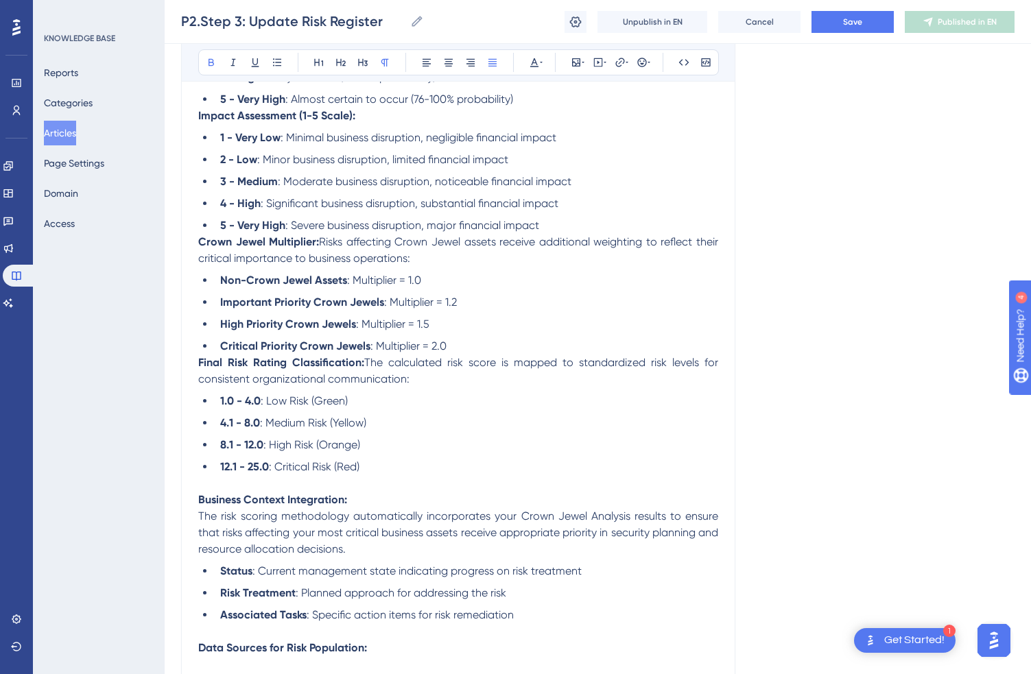
scroll to position [694, 0]
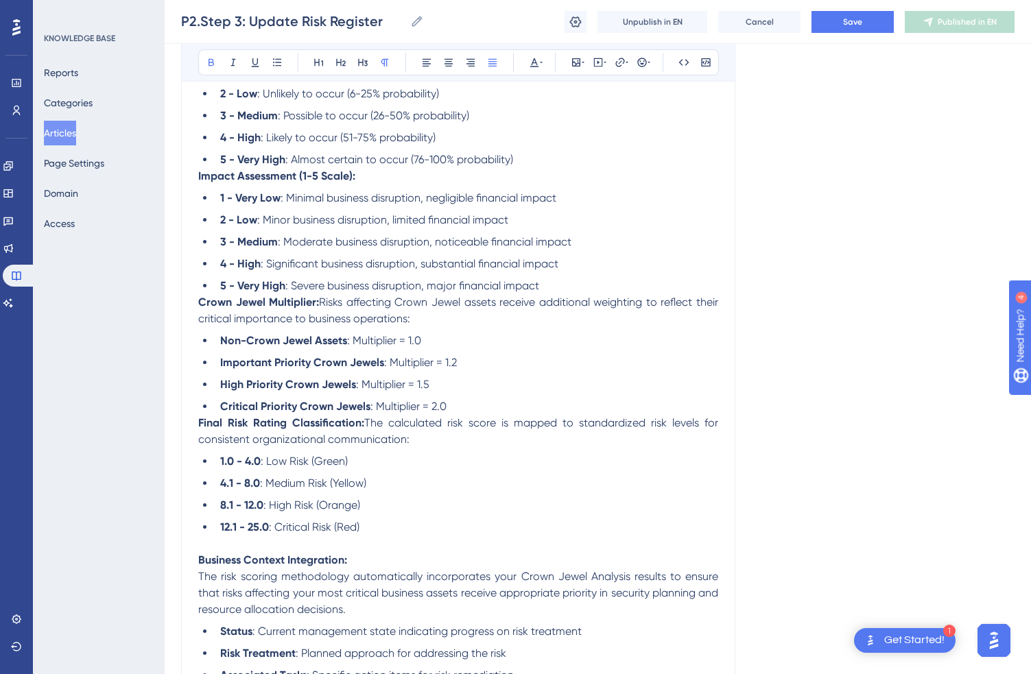
click at [370, 432] on span "The calculated risk score is mapped to standardized risk levels for consistent …" at bounding box center [459, 431] width 523 height 30
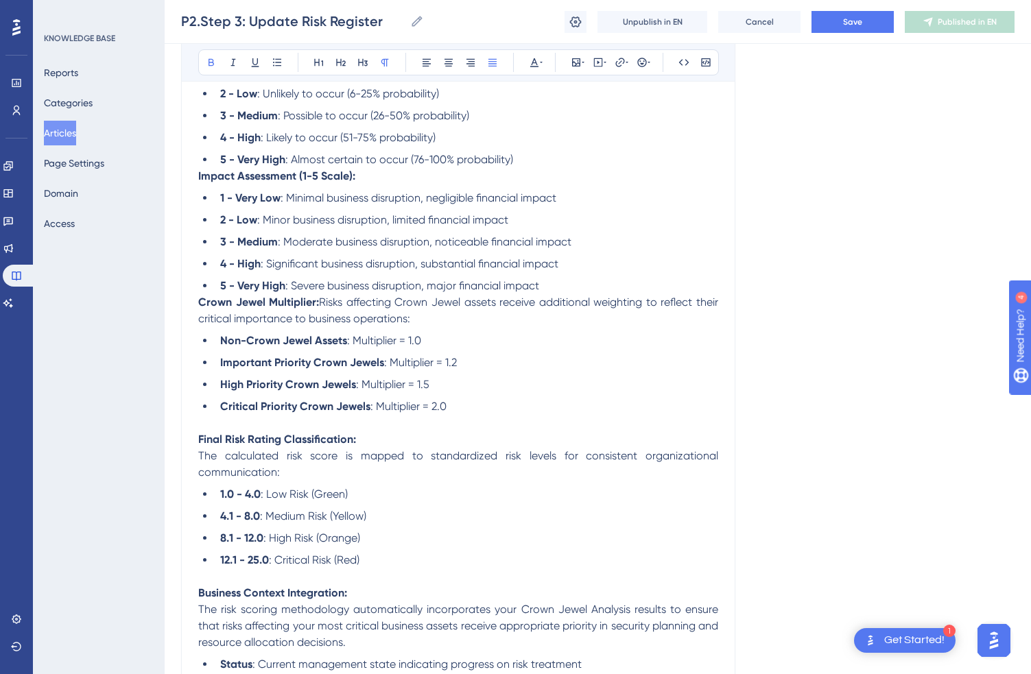
click at [198, 309] on strong "Crown Jewel Multiplier:" at bounding box center [258, 302] width 121 height 13
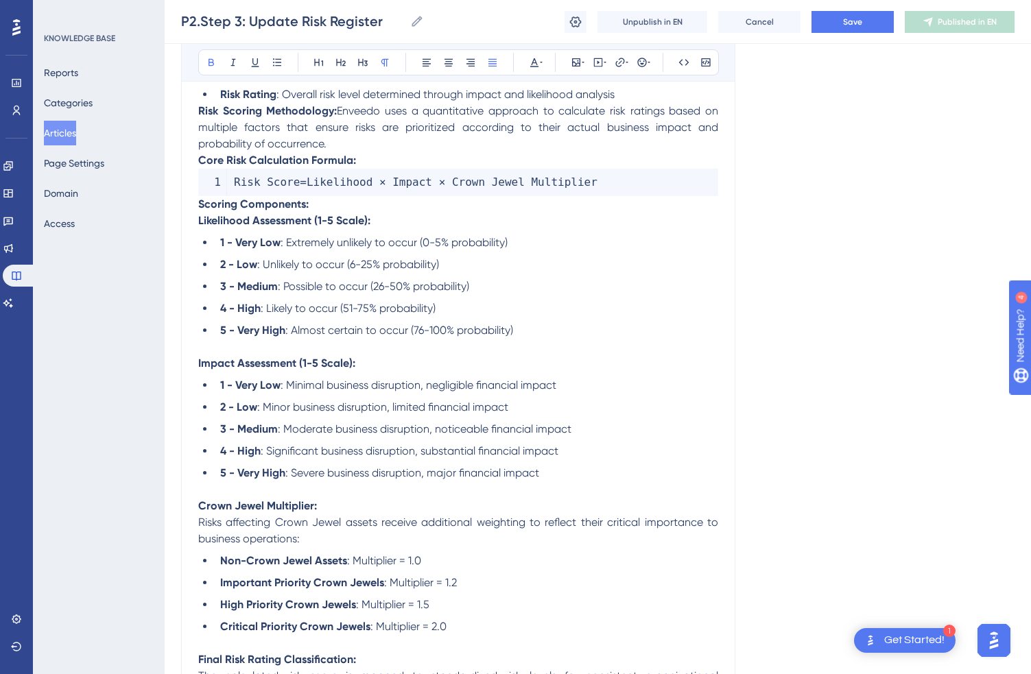
scroll to position [523, 0]
click at [195, 207] on div "Update Risk Register Bold Italic Underline Bullet Point Heading 1 Heading 2 Hea…" at bounding box center [458, 674] width 554 height 2087
click at [199, 209] on strong "Scoring Components:" at bounding box center [253, 204] width 110 height 13
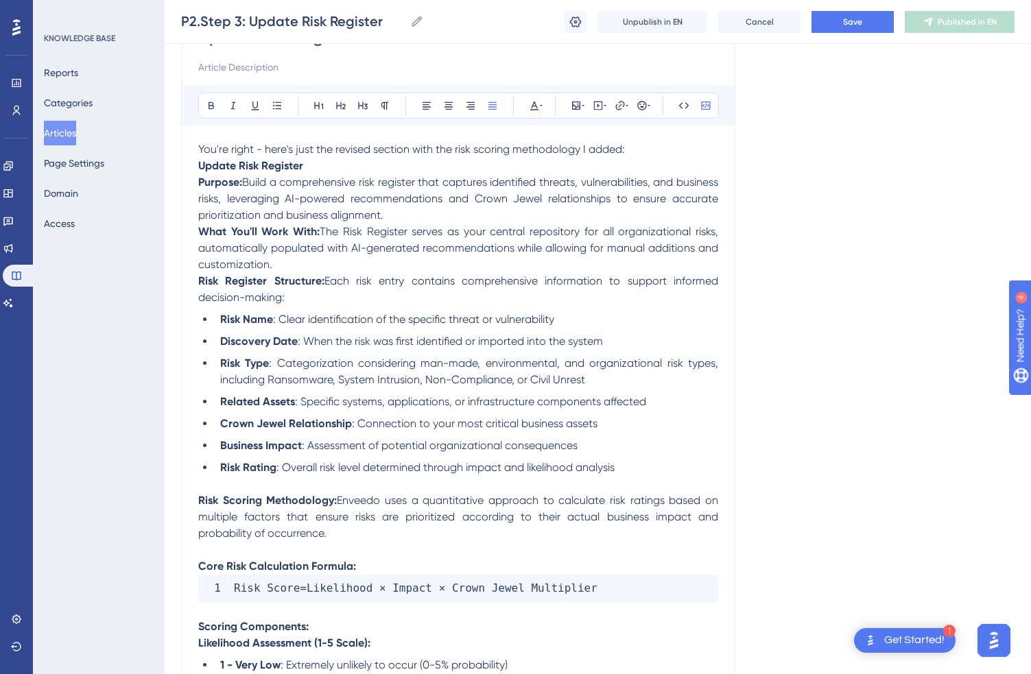
scroll to position [150, 0]
click at [200, 283] on strong "Risk Register Structure:" at bounding box center [261, 281] width 126 height 13
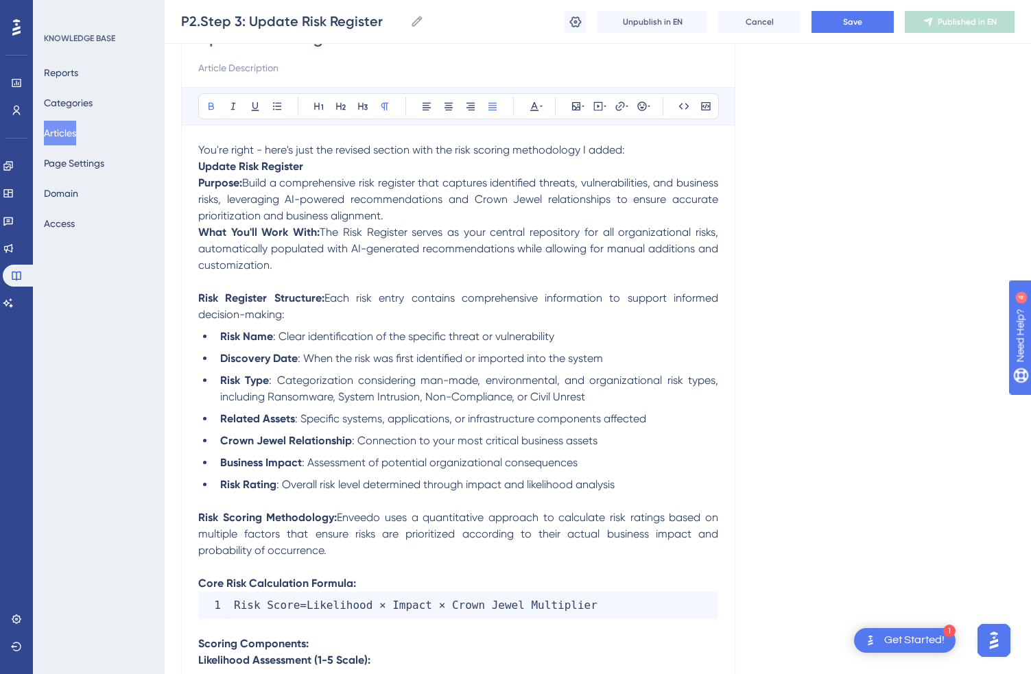
click at [330, 299] on span "Each risk entry contains comprehensive information to support informed decision…" at bounding box center [459, 307] width 523 height 30
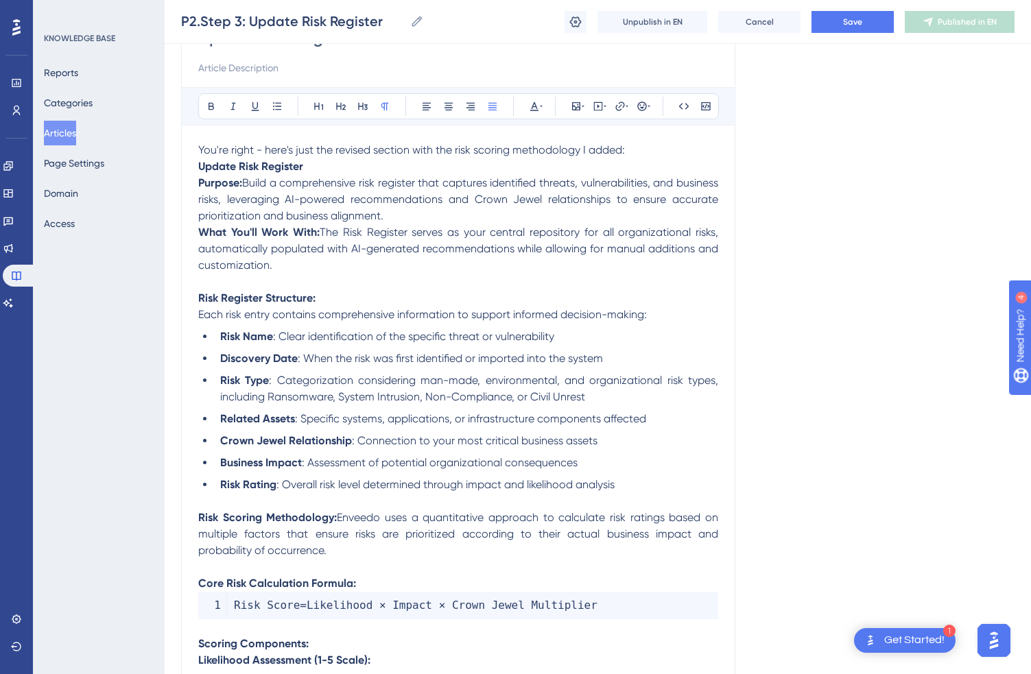
click at [322, 230] on span "The Risk Register serves as your central repository for all organizational risk…" at bounding box center [459, 249] width 523 height 46
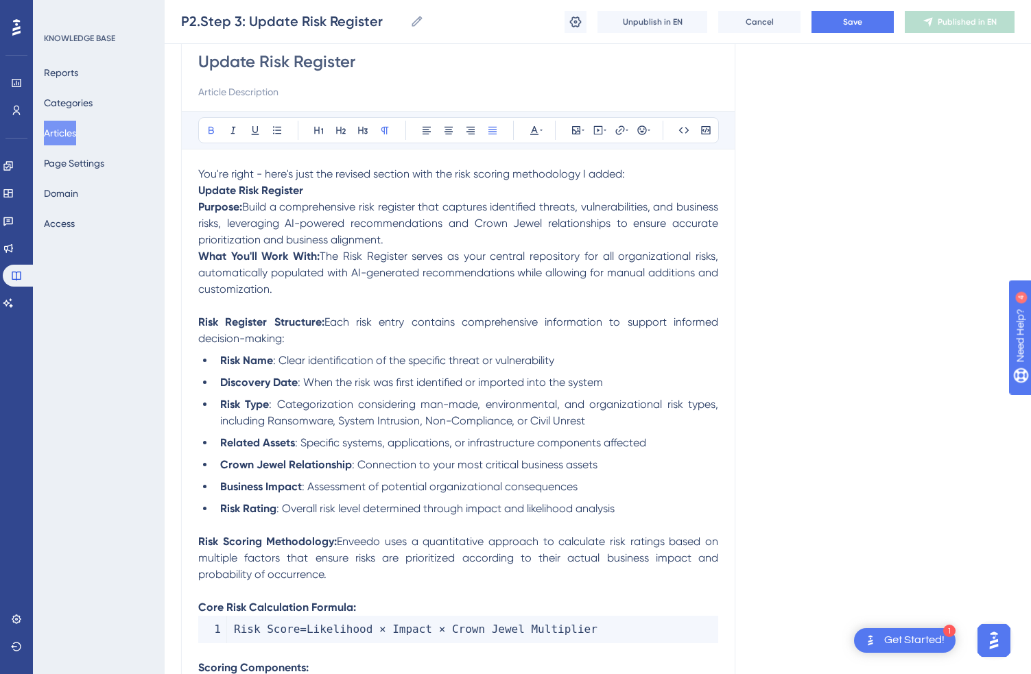
scroll to position [119, 0]
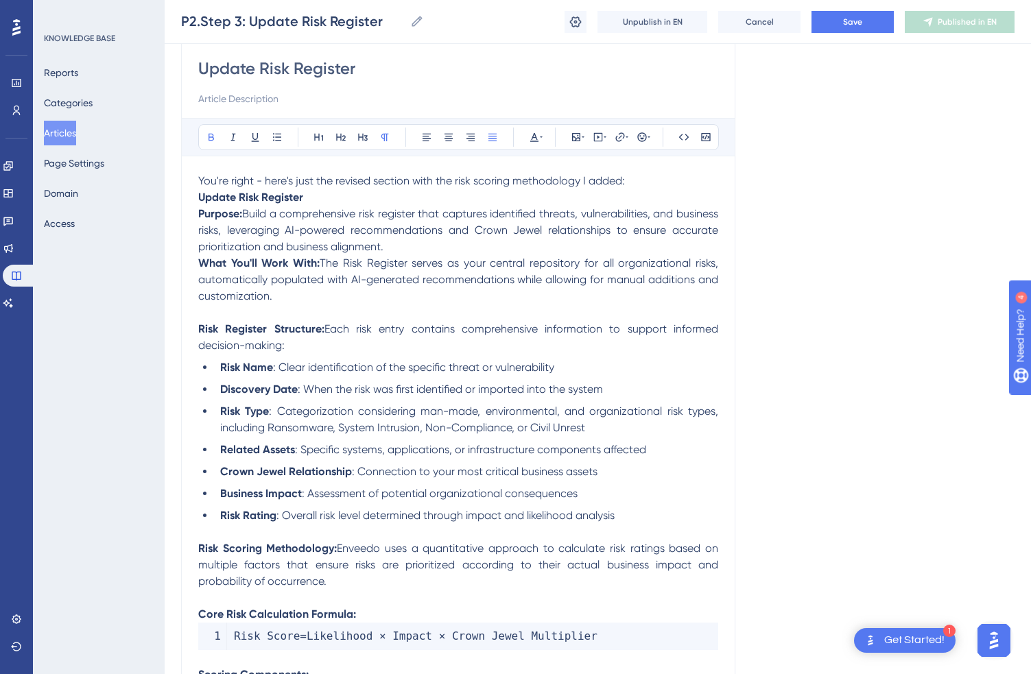
click at [419, 177] on span "You're right - here's just the revised section with the risk scoring methodolog…" at bounding box center [411, 180] width 427 height 13
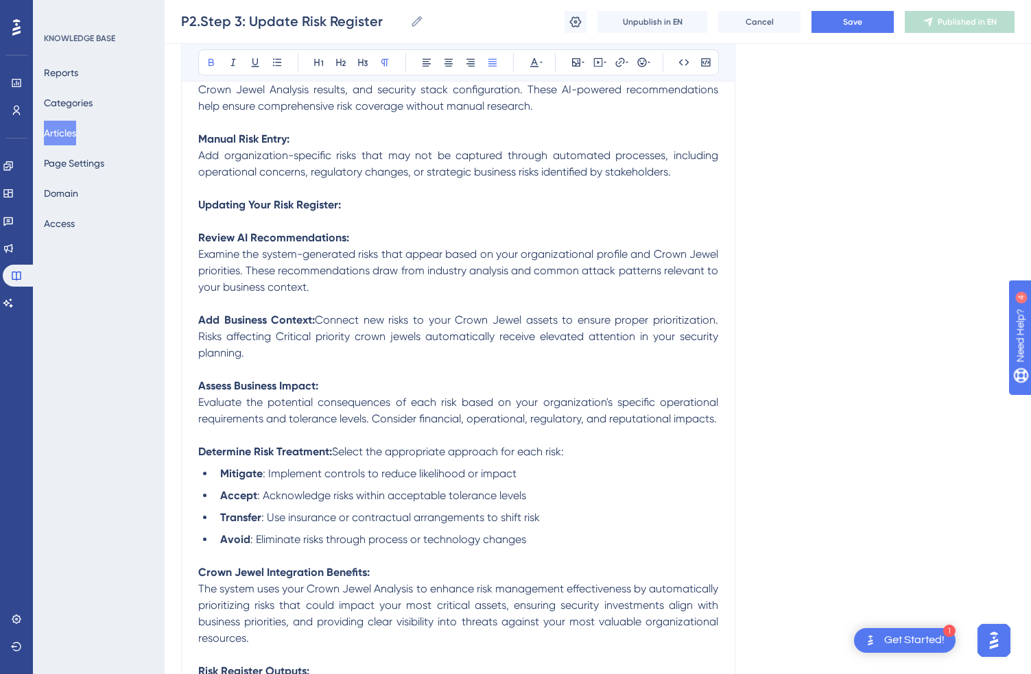
scroll to position [1496, 0]
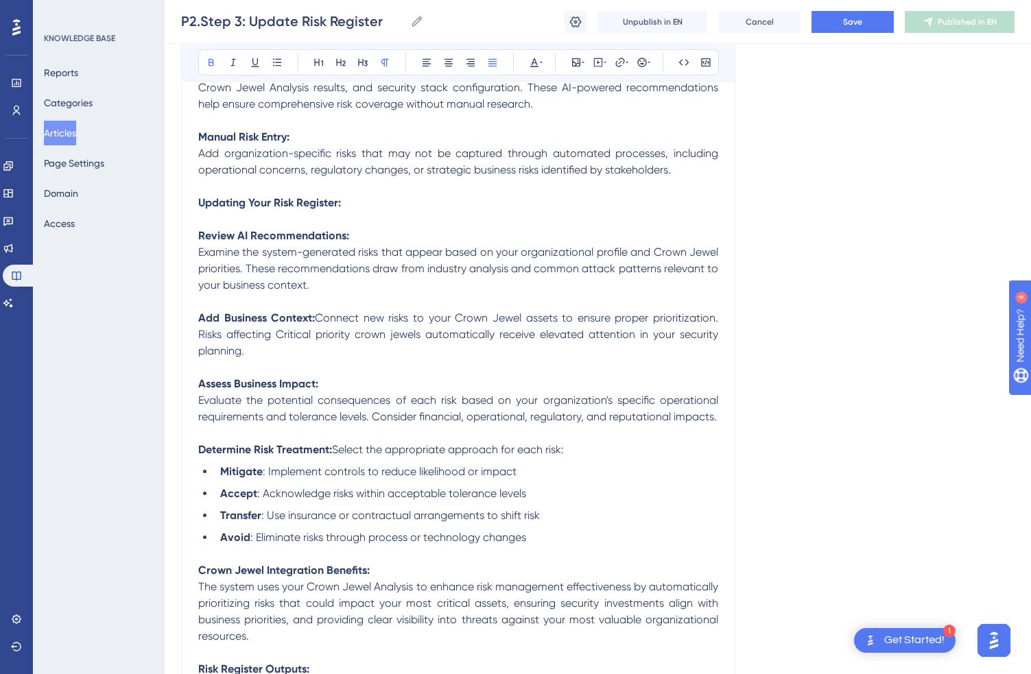
click at [336, 456] on span "Select the appropriate approach for each risk:" at bounding box center [448, 449] width 232 height 13
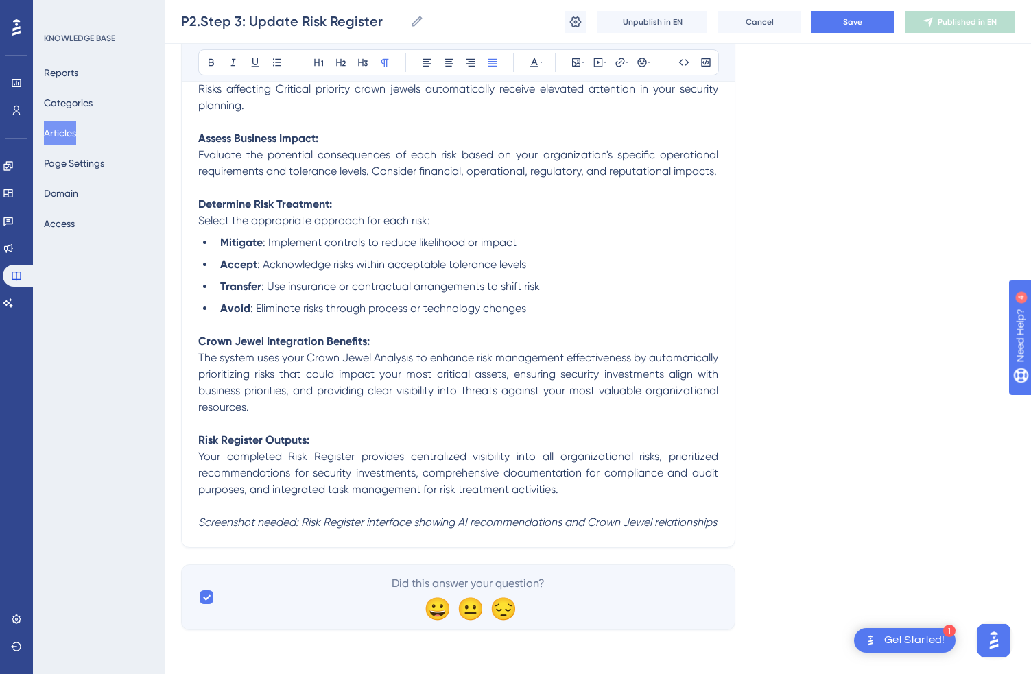
scroll to position [1760, 0]
click at [341, 445] on p "Risk Register Outputs:" at bounding box center [458, 440] width 520 height 16
click at [390, 336] on p "Crown Jewel Integration Benefits:" at bounding box center [458, 341] width 520 height 16
click at [349, 206] on p "Determine Risk Treatment:" at bounding box center [458, 204] width 520 height 16
click at [346, 141] on p "Assess Business Impact:" at bounding box center [458, 138] width 520 height 16
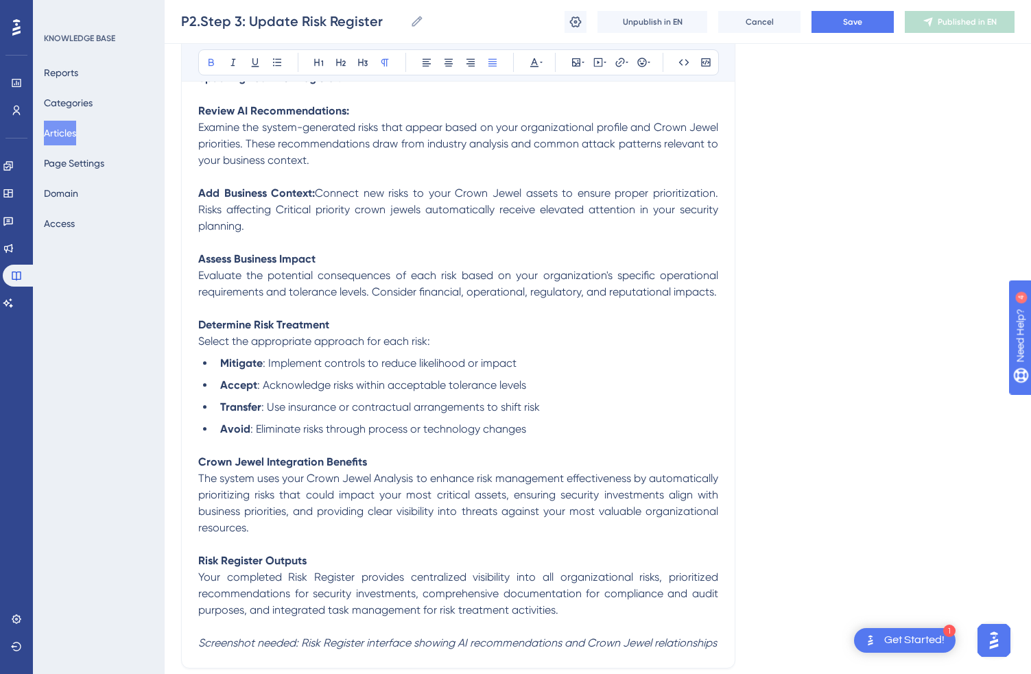
scroll to position [1618, 0]
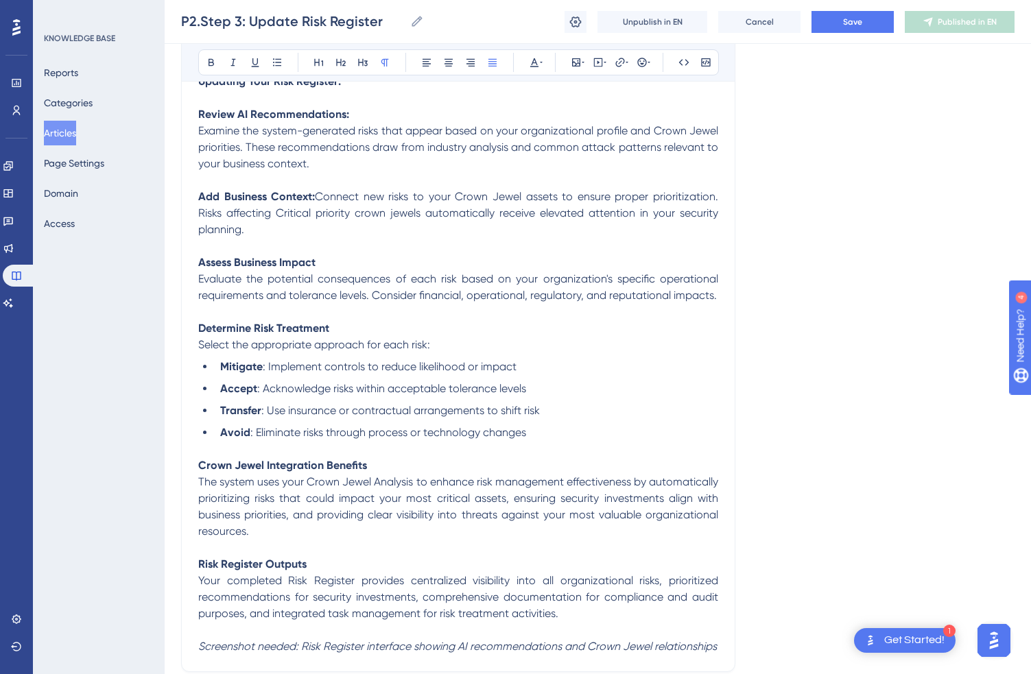
click at [323, 215] on span "Connect new risks to your Crown Jewel assets to ensure proper prioritization. R…" at bounding box center [459, 213] width 523 height 46
click at [372, 123] on p "Review AI Recommendations:" at bounding box center [458, 114] width 520 height 16
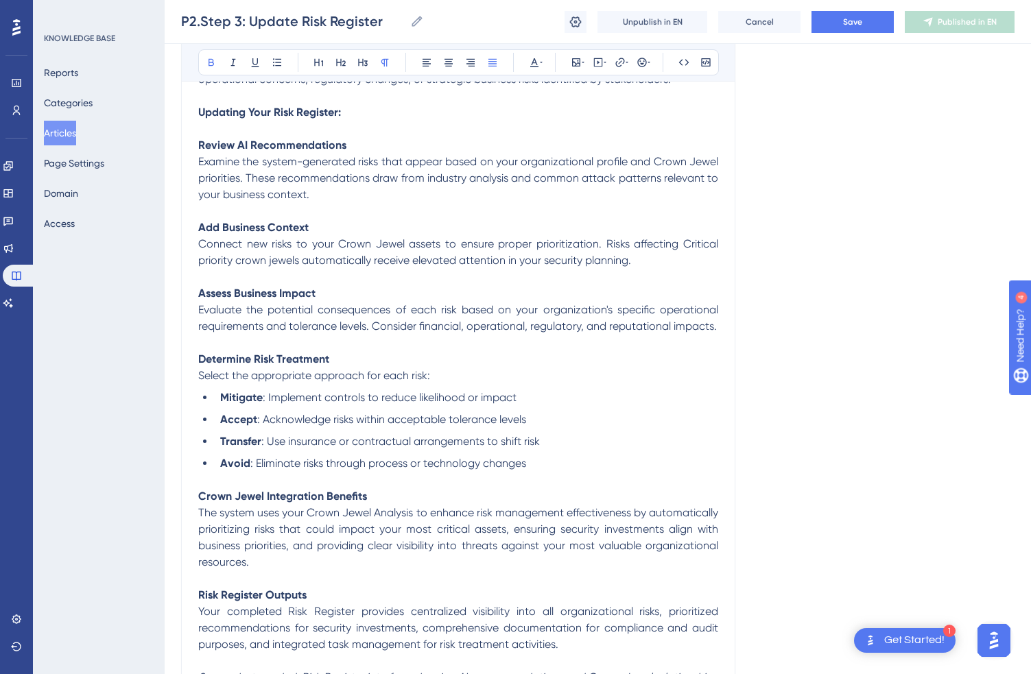
click at [375, 121] on p "Updating Your Risk Register:" at bounding box center [458, 112] width 520 height 16
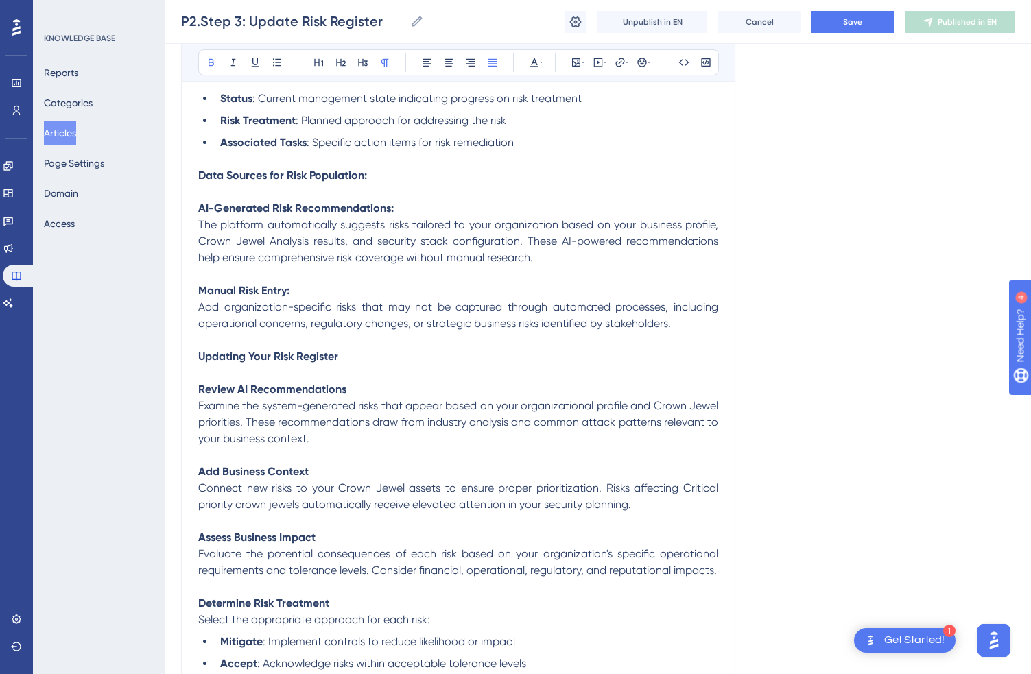
scroll to position [1339, 0]
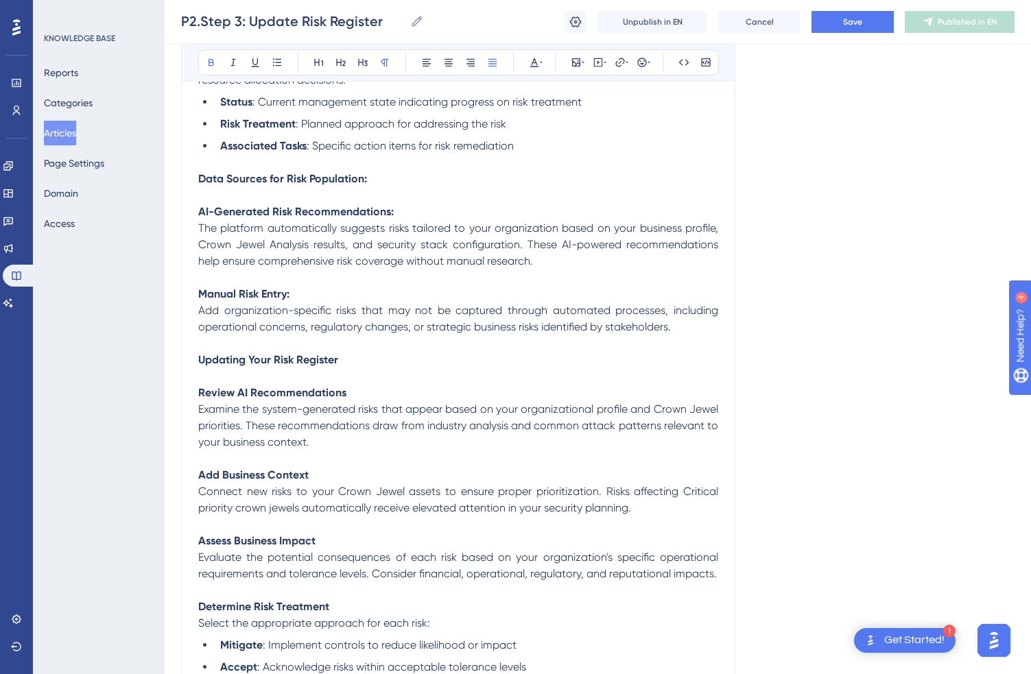
click at [396, 220] on p "AI-Generated Risk Recommendations:" at bounding box center [458, 212] width 520 height 16
click at [392, 187] on p "Data Sources for Risk Population:" at bounding box center [458, 179] width 520 height 16
click at [390, 204] on p at bounding box center [458, 195] width 520 height 16
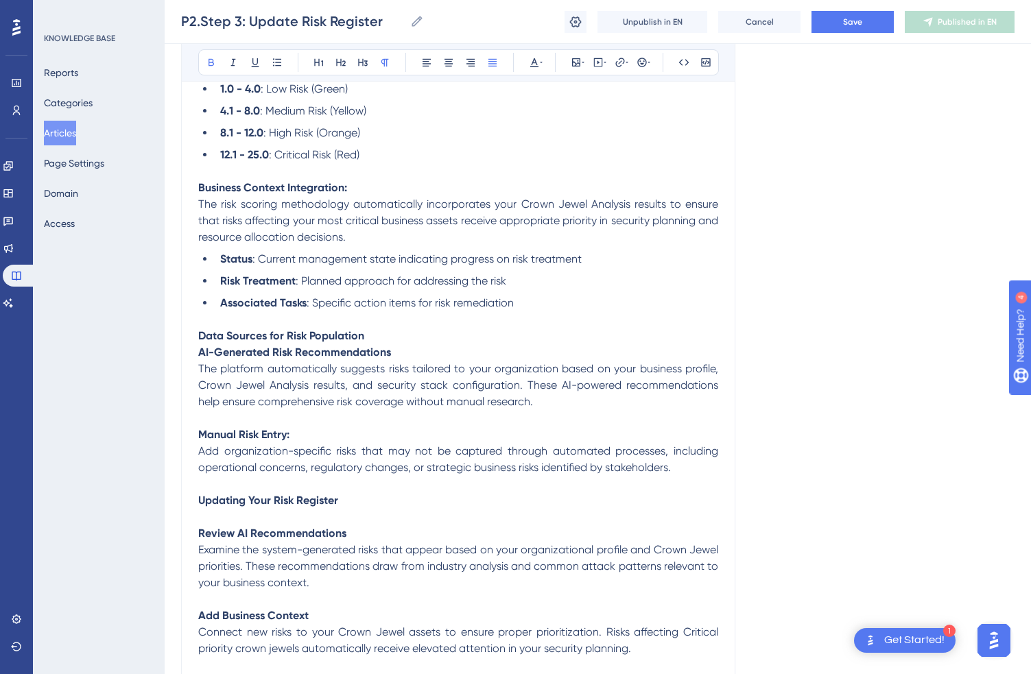
scroll to position [1167, 0]
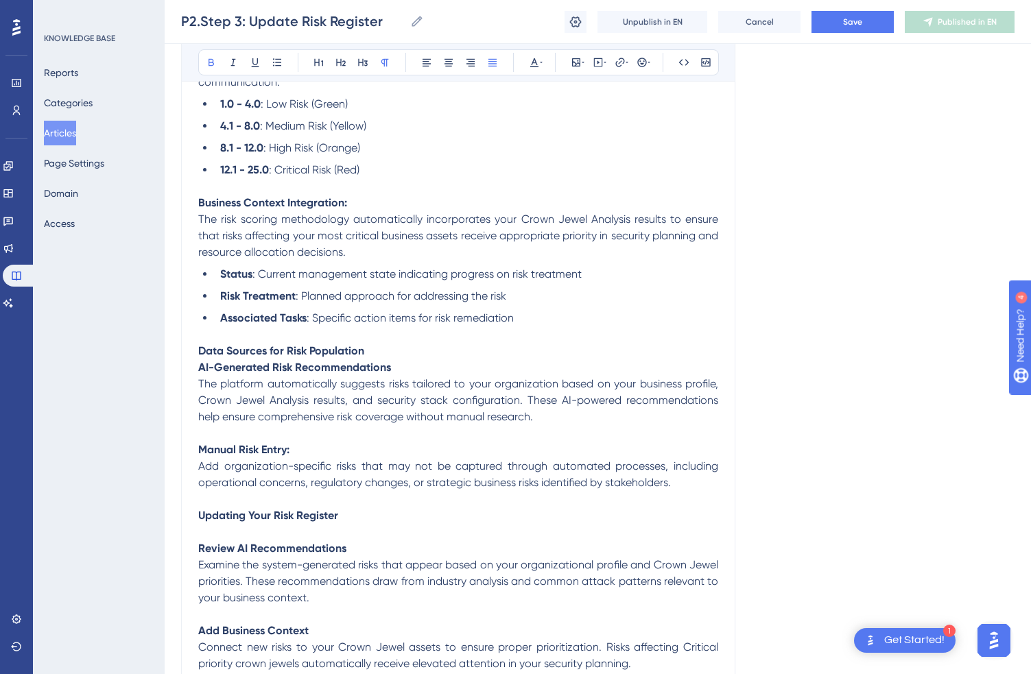
click at [364, 211] on p "Business Context Integration:" at bounding box center [458, 203] width 520 height 16
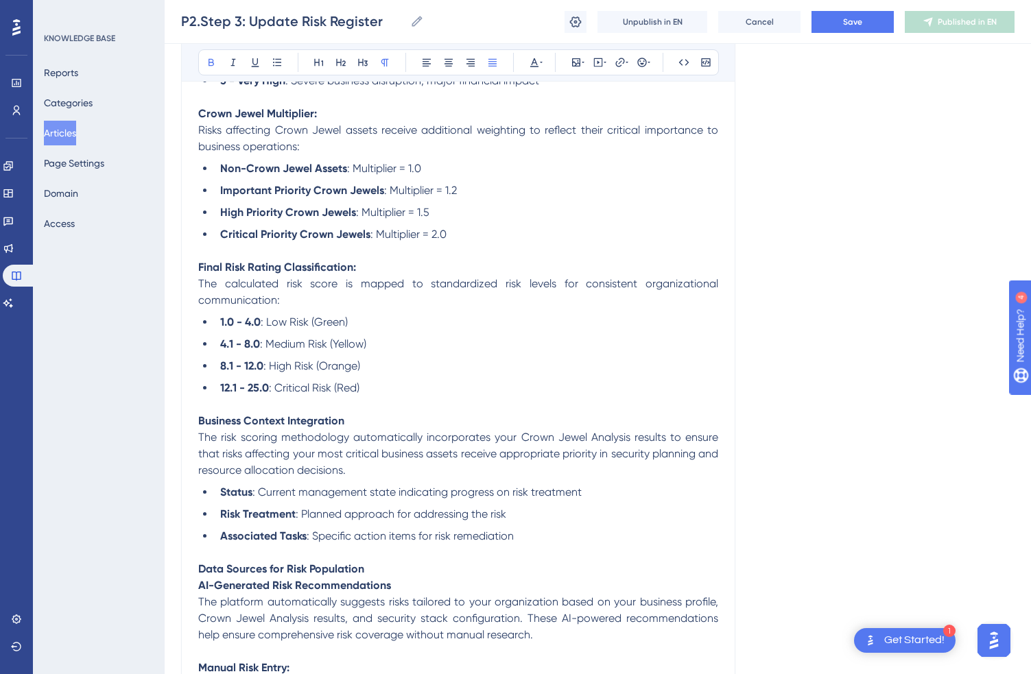
scroll to position [938, 0]
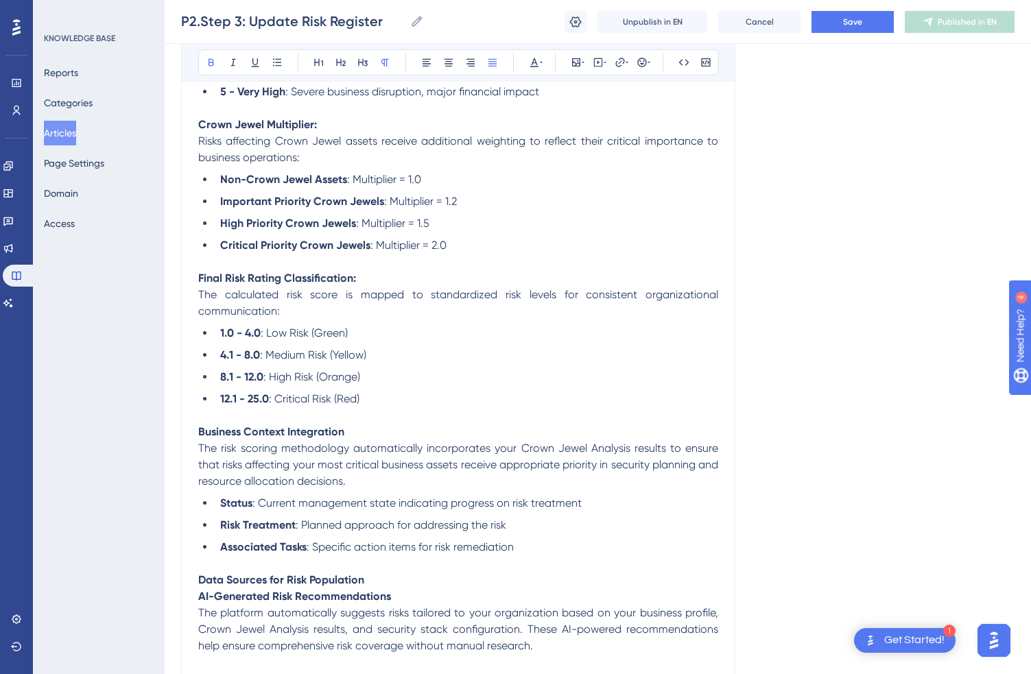
click at [383, 287] on p "Final Risk Rating Classification:" at bounding box center [458, 278] width 520 height 16
click at [337, 133] on p "Crown Jewel Multiplier:" at bounding box center [458, 125] width 520 height 16
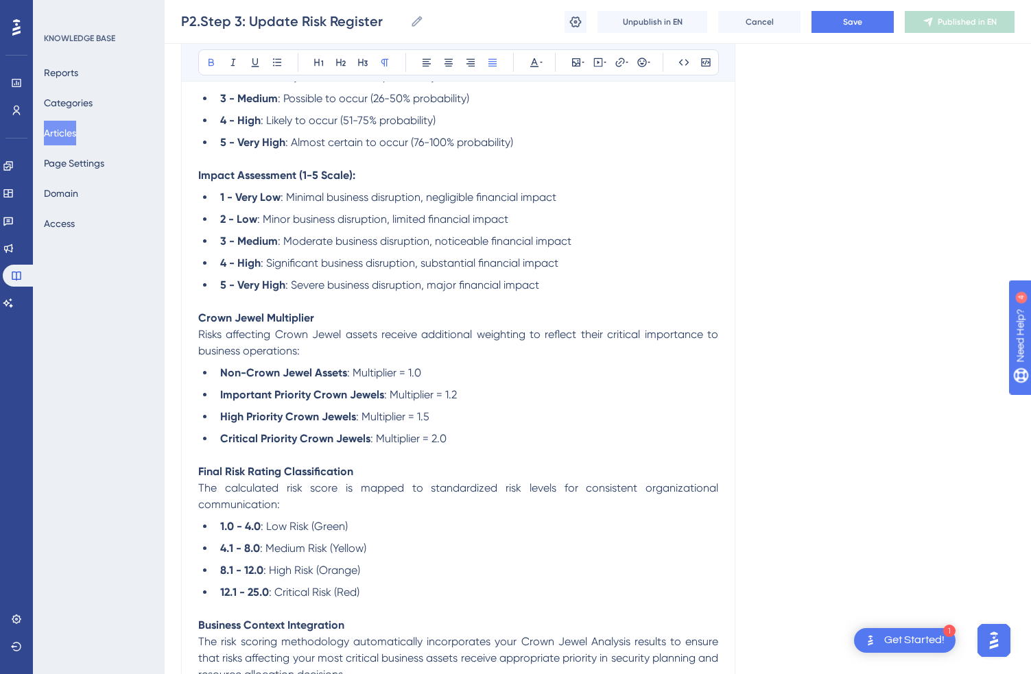
scroll to position [744, 0]
click at [362, 180] on p "Impact Assessment (1-5 Scale):" at bounding box center [458, 176] width 520 height 16
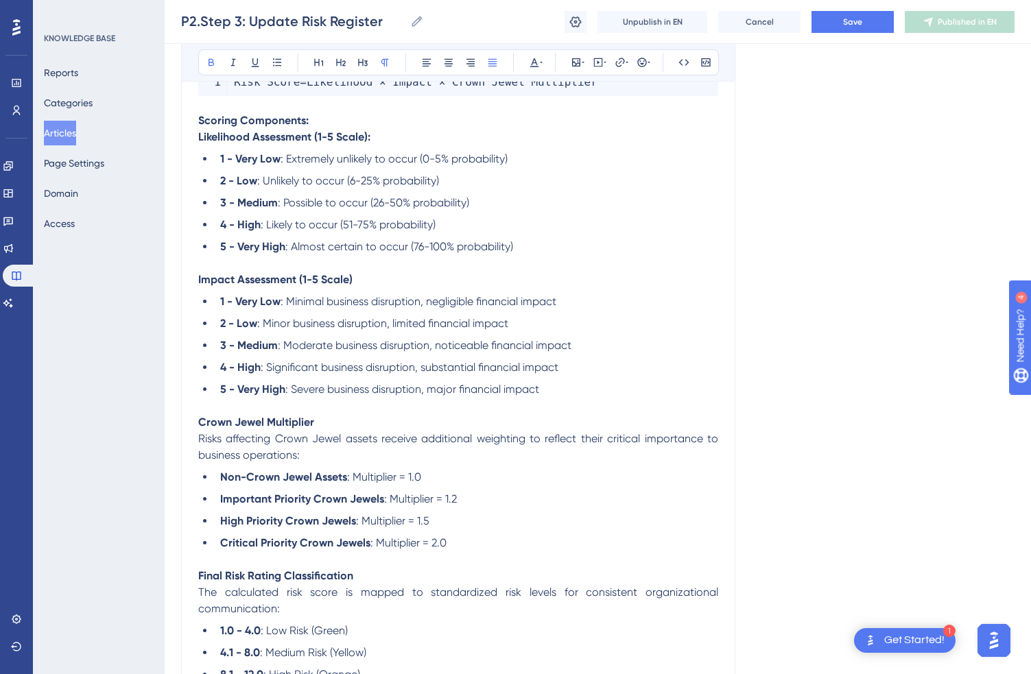
scroll to position [632, 0]
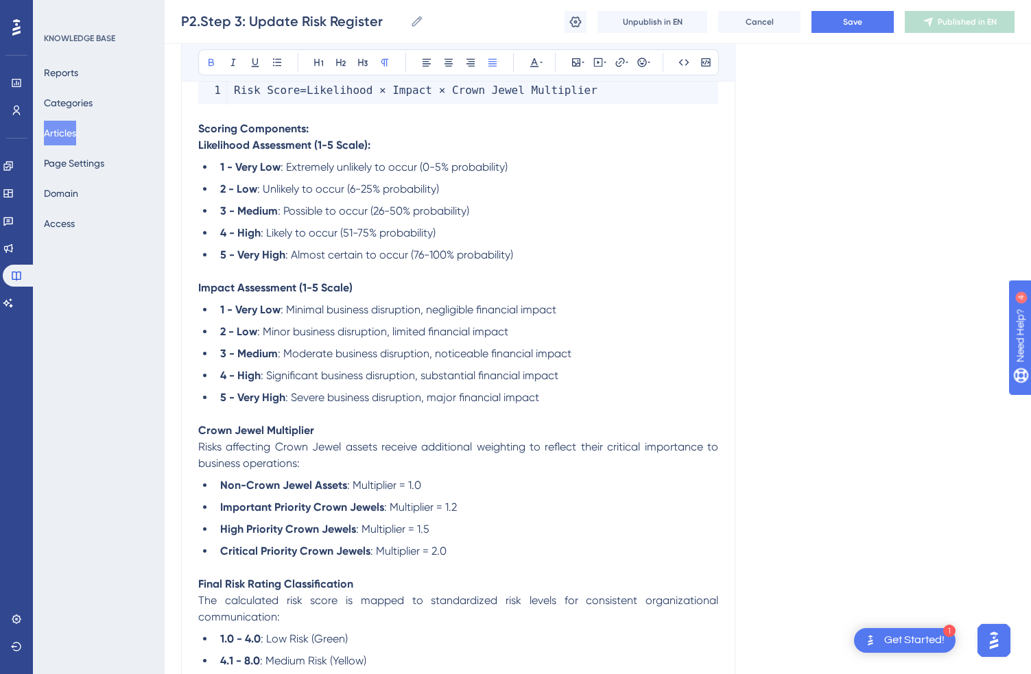
click at [401, 150] on p "Likelihood Assessment (1-5 Scale):" at bounding box center [458, 145] width 520 height 16
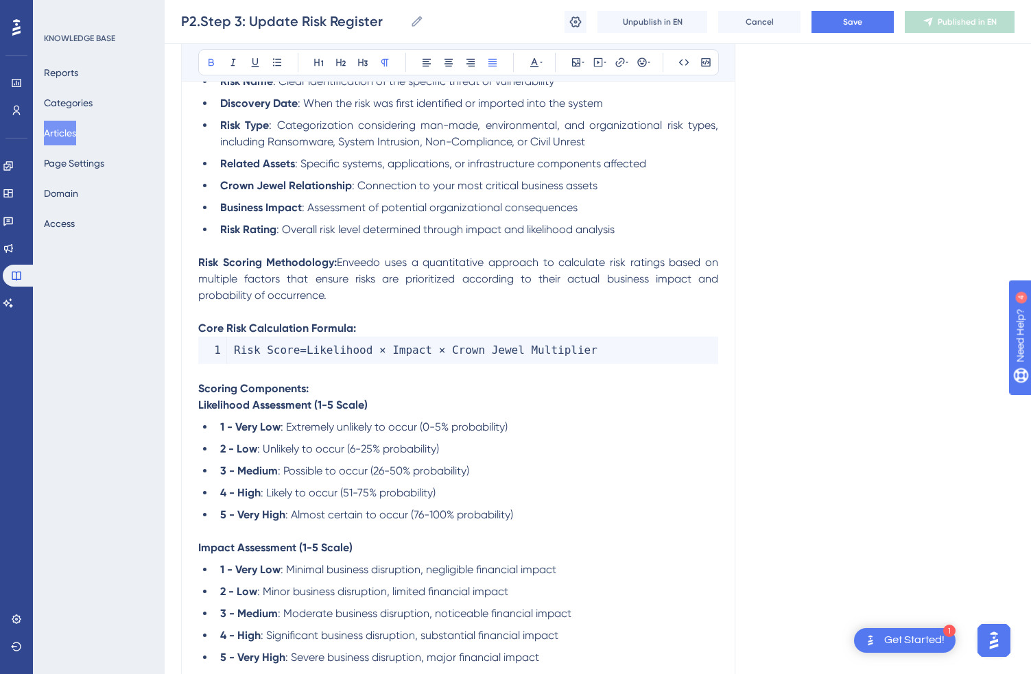
scroll to position [371, 0]
click at [342, 264] on span "Enveedo uses a quantitative approach to calculate risk ratings based on multipl…" at bounding box center [459, 280] width 523 height 46
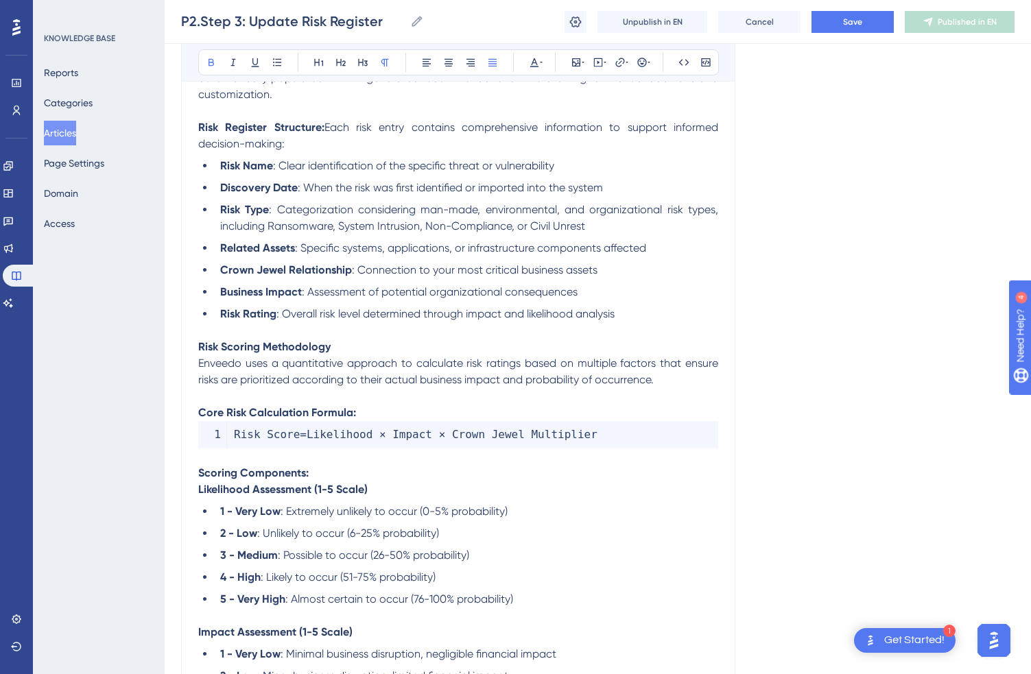
scroll to position [287, 0]
click at [333, 125] on span "Each risk entry contains comprehensive information to support informed decision…" at bounding box center [459, 136] width 523 height 30
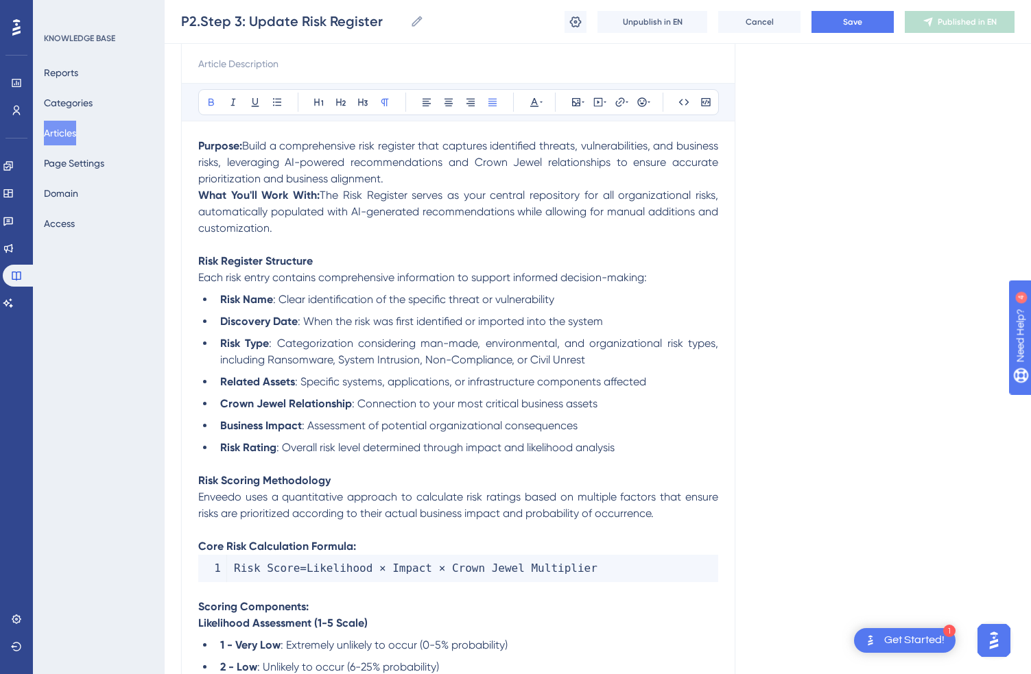
scroll to position [152, 0]
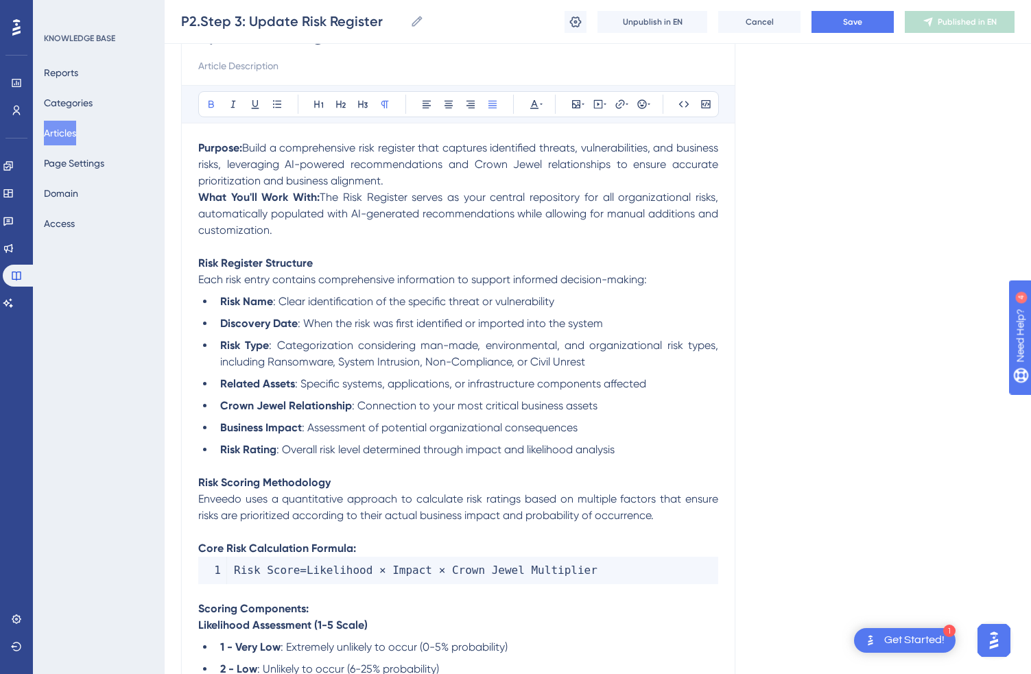
click at [375, 554] on p "Core Risk Calculation Formula:" at bounding box center [458, 549] width 520 height 16
click at [236, 575] on span "Risk Score" at bounding box center [267, 570] width 66 height 13
click at [316, 617] on p "Scoring Components:" at bounding box center [458, 609] width 520 height 16
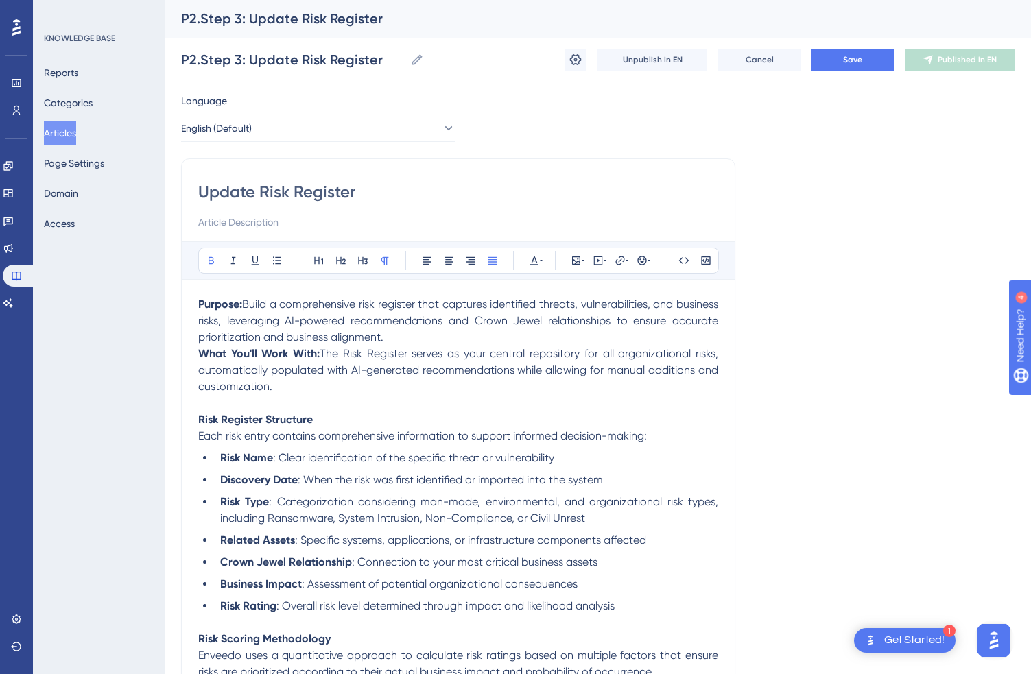
scroll to position [0, 0]
click at [251, 302] on span "Build a comprehensive risk register that captures identified threats, vulnerabi…" at bounding box center [459, 321] width 523 height 46
click at [441, 339] on p "Purpose: Build a comprehensive risk register that captures identified threats, …" at bounding box center [458, 321] width 520 height 49
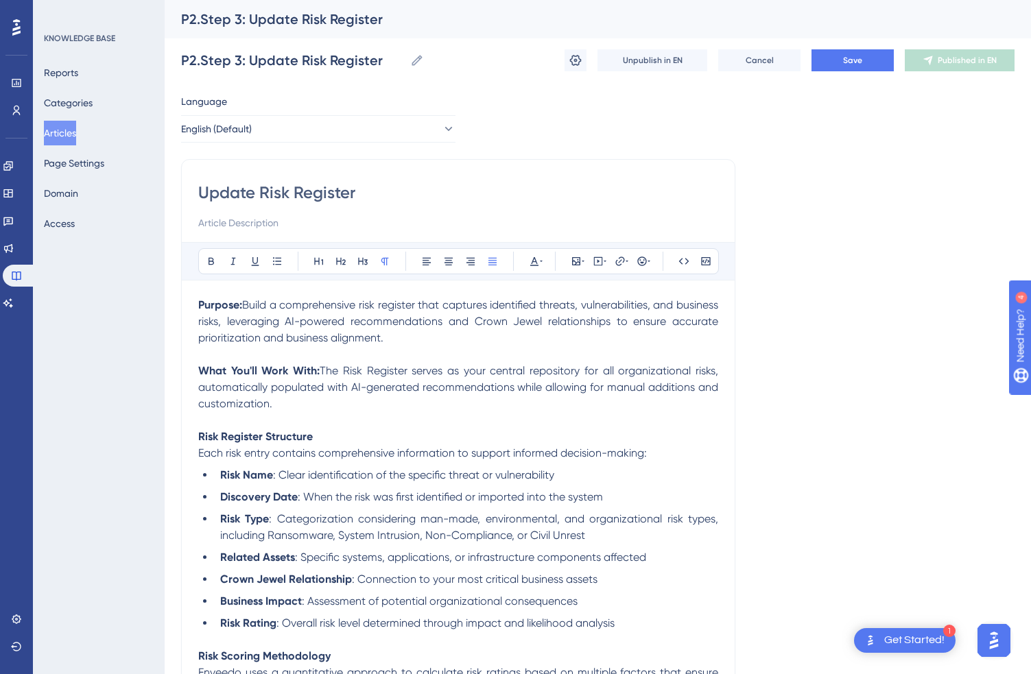
click at [322, 368] on span "The Risk Register serves as your central repository for all organizational risk…" at bounding box center [459, 387] width 523 height 46
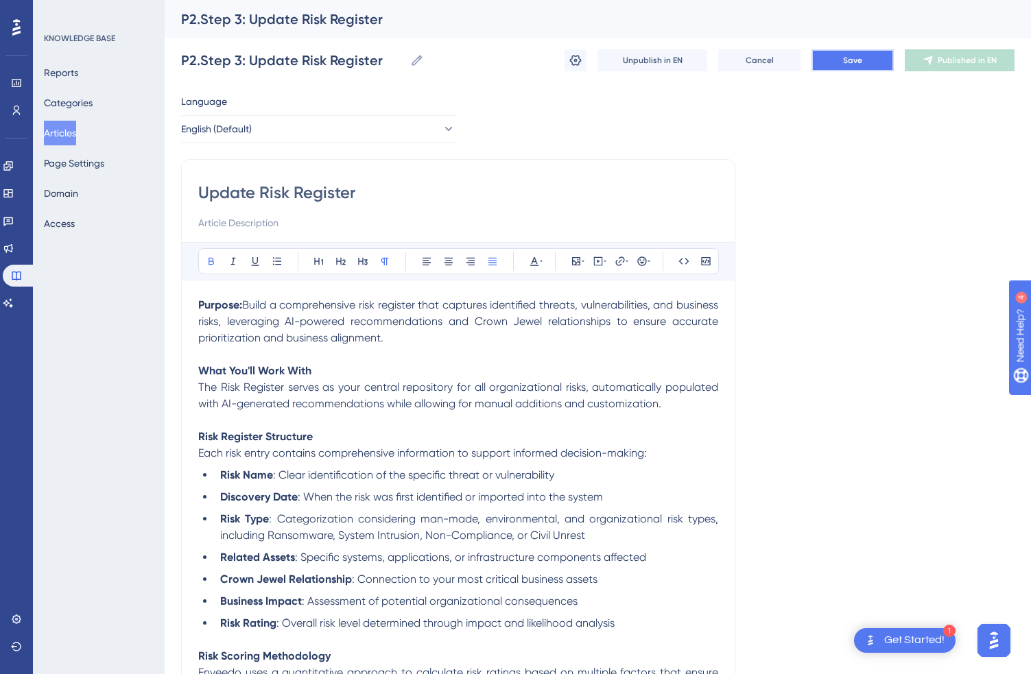
click at [853, 58] on span "Save" at bounding box center [852, 60] width 19 height 11
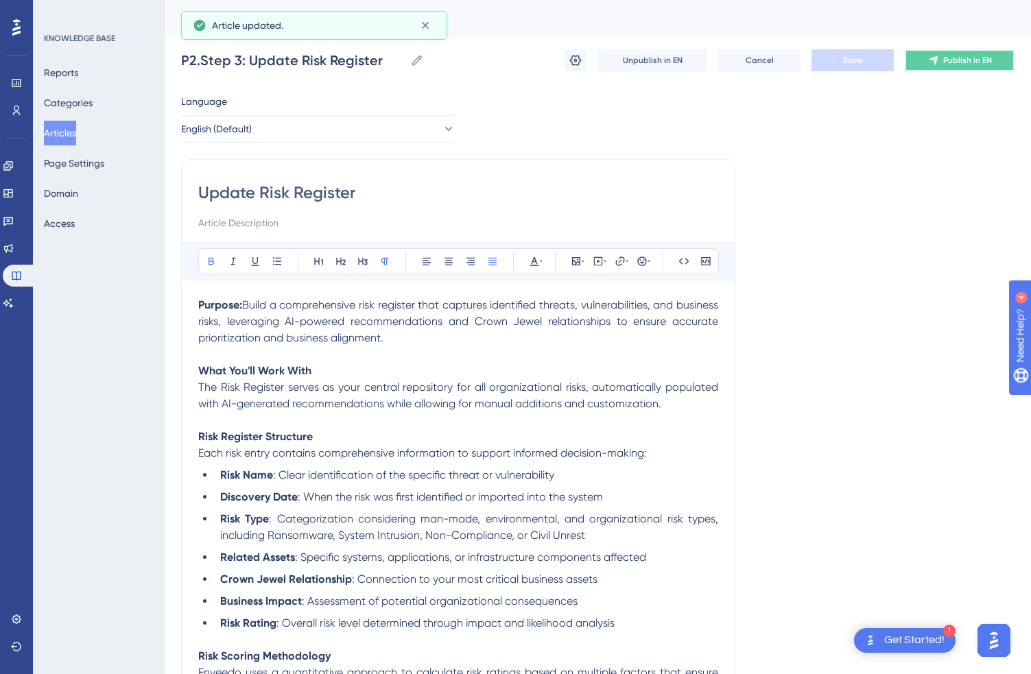
click at [950, 63] on span "Publish in EN" at bounding box center [967, 60] width 49 height 11
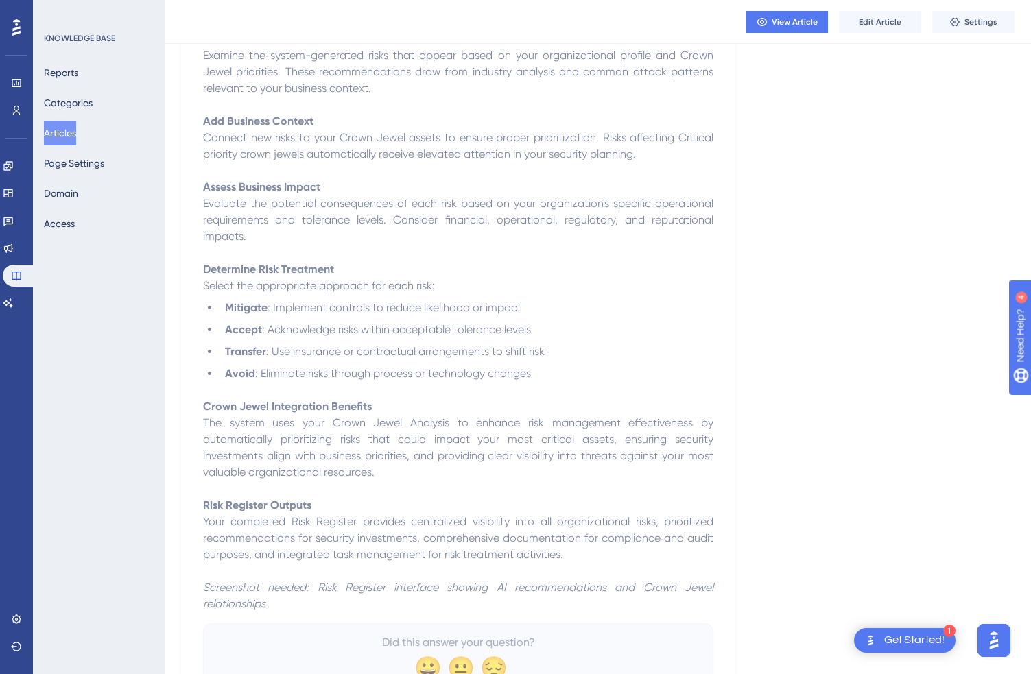
scroll to position [1723, 0]
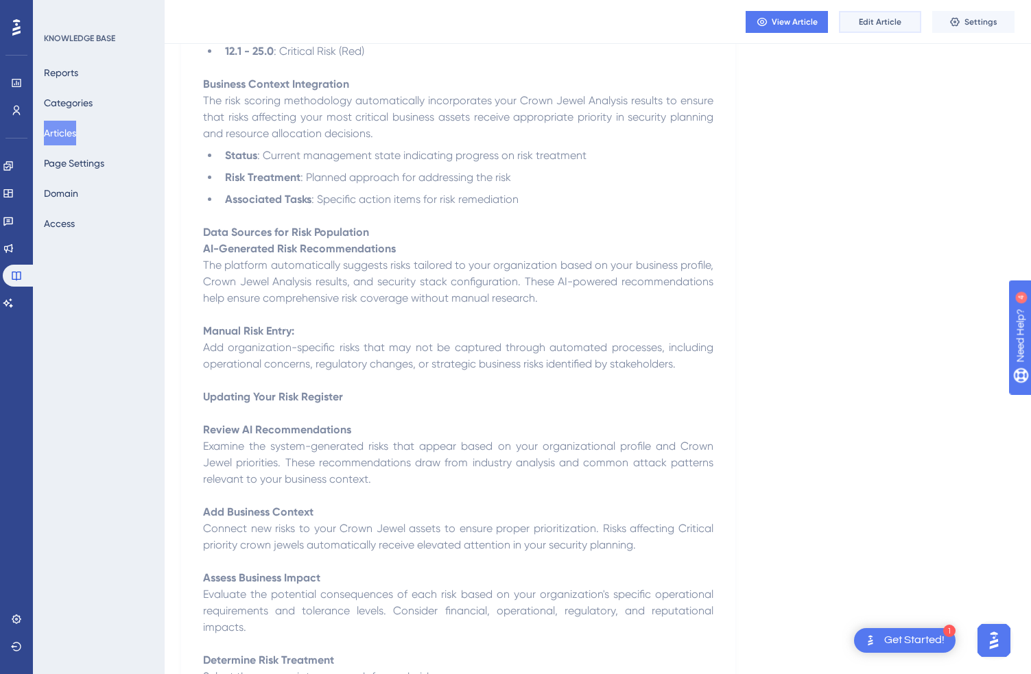
click at [896, 16] on span "Edit Article" at bounding box center [880, 21] width 43 height 11
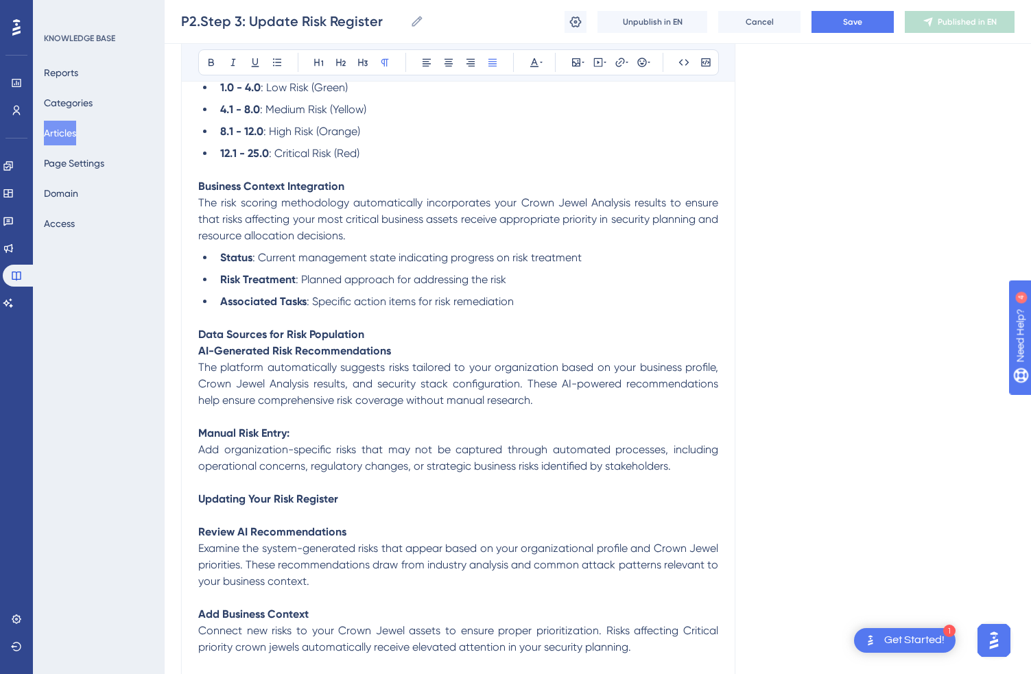
scroll to position [1173, 0]
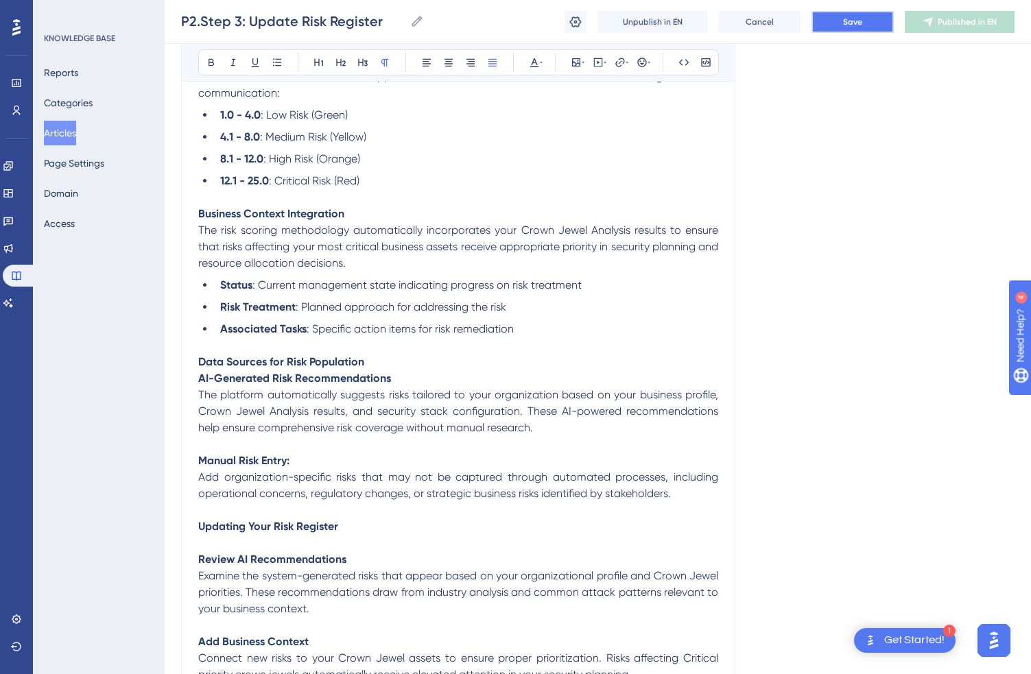
click at [858, 21] on span "Save" at bounding box center [852, 21] width 19 height 11
